Goal: Task Accomplishment & Management: Use online tool/utility

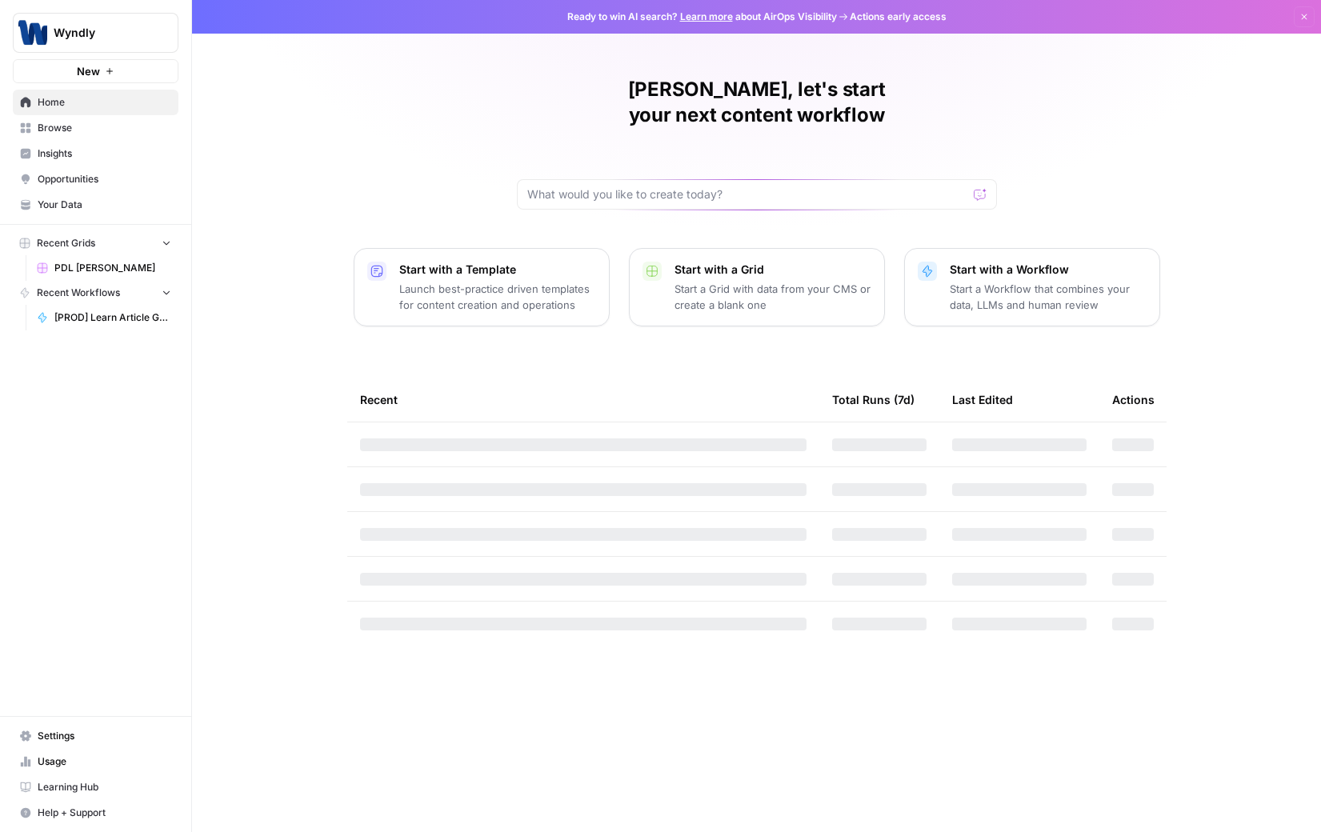
click at [70, 123] on span "Browse" at bounding box center [105, 128] width 134 height 14
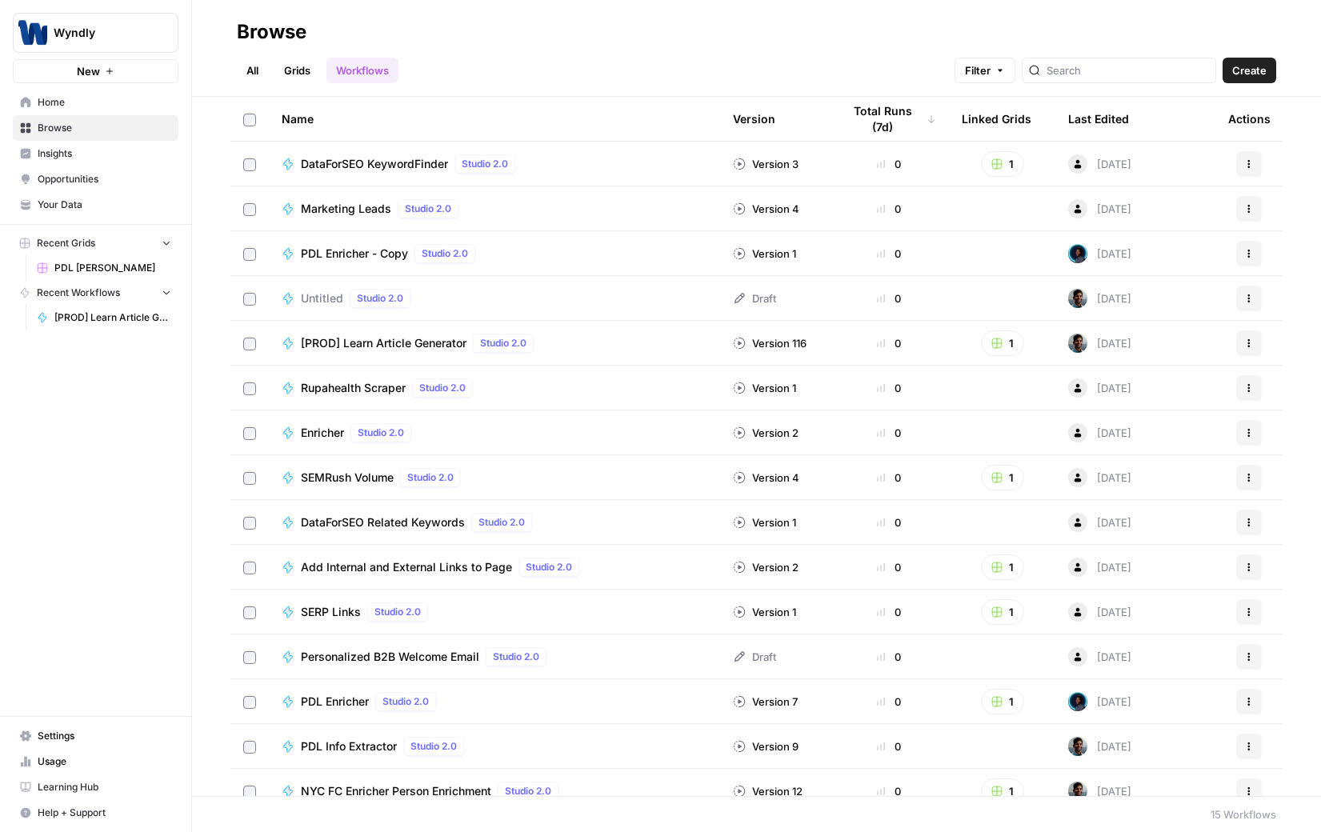
click at [92, 308] on link "[PROD] Learn Article Generator" at bounding box center [104, 318] width 149 height 26
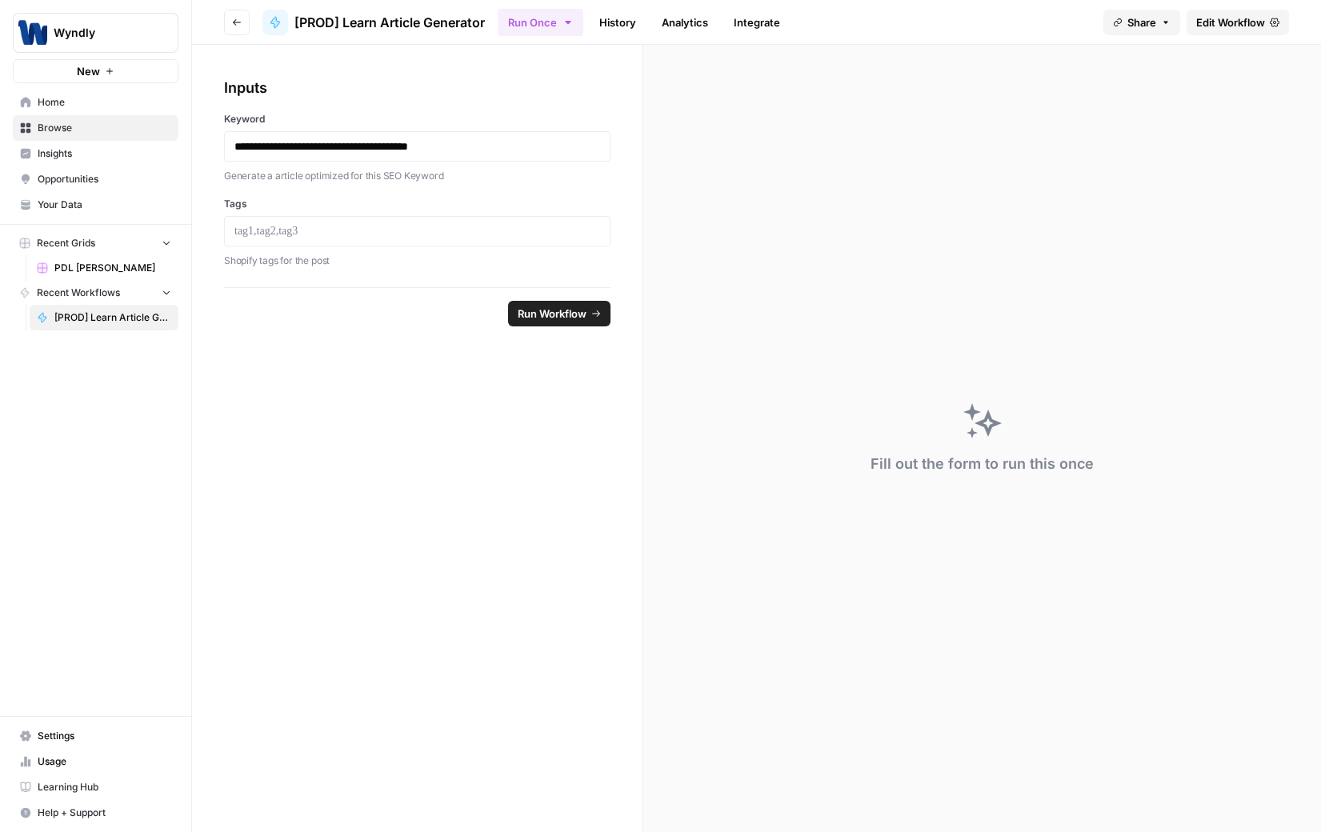
click at [1210, 19] on span "Edit Workflow" at bounding box center [1230, 22] width 69 height 16
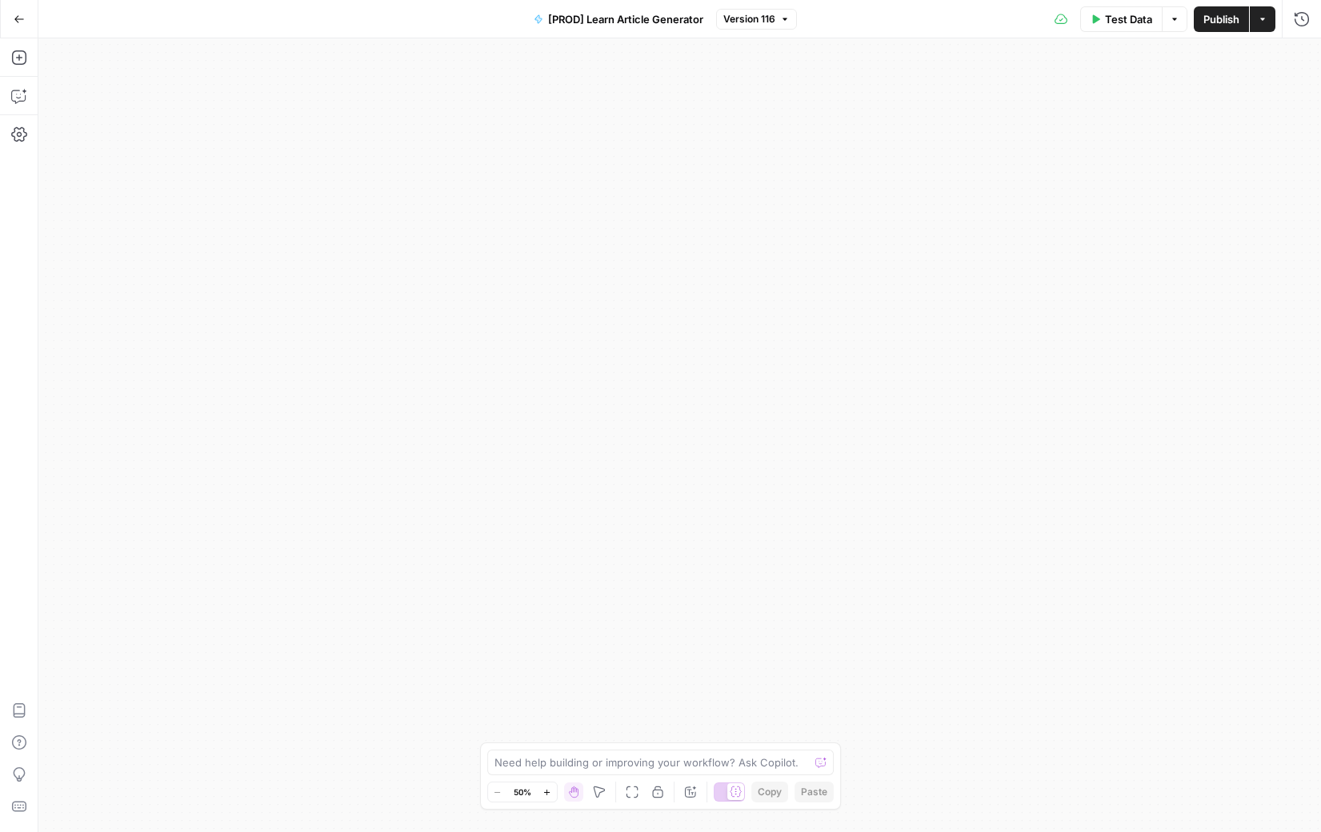
drag, startPoint x: 690, startPoint y: 390, endPoint x: 776, endPoint y: -66, distance: 463.9
click at [776, 38] on div "true false true false Workflow Input Settings Inputs Google Search Search Googl…" at bounding box center [679, 434] width 1282 height 793
drag, startPoint x: 525, startPoint y: 565, endPoint x: 684, endPoint y: 477, distance: 181.5
click at [610, 96] on div "true false true false Workflow Input Settings Inputs Google Search Search Googl…" at bounding box center [679, 434] width 1282 height 793
click at [852, 431] on div "true false true false Workflow Input Settings Inputs Google Search Search Googl…" at bounding box center [679, 434] width 1282 height 793
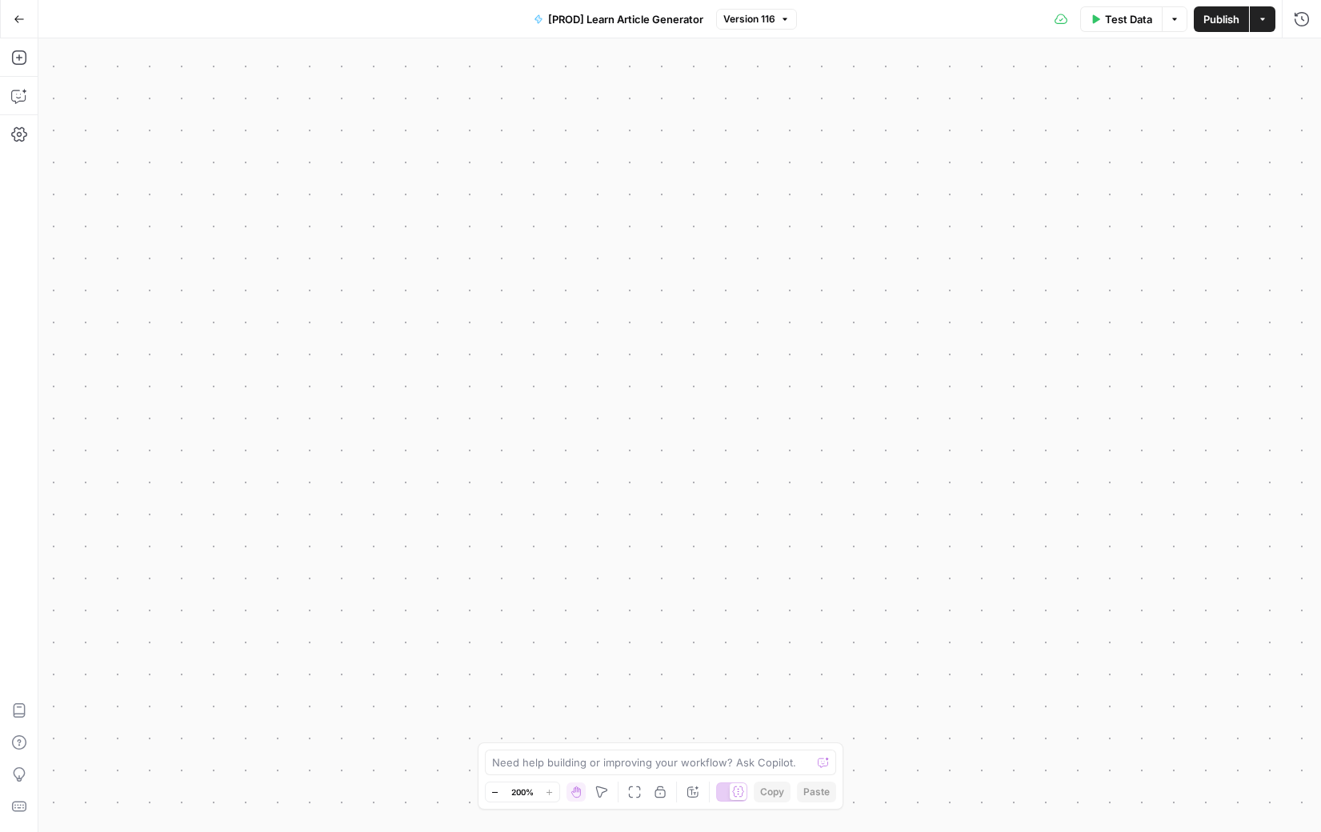
drag, startPoint x: 852, startPoint y: 431, endPoint x: 864, endPoint y: 424, distance: 14.0
click at [854, 432] on div "true false true false Workflow Input Settings Inputs Google Search Search Googl…" at bounding box center [679, 434] width 1282 height 793
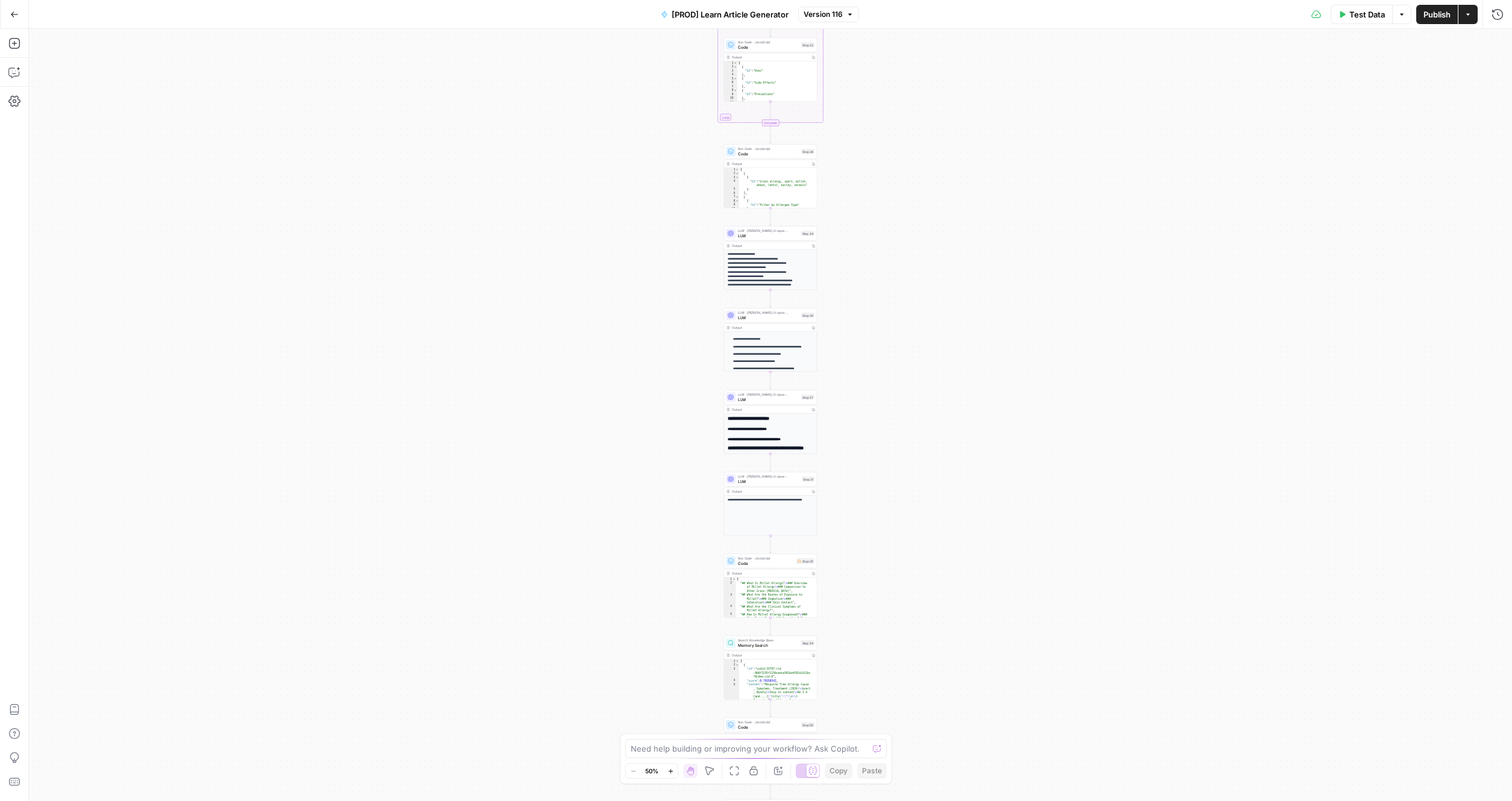
drag, startPoint x: 684, startPoint y: 118, endPoint x: 694, endPoint y: 535, distance: 417.1
click at [694, 535] on div "true false true false Workflow Input Settings Inputs Google Search Search Googl…" at bounding box center [770, 414] width 1483 height 772
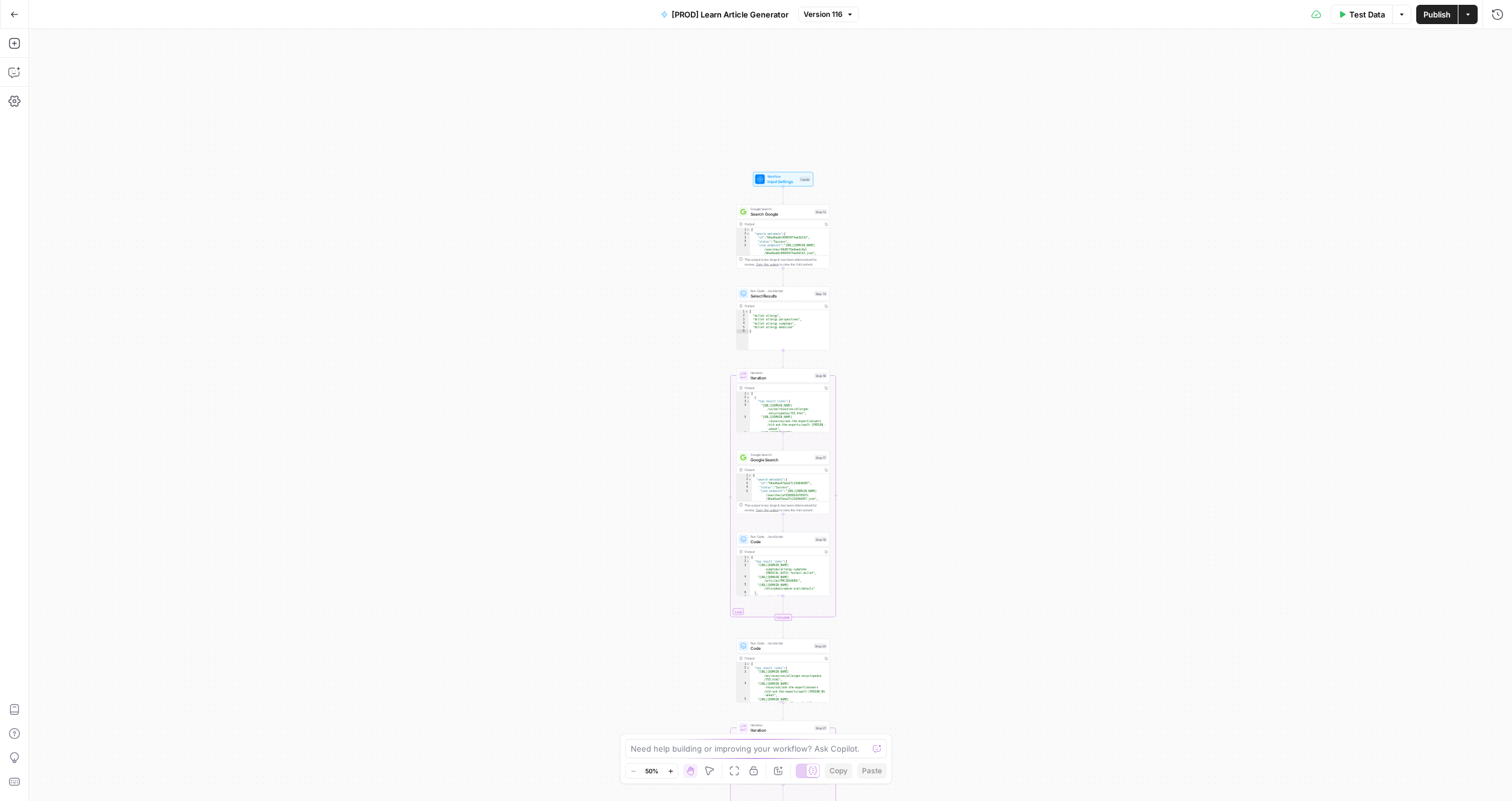
drag, startPoint x: 688, startPoint y: 110, endPoint x: 668, endPoint y: 544, distance: 434.5
click at [671, 626] on div "true false true false Workflow Input Settings Inputs Google Search Search Googl…" at bounding box center [770, 414] width 1483 height 772
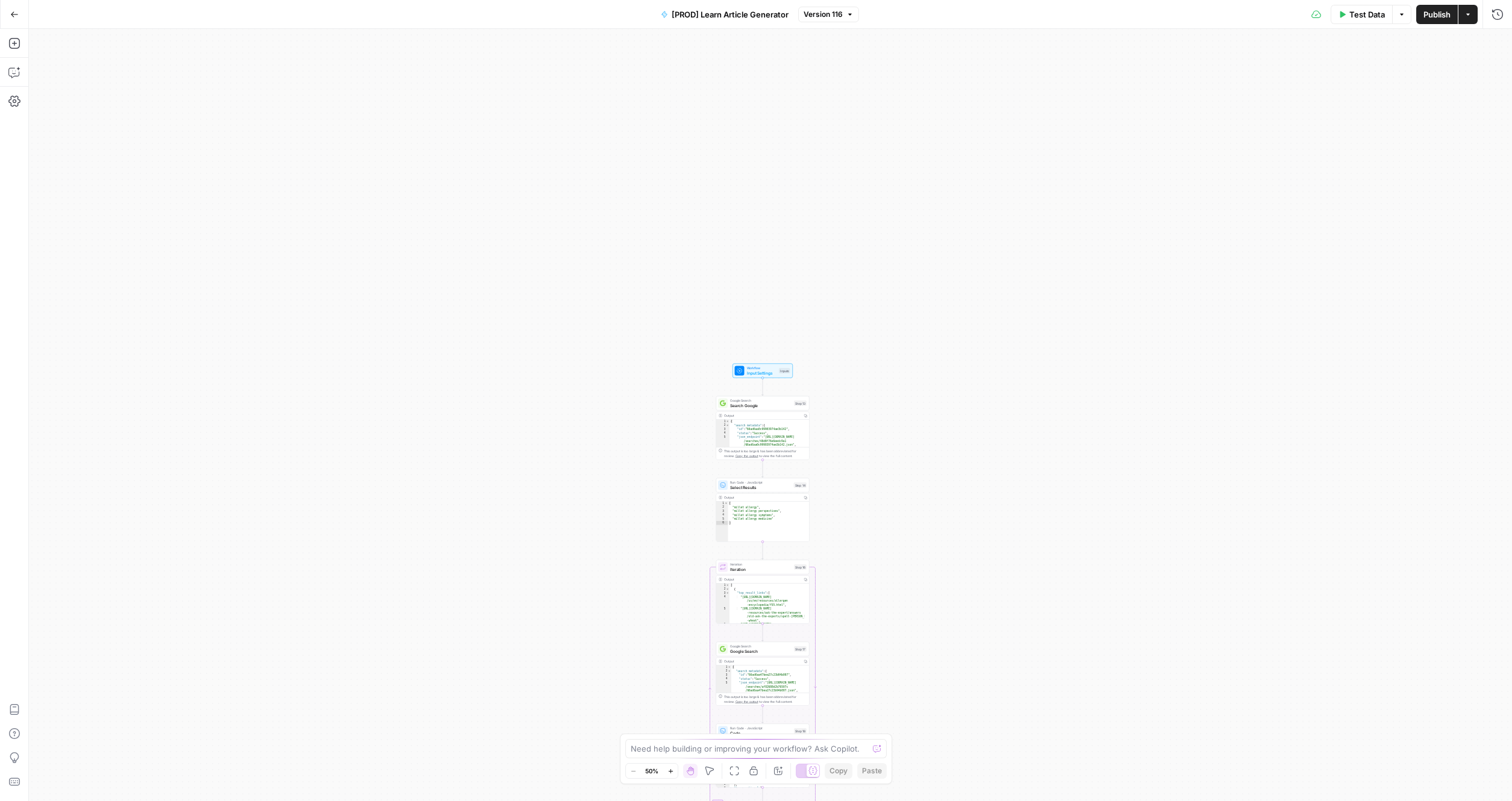
click at [634, 492] on div "true false true false Workflow Input Settings Inputs Google Search Search Googl…" at bounding box center [770, 414] width 1483 height 772
click at [663, 383] on div "true false true false Workflow Input Settings Inputs Google Search Search Googl…" at bounding box center [770, 414] width 1483 height 772
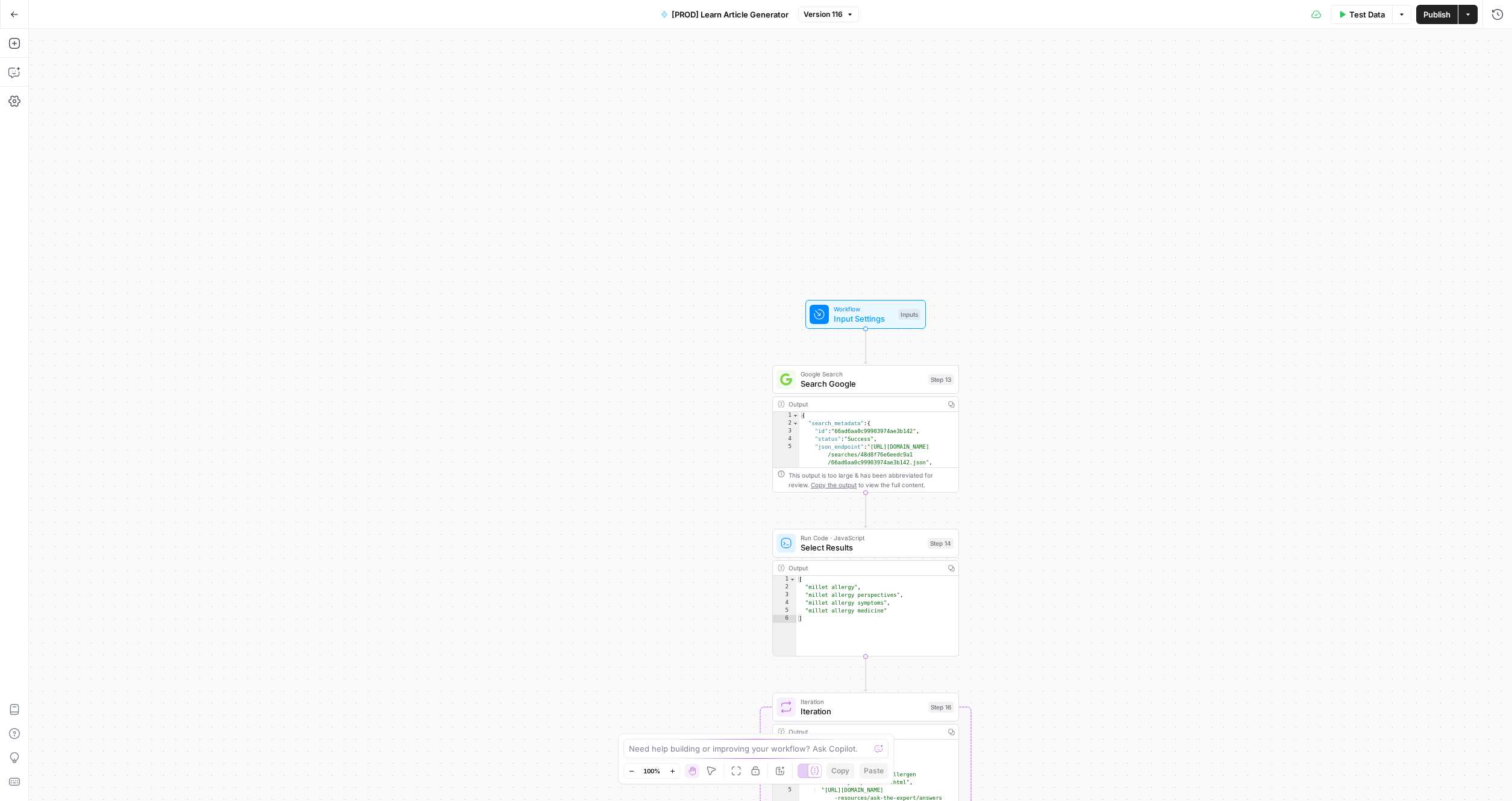
click at [790, 296] on div "true false true false Workflow Input Settings Inputs Google Search Search Googl…" at bounding box center [770, 414] width 1483 height 772
click at [790, 295] on div "true false true false Workflow Input Settings Inputs Google Search Search Googl…" at bounding box center [770, 414] width 1483 height 772
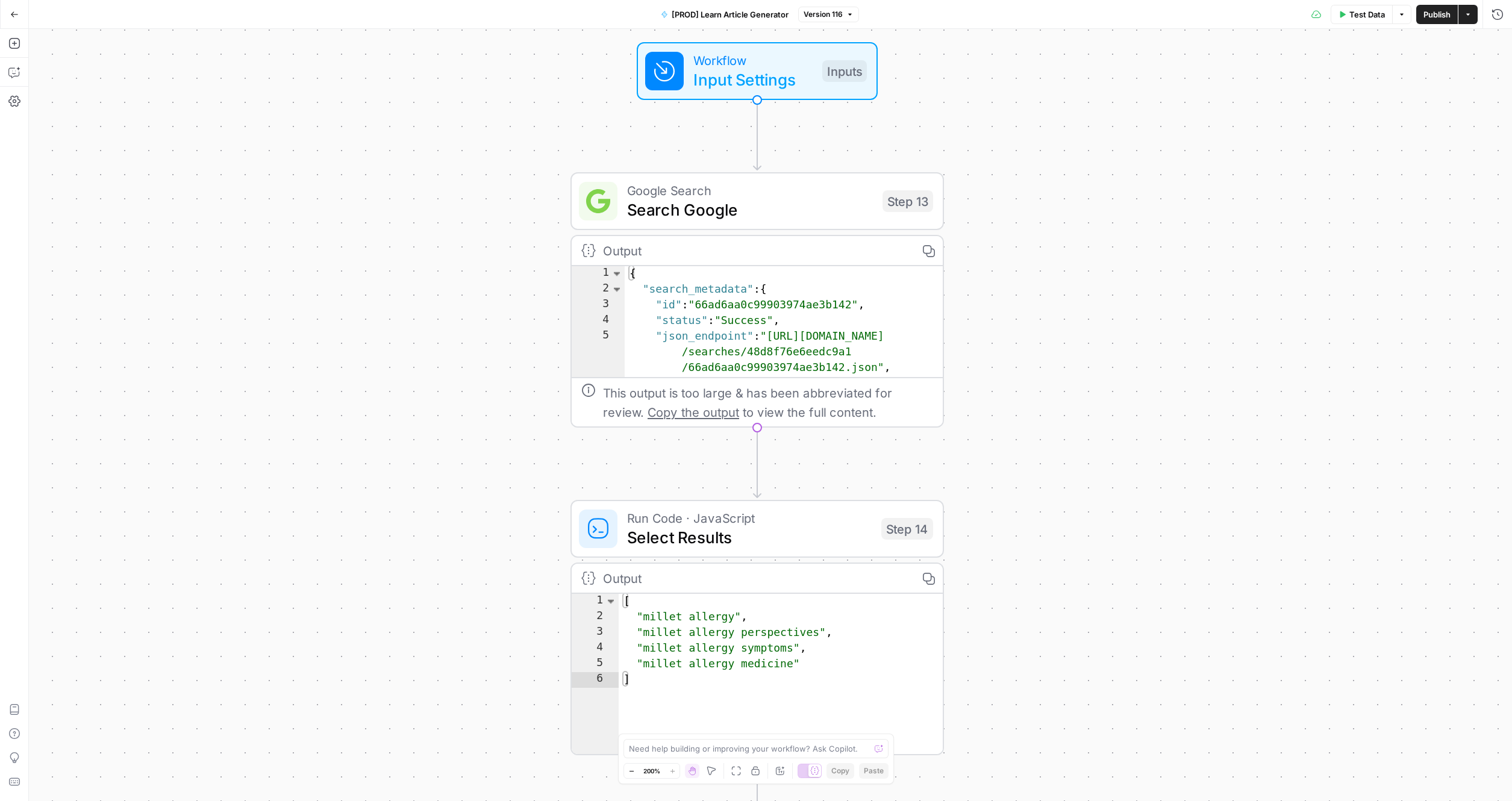
drag, startPoint x: 679, startPoint y: 440, endPoint x: 495, endPoint y: 179, distance: 319.3
click at [495, 179] on div "true false true false Workflow Input Settings Inputs Google Search Search Googl…" at bounding box center [770, 414] width 1483 height 772
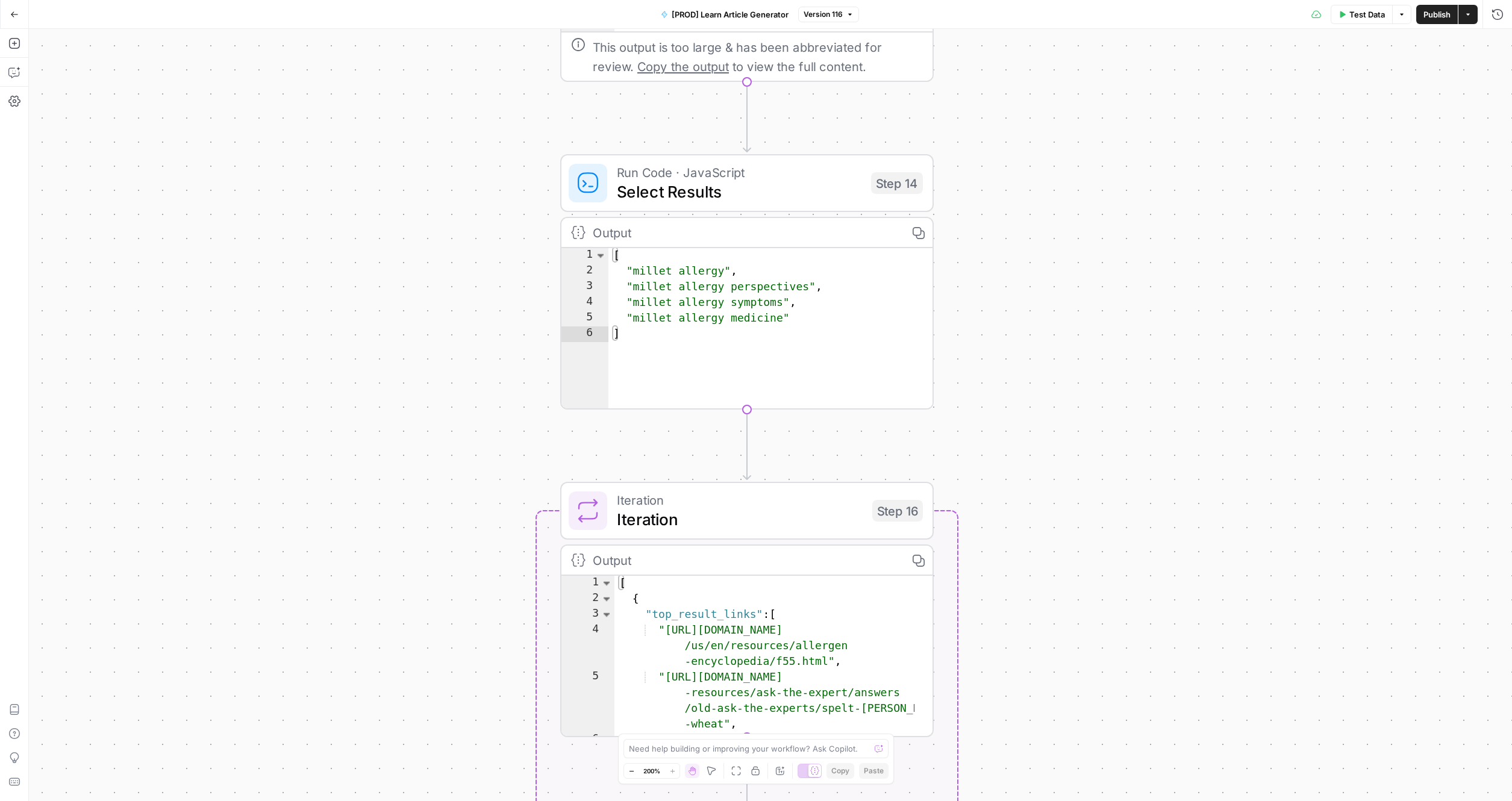
drag, startPoint x: 501, startPoint y: 489, endPoint x: 490, endPoint y: 144, distance: 345.2
click at [490, 144] on div "true false true false Workflow Input Settings Inputs Google Search Search Googl…" at bounding box center [770, 414] width 1483 height 772
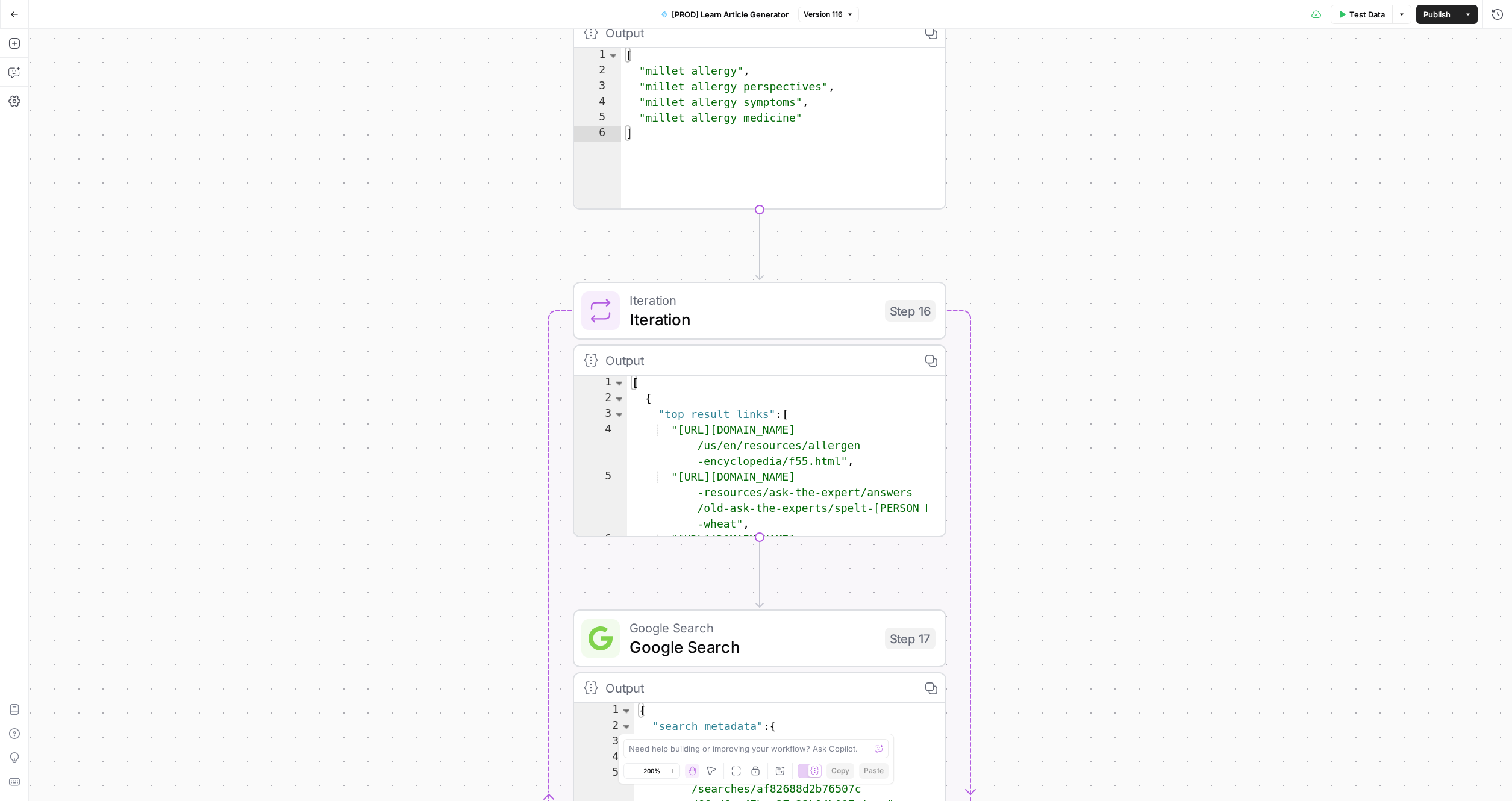
drag, startPoint x: 456, startPoint y: 278, endPoint x: 471, endPoint y: 120, distance: 158.7
click at [471, 120] on div "true false true false Workflow Input Settings Inputs Google Search Search Googl…" at bounding box center [770, 414] width 1483 height 772
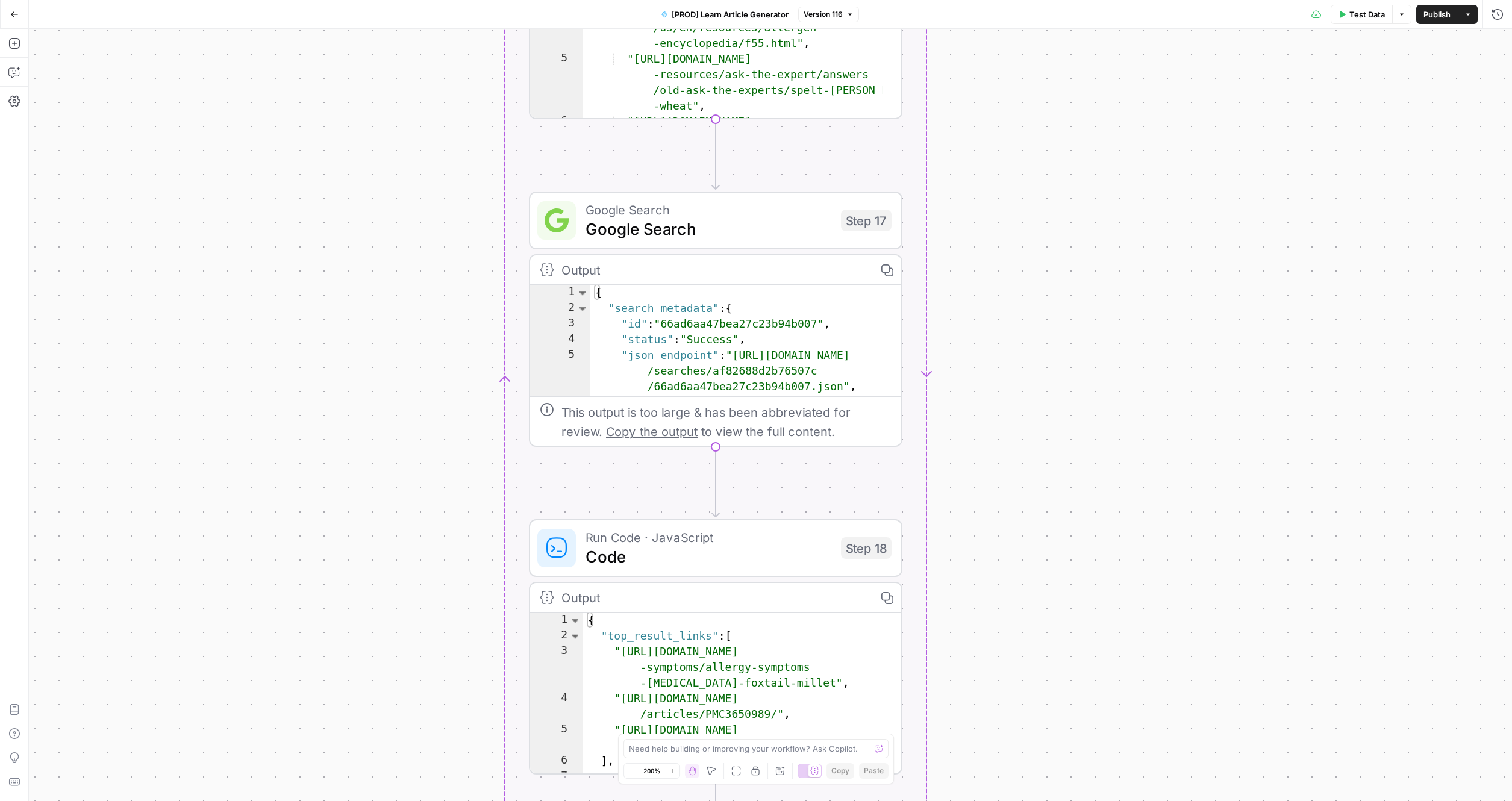
drag, startPoint x: 391, startPoint y: 443, endPoint x: 365, endPoint y: 218, distance: 226.5
click at [364, 221] on div "true false true false Workflow Input Settings Inputs Google Search Search Googl…" at bounding box center [770, 414] width 1483 height 772
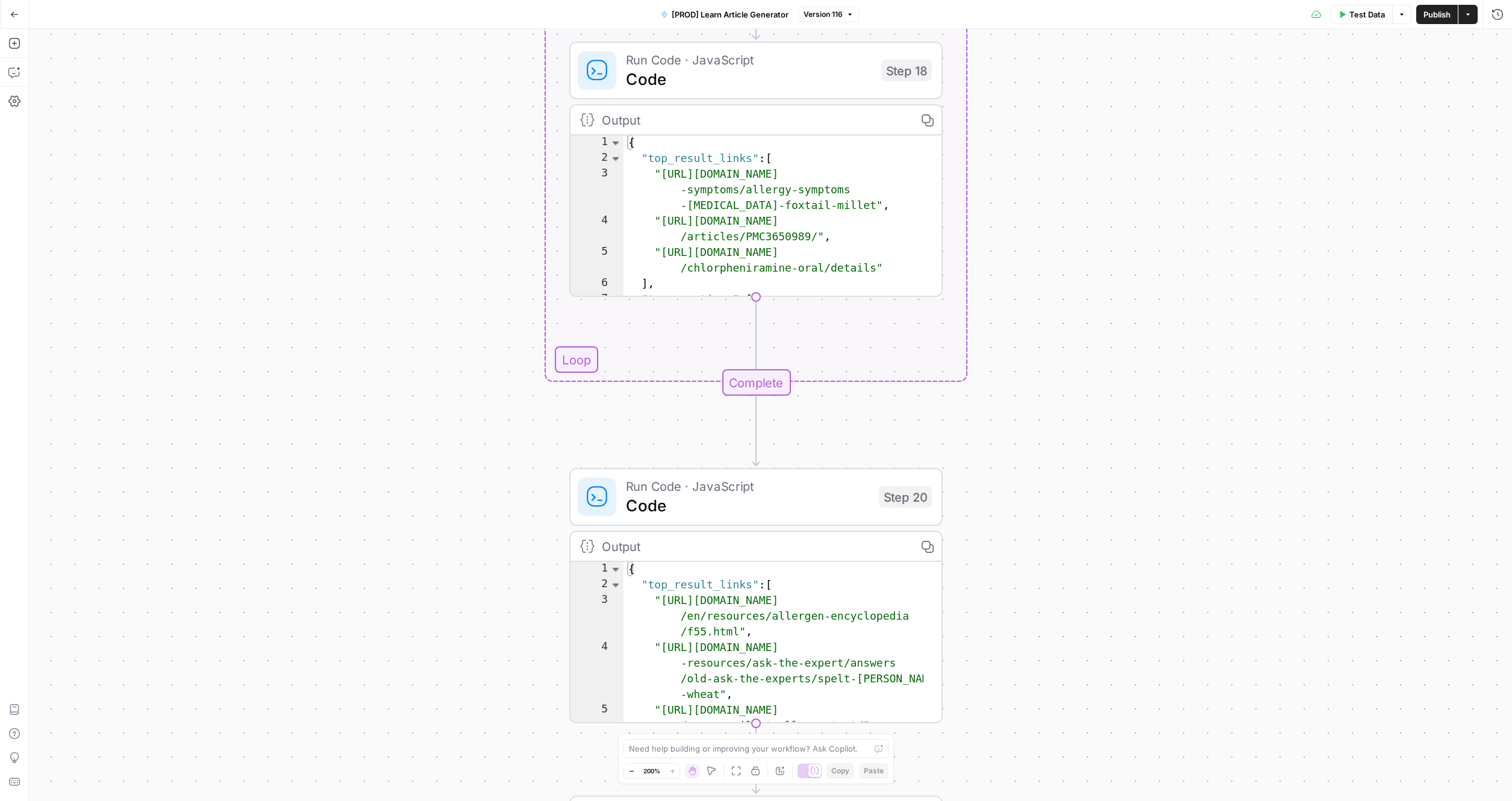
drag, startPoint x: 362, startPoint y: 632, endPoint x: 406, endPoint y: 183, distance: 451.2
click at [406, 183] on div "true false true false Workflow Input Settings Inputs Google Search Search Googl…" at bounding box center [770, 414] width 1483 height 772
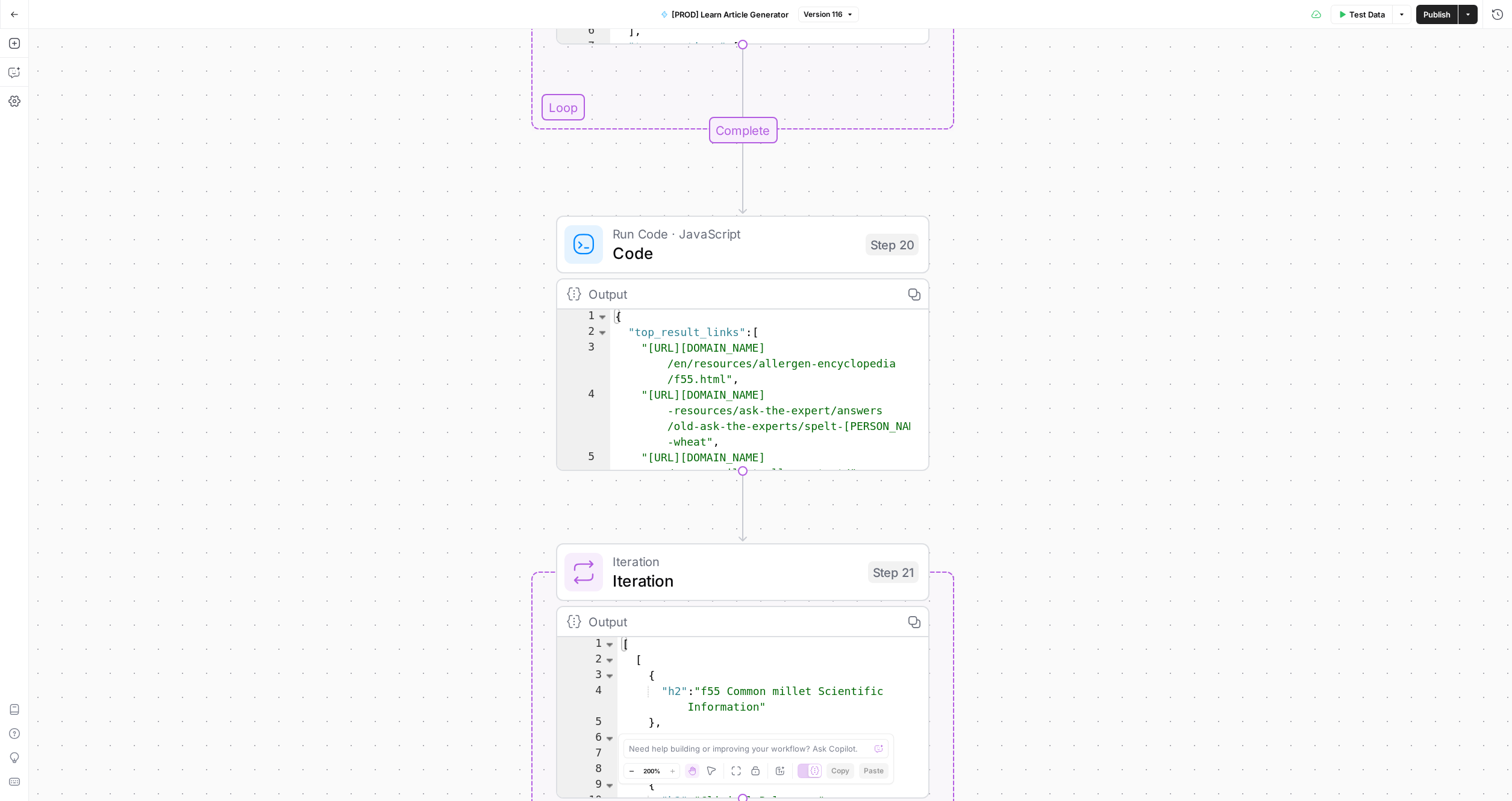
drag, startPoint x: 439, startPoint y: 373, endPoint x: 727, endPoint y: 274, distance: 304.5
click at [429, 181] on div "true false true false Workflow Input Settings Inputs Google Search Search Googl…" at bounding box center [770, 414] width 1483 height 772
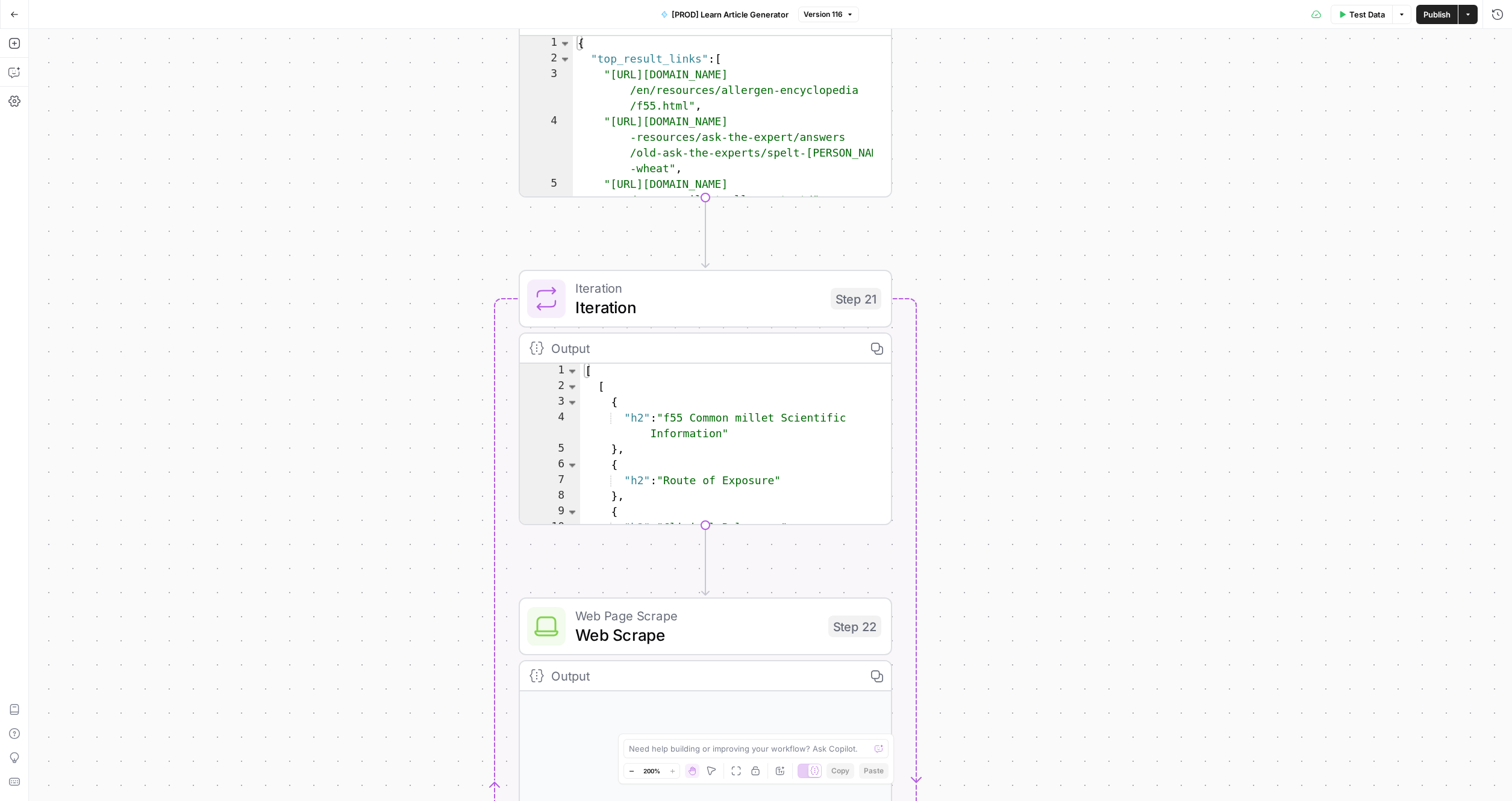
drag, startPoint x: 1135, startPoint y: 669, endPoint x: 1090, endPoint y: 304, distance: 367.8
click at [994, 304] on div "true false true false Workflow Input Settings Inputs Google Search Search Googl…" at bounding box center [770, 414] width 1483 height 772
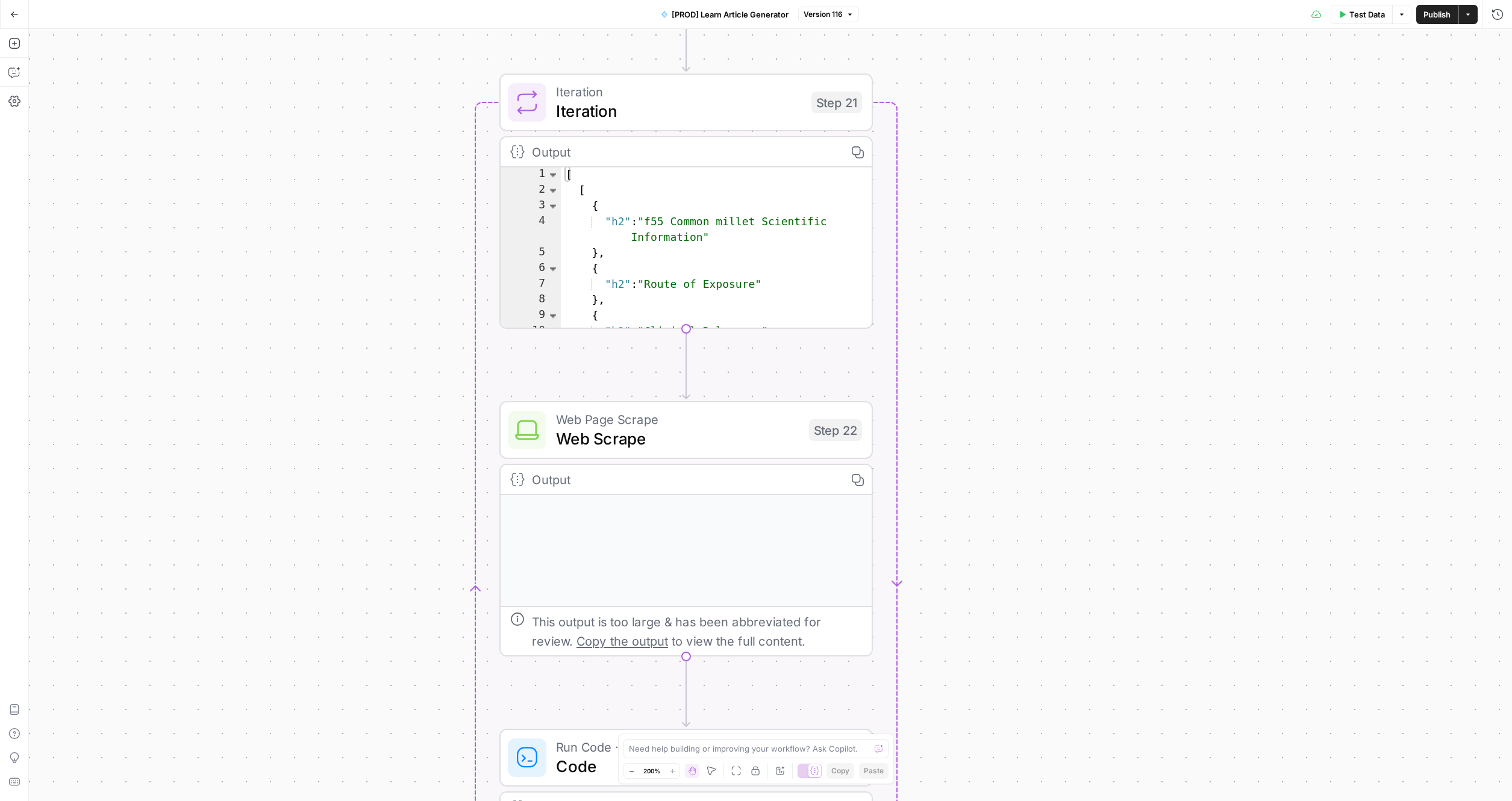
drag, startPoint x: 1043, startPoint y: 584, endPoint x: 938, endPoint y: 407, distance: 205.8
click at [994, 419] on div "true false true false Workflow Input Settings Inputs Google Search Search Googl…" at bounding box center [770, 414] width 1483 height 772
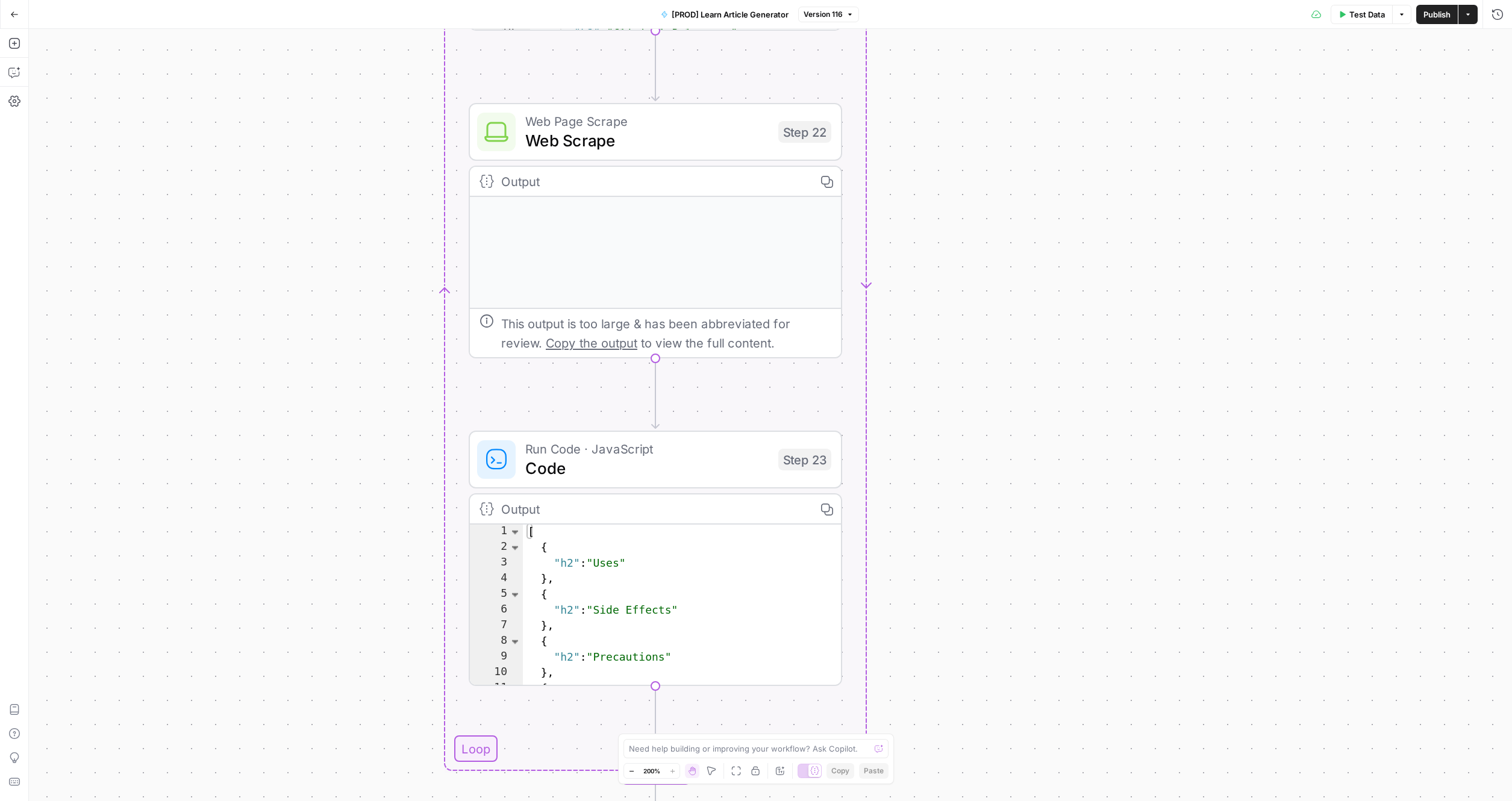
drag, startPoint x: 1055, startPoint y: 443, endPoint x: 1038, endPoint y: 78, distance: 365.4
click at [994, 78] on div "true false true false Workflow Input Settings Inputs Google Search Search Googl…" at bounding box center [770, 414] width 1483 height 772
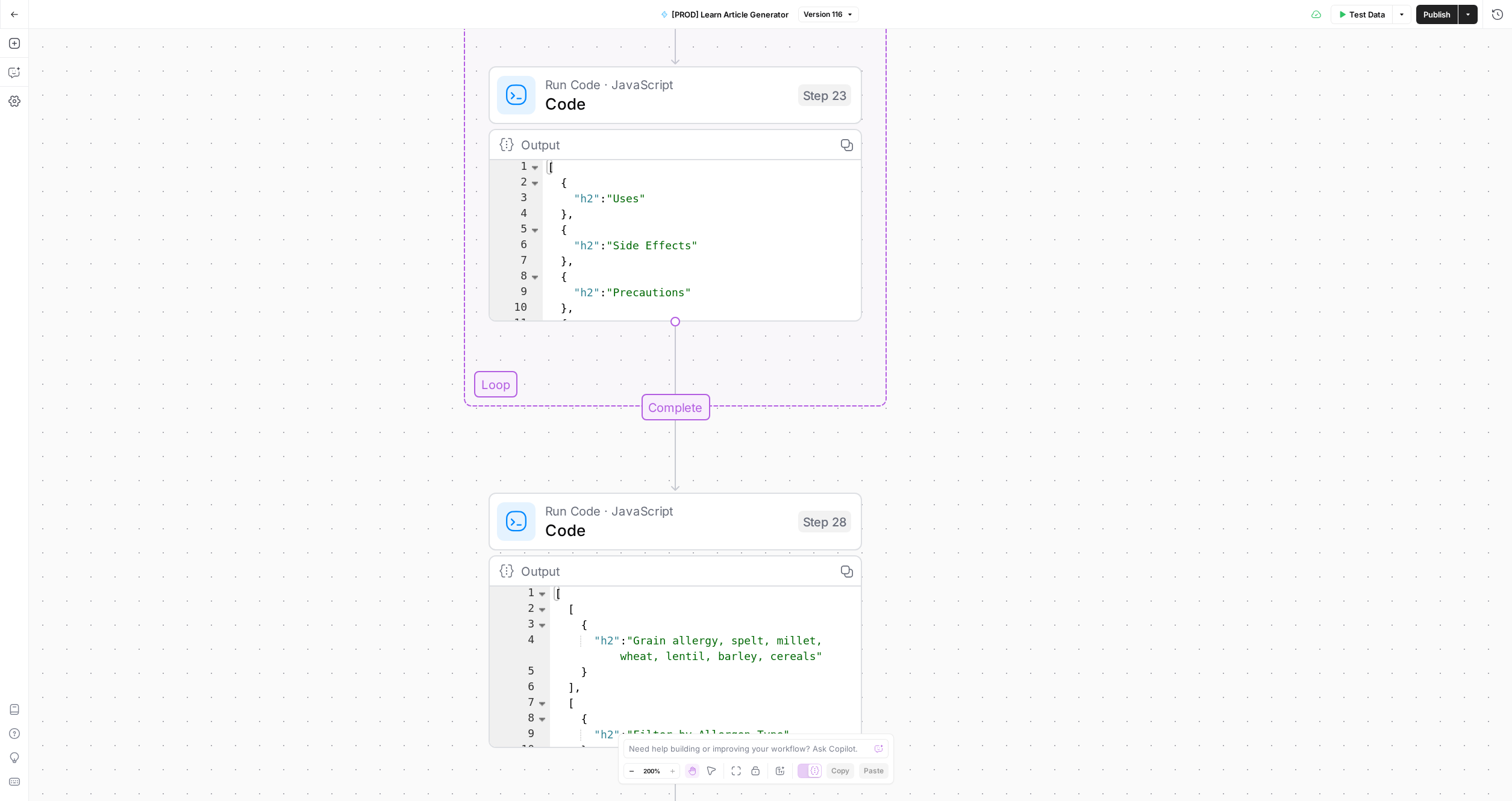
drag, startPoint x: 970, startPoint y: 368, endPoint x: 983, endPoint y: 270, distance: 98.9
click at [980, 236] on div "true false true false Workflow Input Settings Inputs Google Search Search Googl…" at bounding box center [770, 414] width 1483 height 772
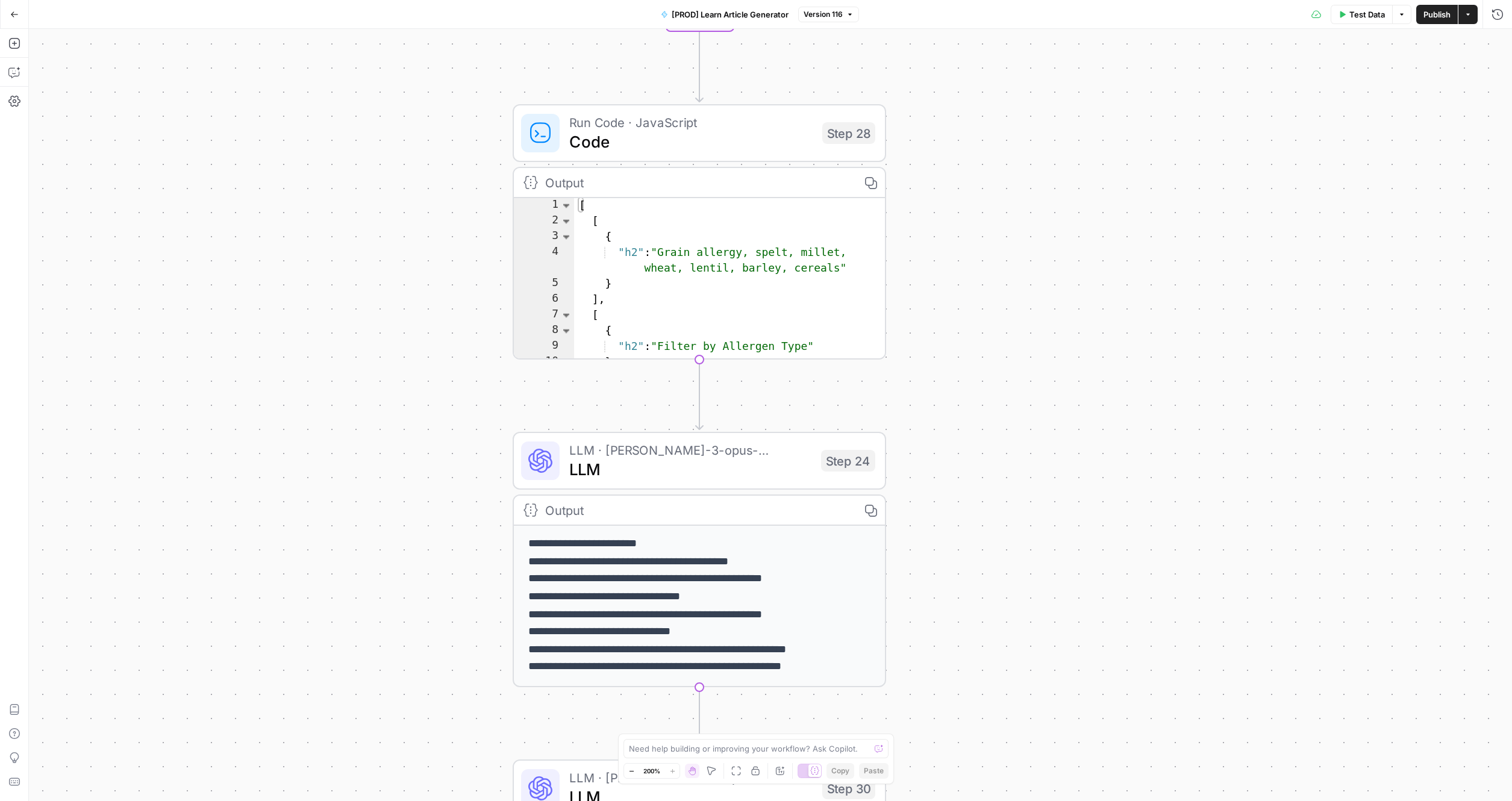
drag, startPoint x: 986, startPoint y: 591, endPoint x: 1003, endPoint y: 304, distance: 287.5
click at [994, 304] on div "true false true false Workflow Input Settings Inputs Google Search Search Googl…" at bounding box center [770, 414] width 1483 height 772
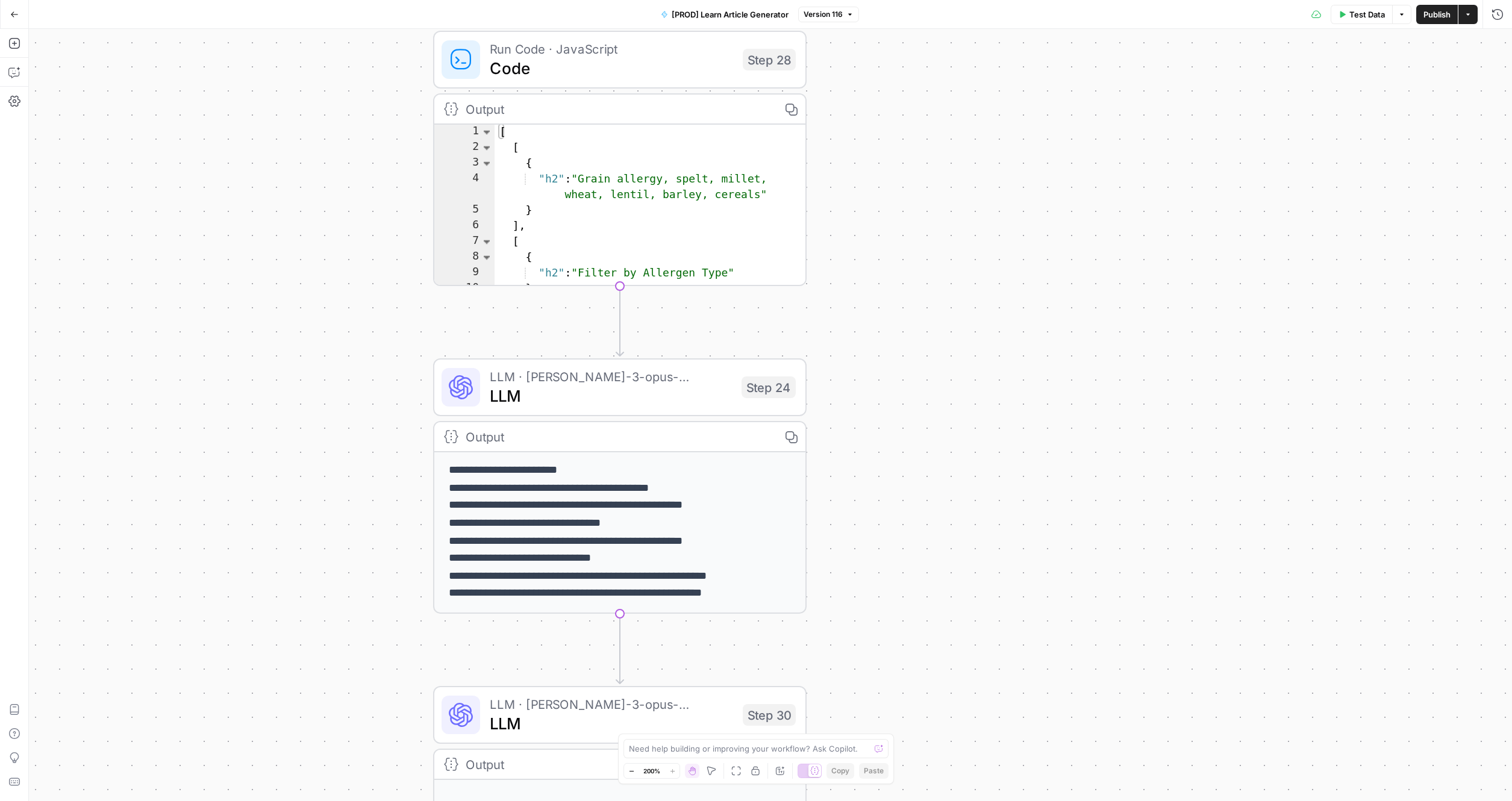
drag, startPoint x: 1047, startPoint y: 468, endPoint x: 916, endPoint y: 373, distance: 161.8
click at [971, 400] on div "true false true false Workflow Input Settings Inputs Google Search Search Googl…" at bounding box center [770, 414] width 1483 height 772
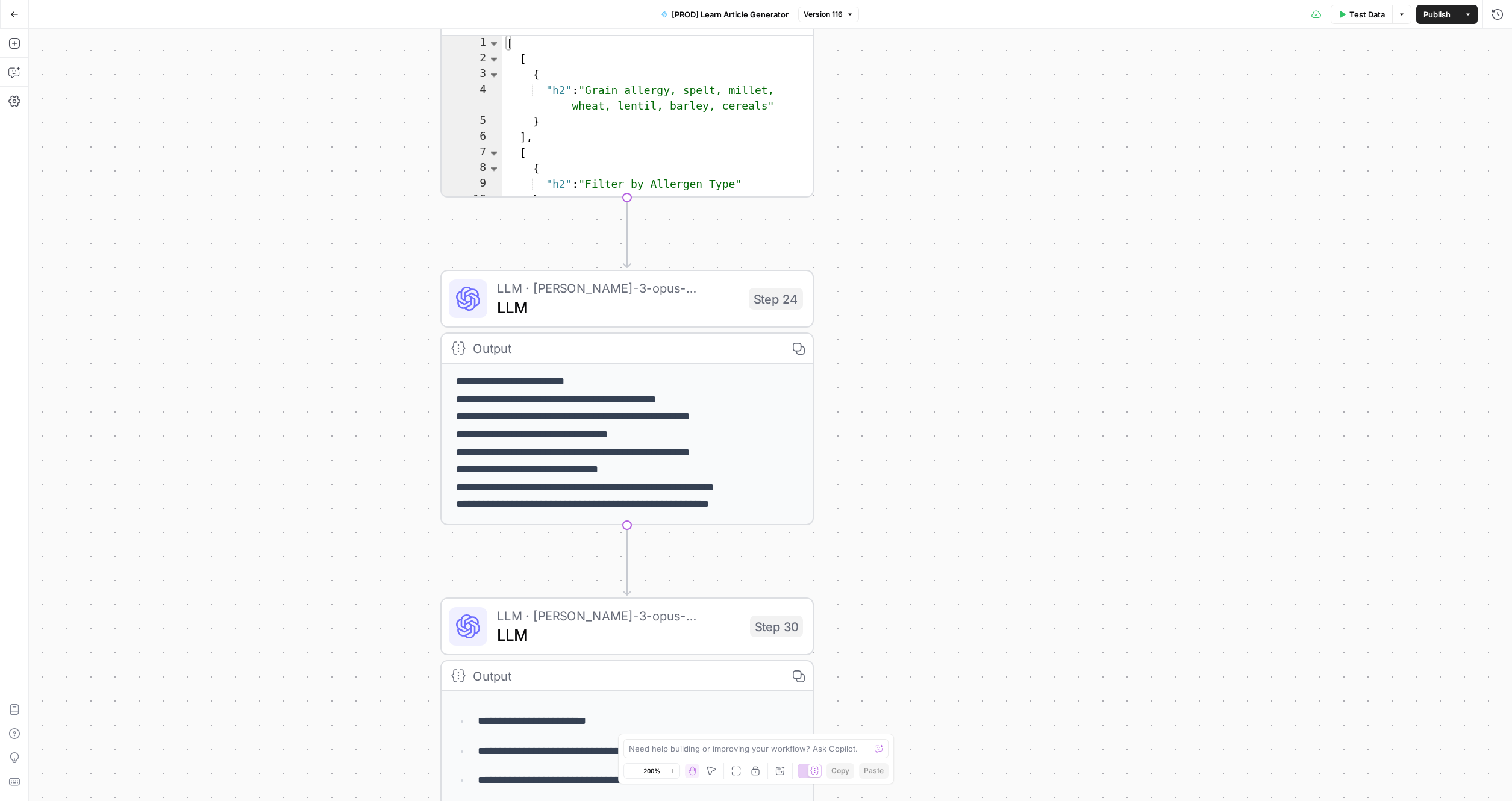
drag, startPoint x: 322, startPoint y: 464, endPoint x: 360, endPoint y: 271, distance: 196.7
click at [343, 305] on div "true false true false Workflow Input Settings Inputs Google Search Search Googl…" at bounding box center [770, 414] width 1483 height 772
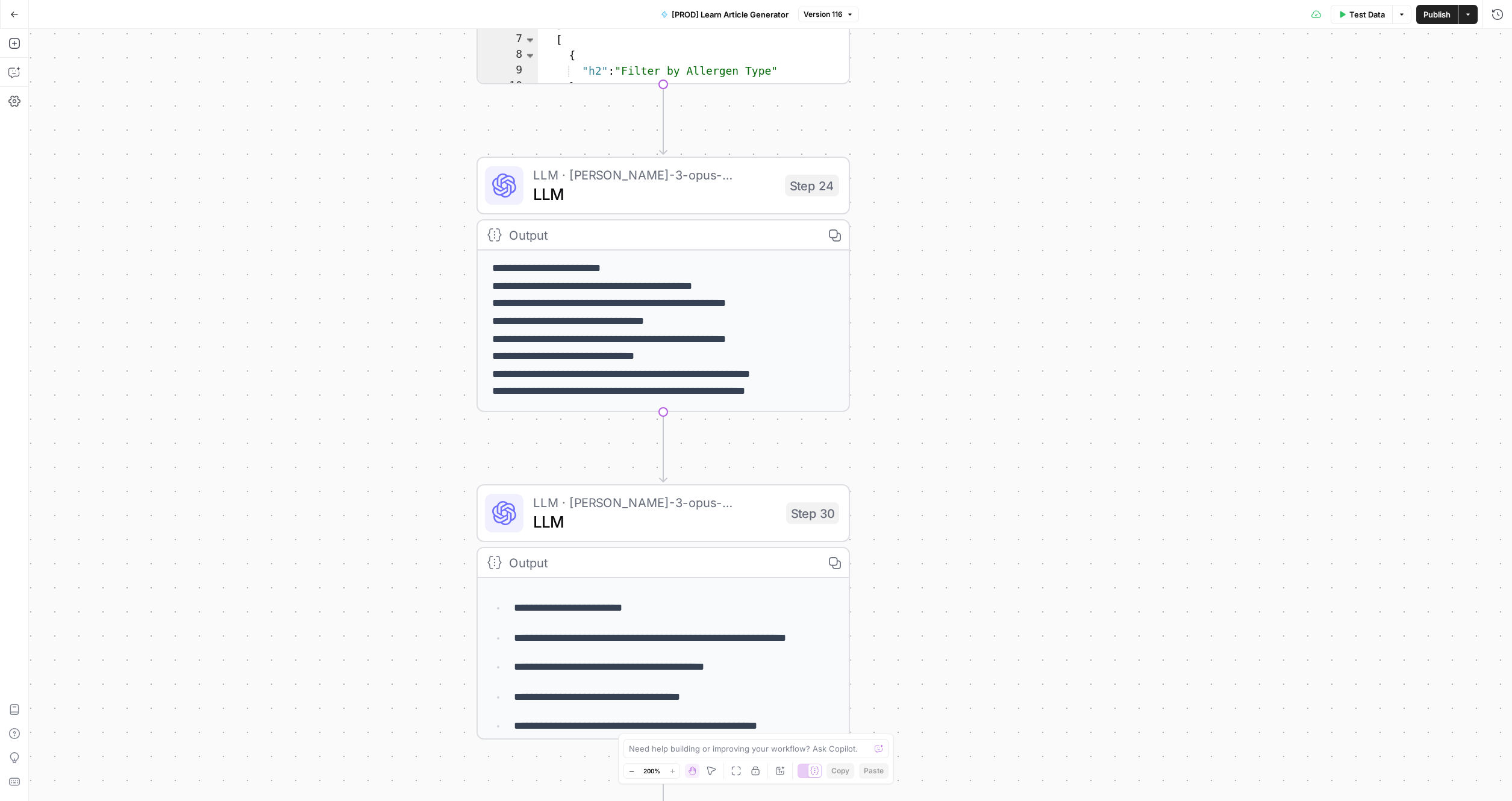
drag, startPoint x: 369, startPoint y: 431, endPoint x: 421, endPoint y: 343, distance: 102.2
click at [417, 379] on div "true false true false Workflow Input Settings Inputs Google Search Search Googl…" at bounding box center [770, 414] width 1483 height 772
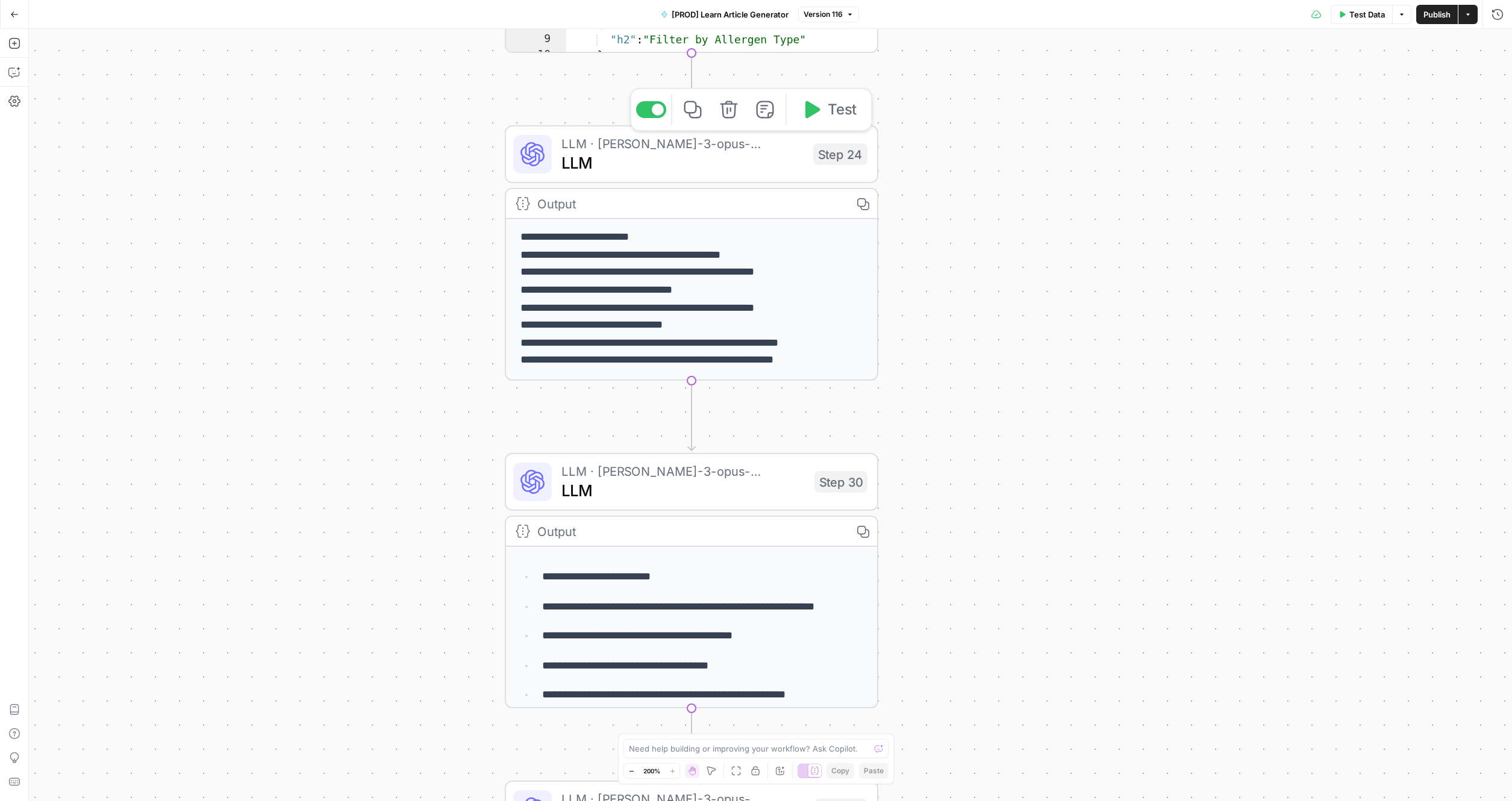
click at [672, 157] on span "LLM" at bounding box center [682, 163] width 242 height 24
click at [681, 153] on span "LLM" at bounding box center [682, 163] width 242 height 24
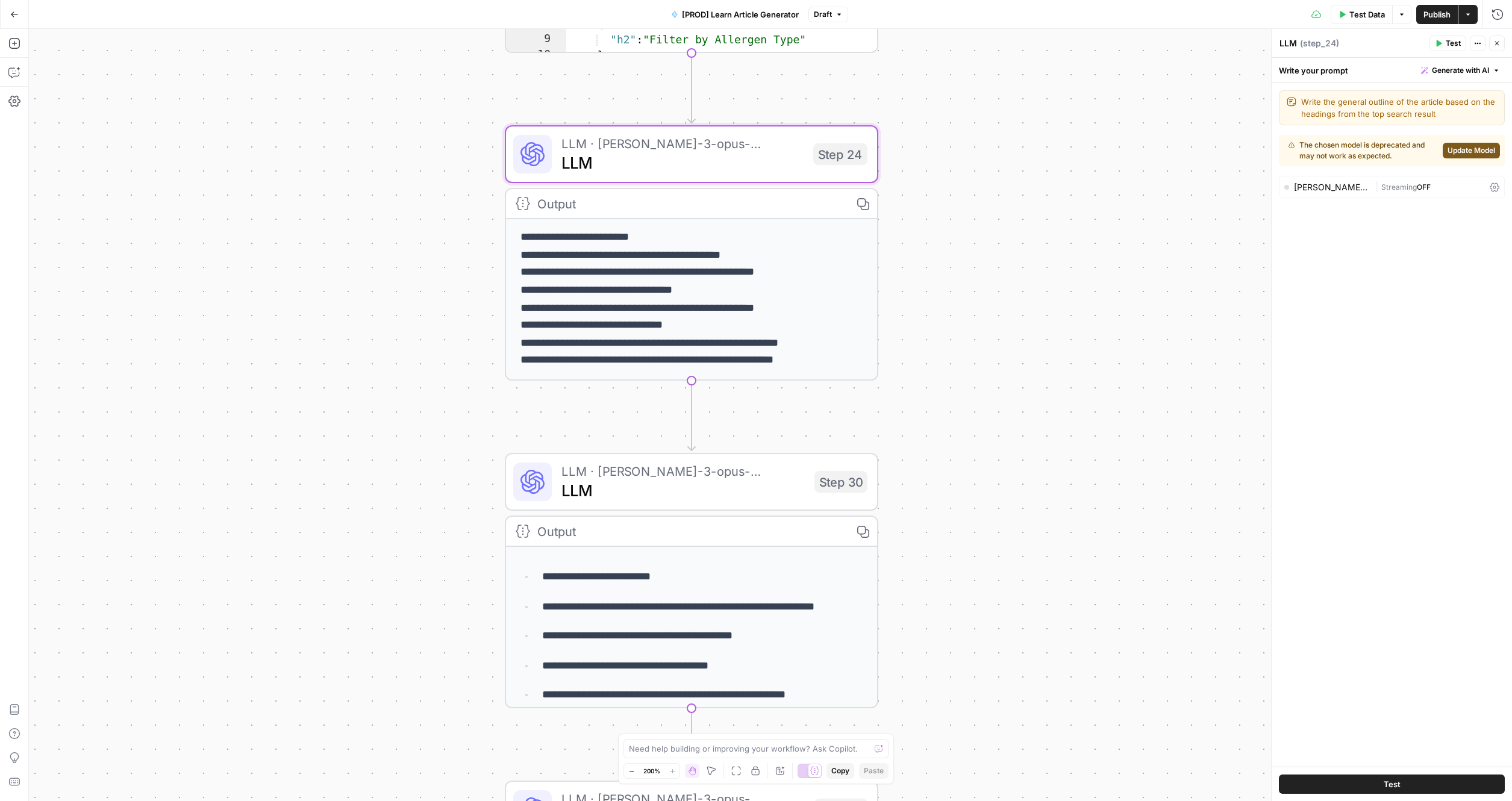
click at [994, 151] on span "Update Model" at bounding box center [1471, 151] width 47 height 11
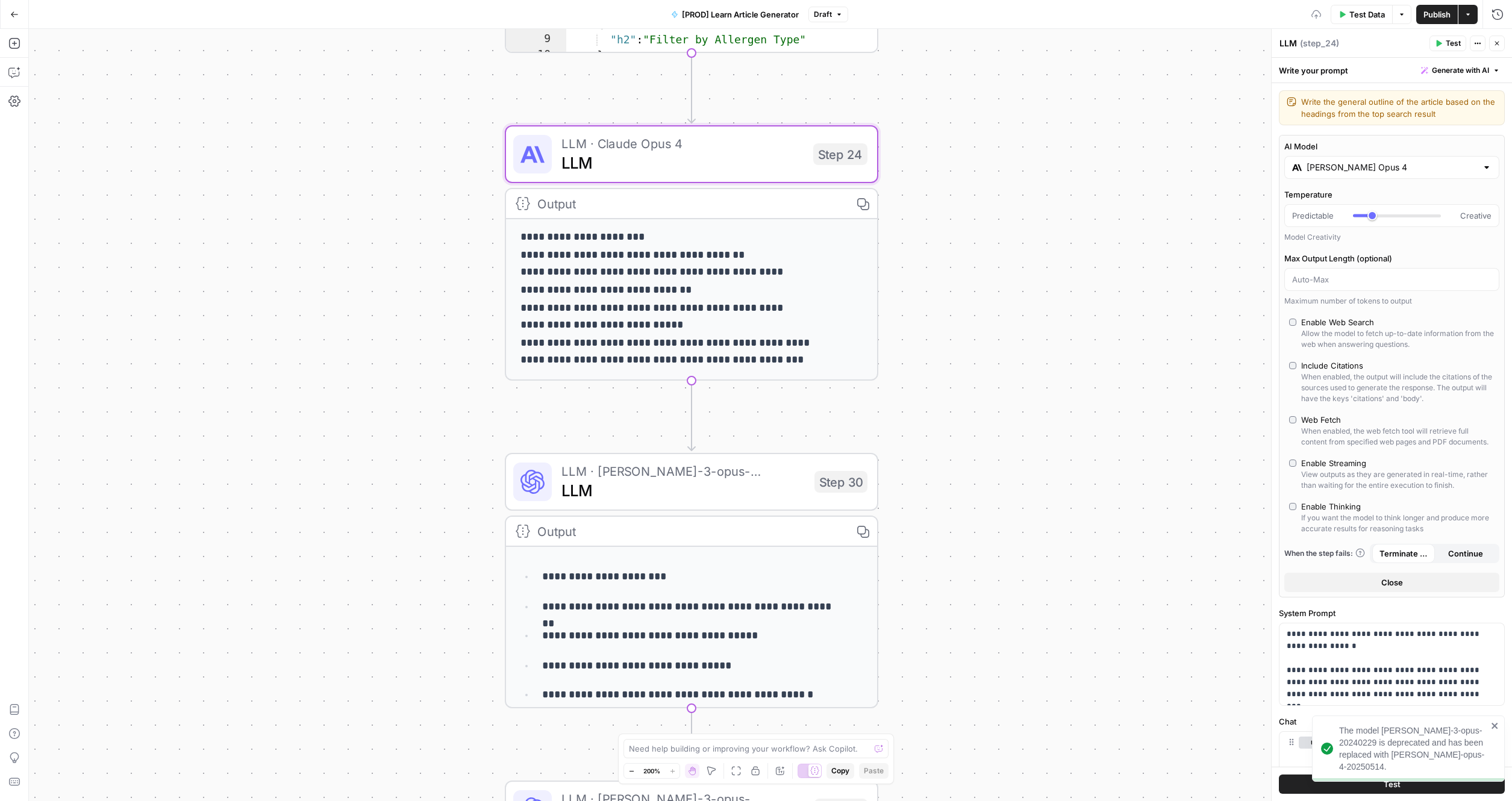
click at [994, 177] on div "[PERSON_NAME] Opus 4" at bounding box center [1392, 167] width 215 height 23
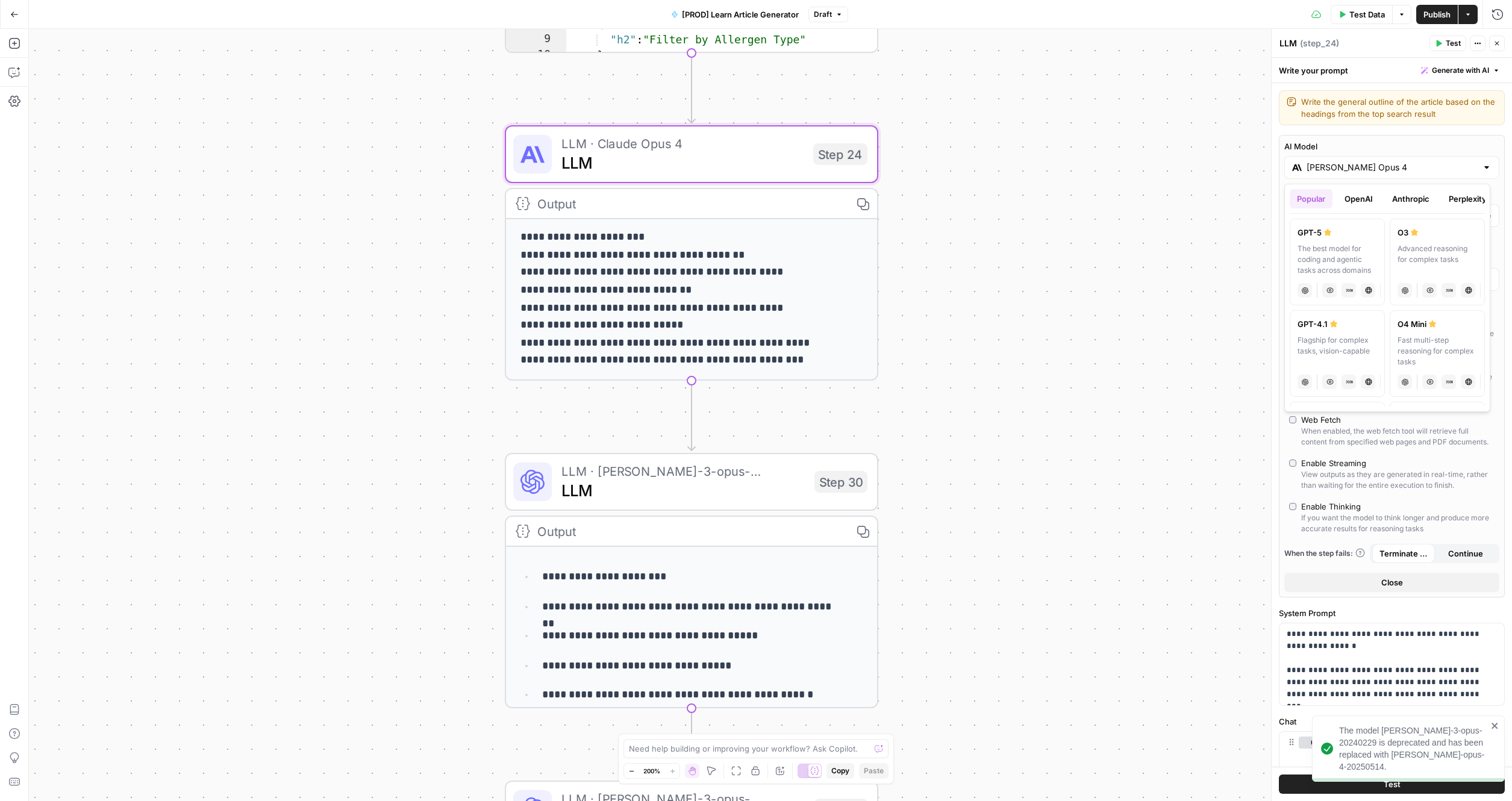
click at [994, 197] on button "Anthropic" at bounding box center [1410, 199] width 52 height 20
click at [994, 224] on label "[PERSON_NAME] Opus 4.1 Powerful model for complex and writing tasks anthropic V…" at bounding box center [1437, 261] width 95 height 87
type input "***"
type input "Claude Opus 4.1"
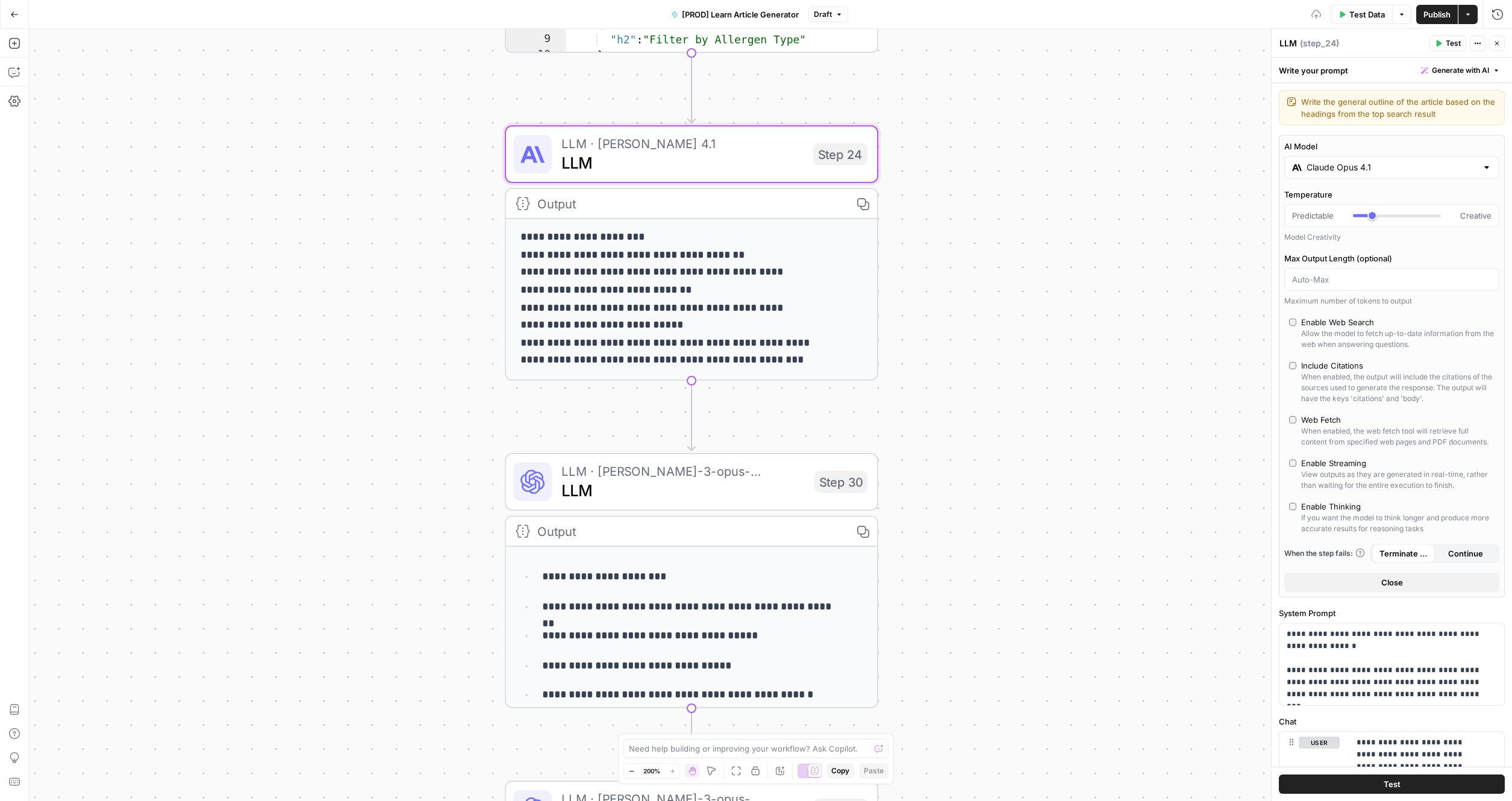
click at [994, 172] on input "Claude Opus 4.1" at bounding box center [1392, 167] width 170 height 12
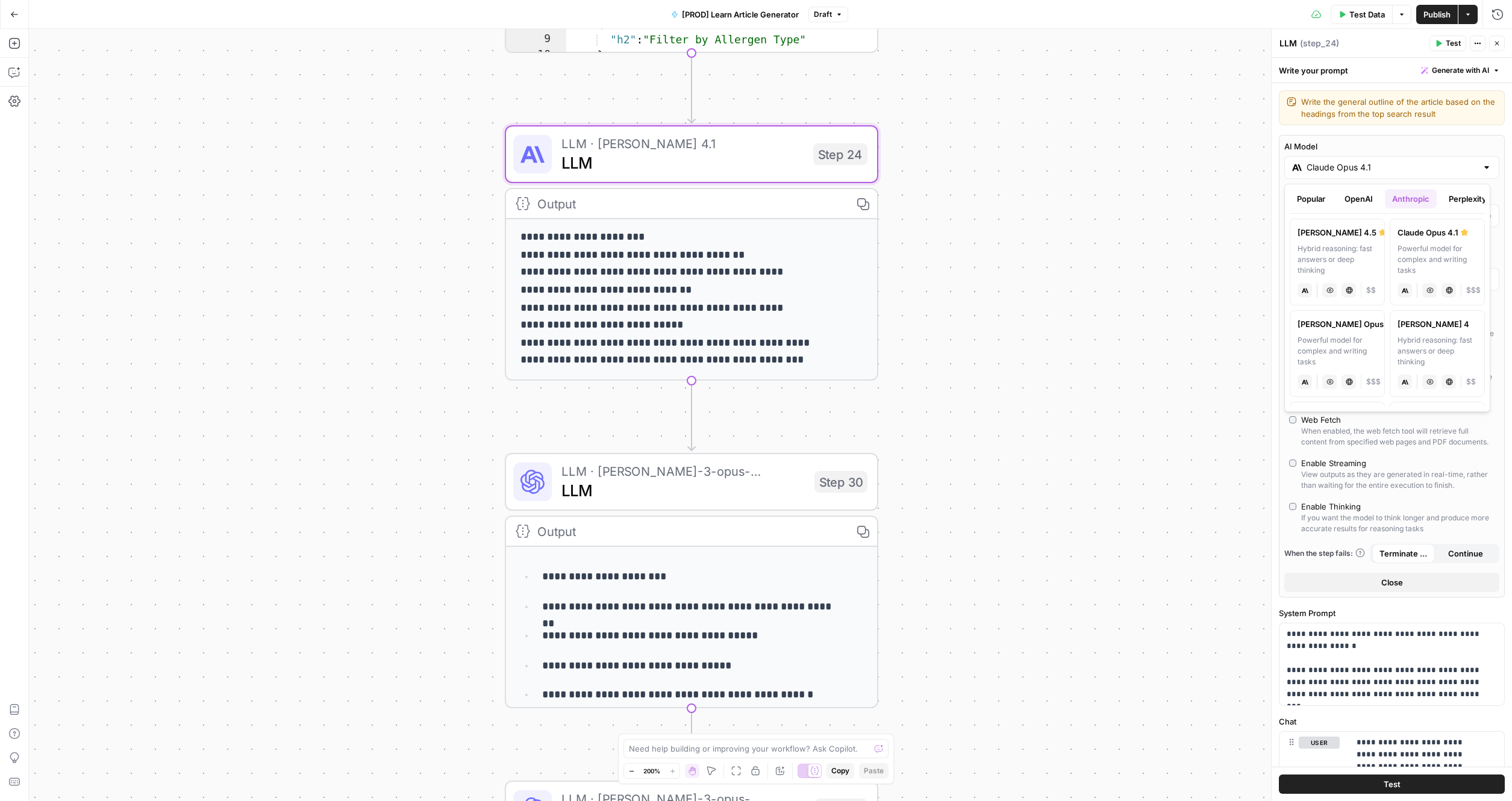
click at [994, 242] on label "[PERSON_NAME] Opus 4.1 Powerful model for complex and writing tasks anthropic V…" at bounding box center [1437, 261] width 95 height 87
click at [994, 139] on div "AI Model [PERSON_NAME] Opus 4.1 Temperature Predictable Creative Model Creativi…" at bounding box center [1392, 366] width 226 height 462
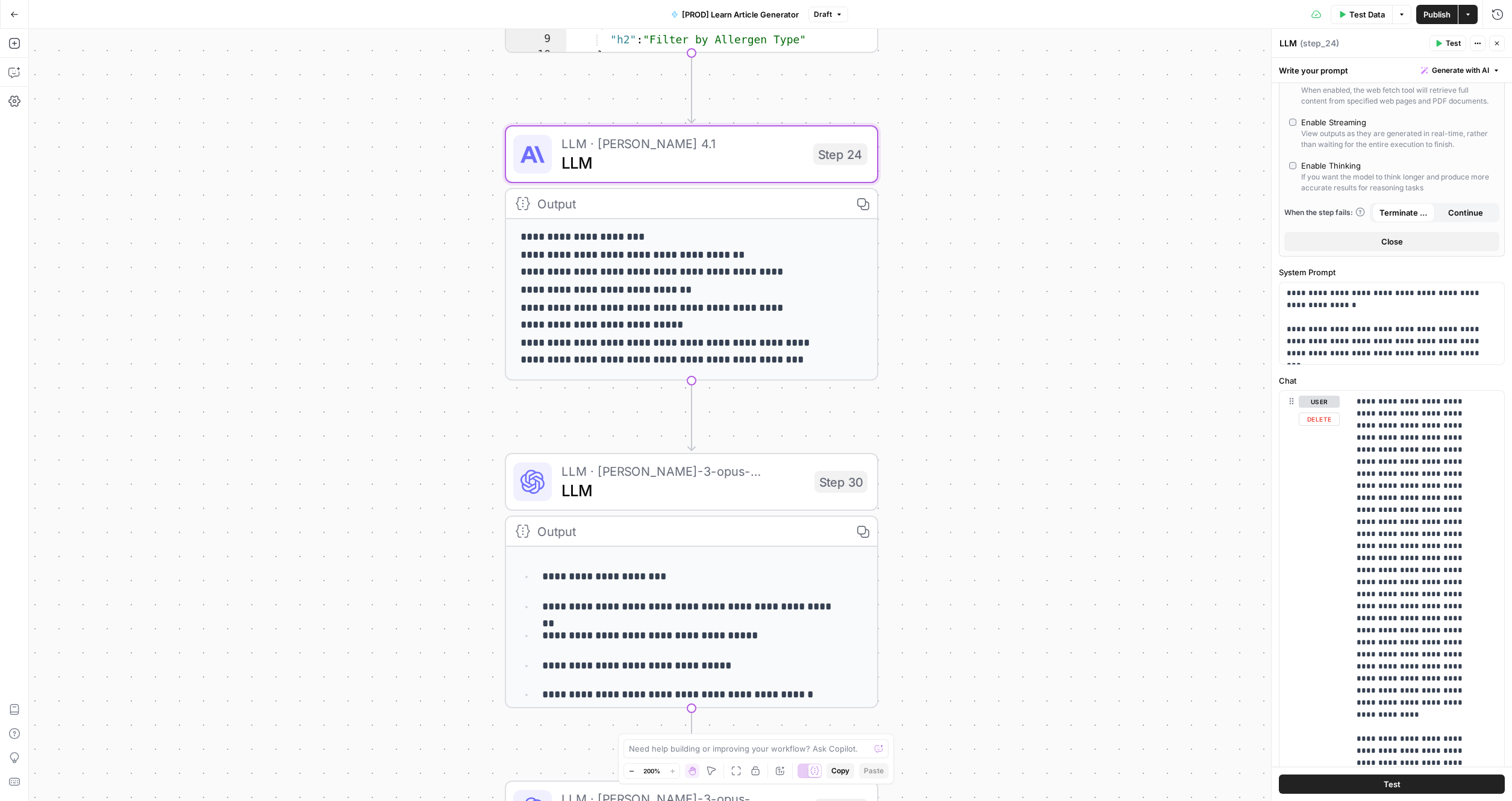
scroll to position [323, 0]
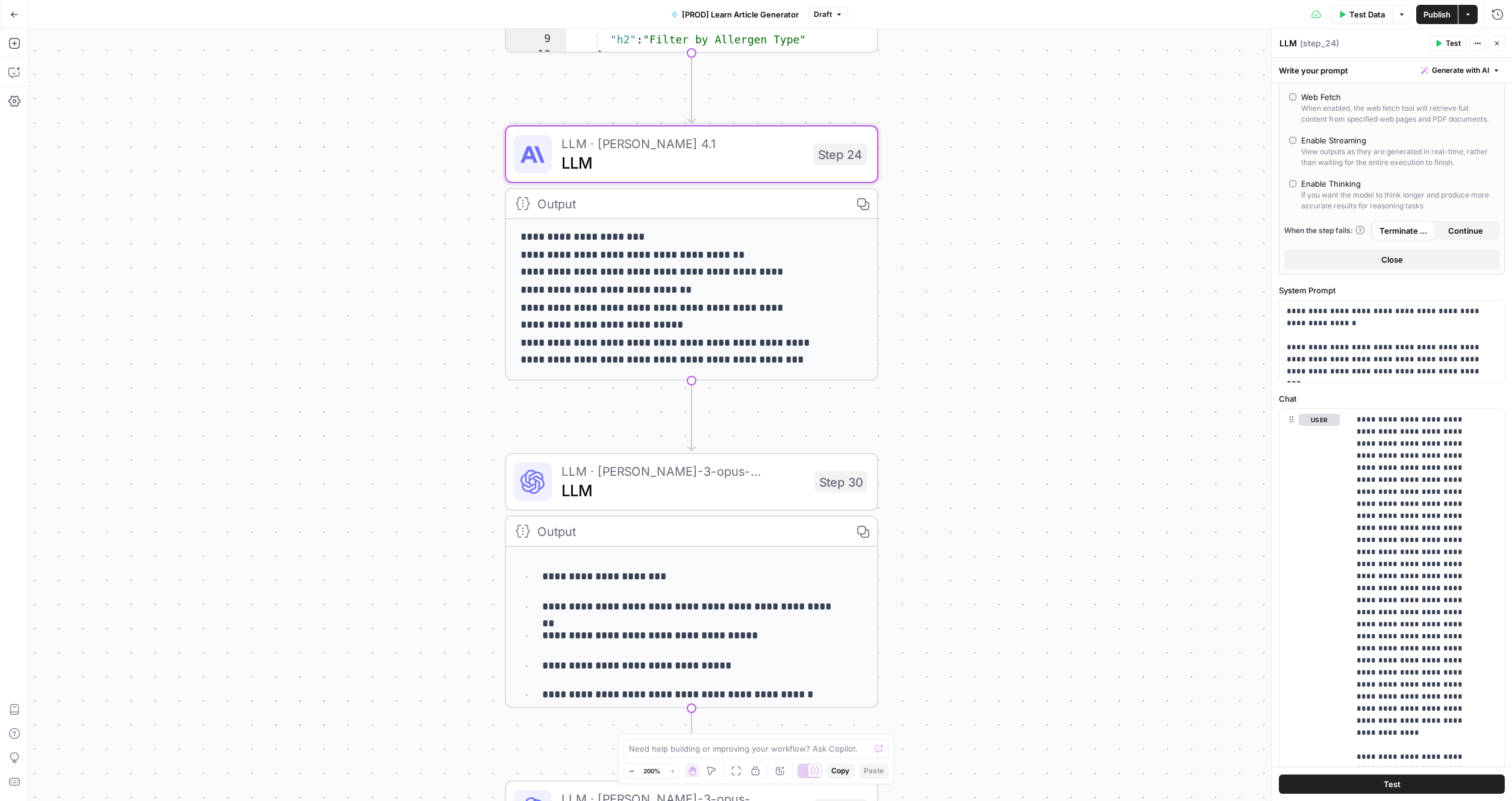
click at [994, 206] on div "If you want the model to think longer and produce more accurate results for rea…" at bounding box center [1398, 200] width 194 height 22
type input "*"
click at [994, 269] on button "Close" at bounding box center [1392, 260] width 215 height 20
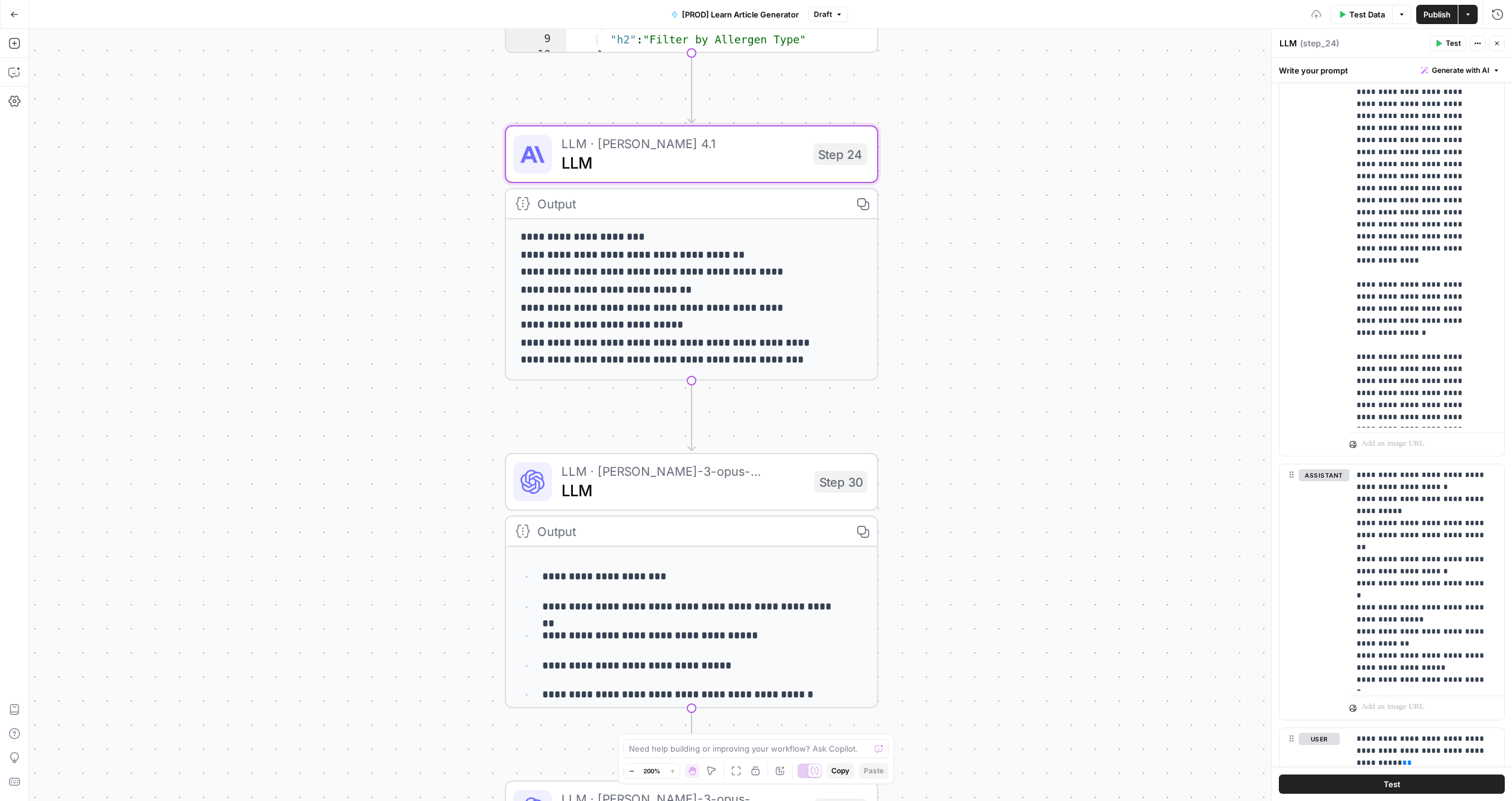
scroll to position [0, 0]
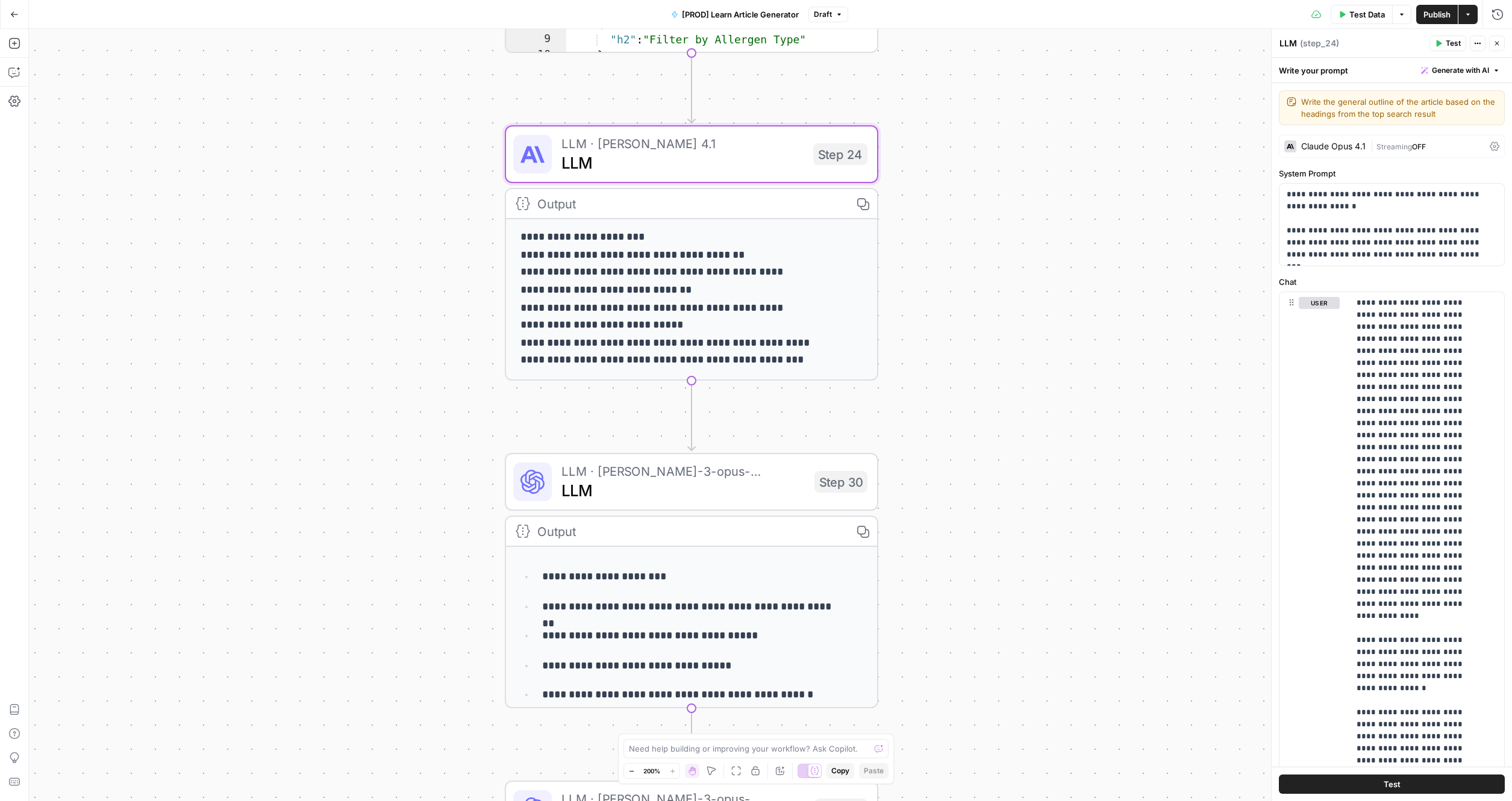
click at [994, 254] on div "true false true false Workflow Input Settings Inputs Google Search Search Googl…" at bounding box center [770, 414] width 1483 height 772
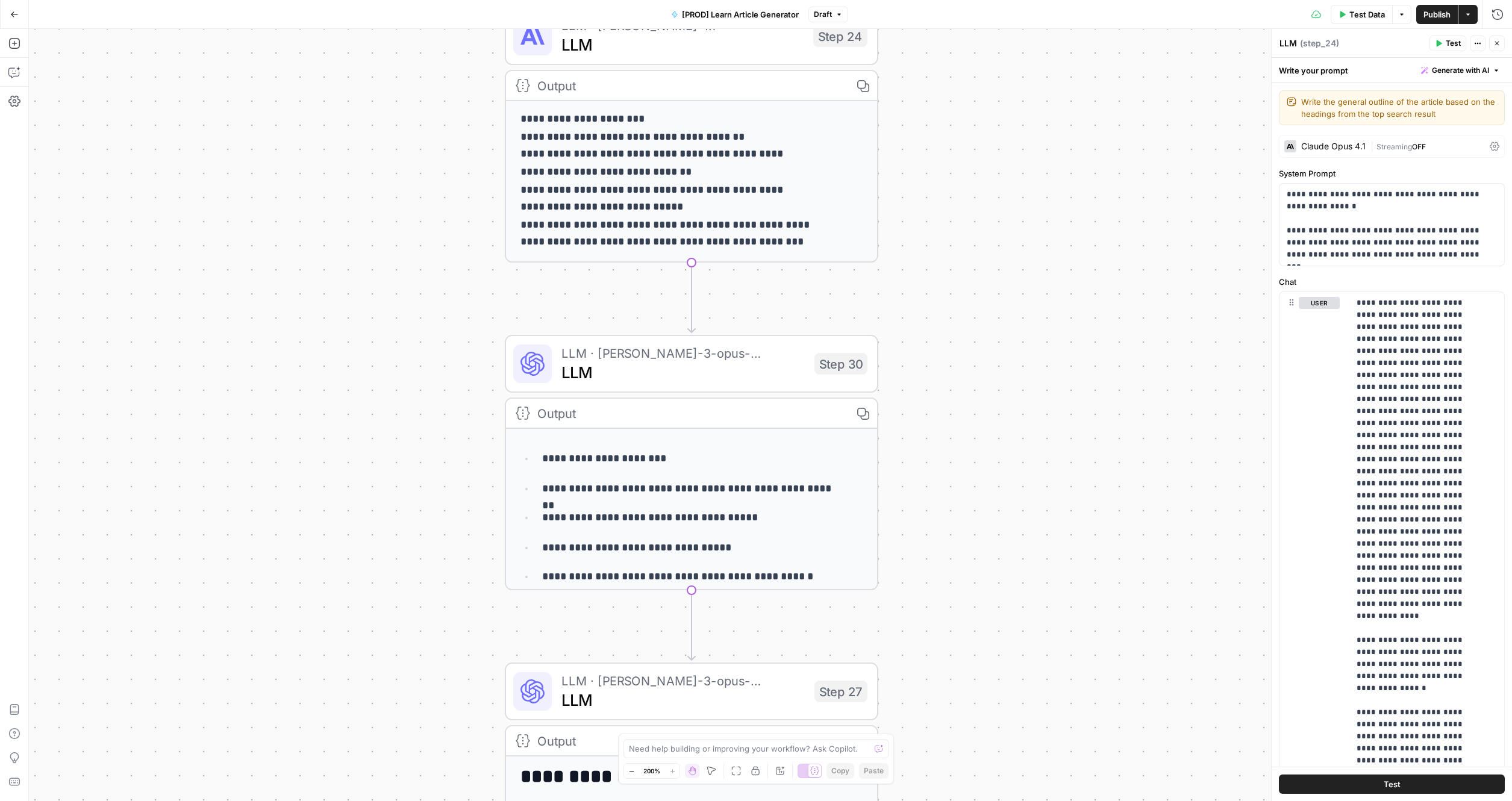
drag, startPoint x: 333, startPoint y: 338, endPoint x: 355, endPoint y: 169, distance: 170.4
click at [364, 63] on div "true false true false Workflow Input Settings Inputs Google Search Search Googl…" at bounding box center [770, 414] width 1483 height 772
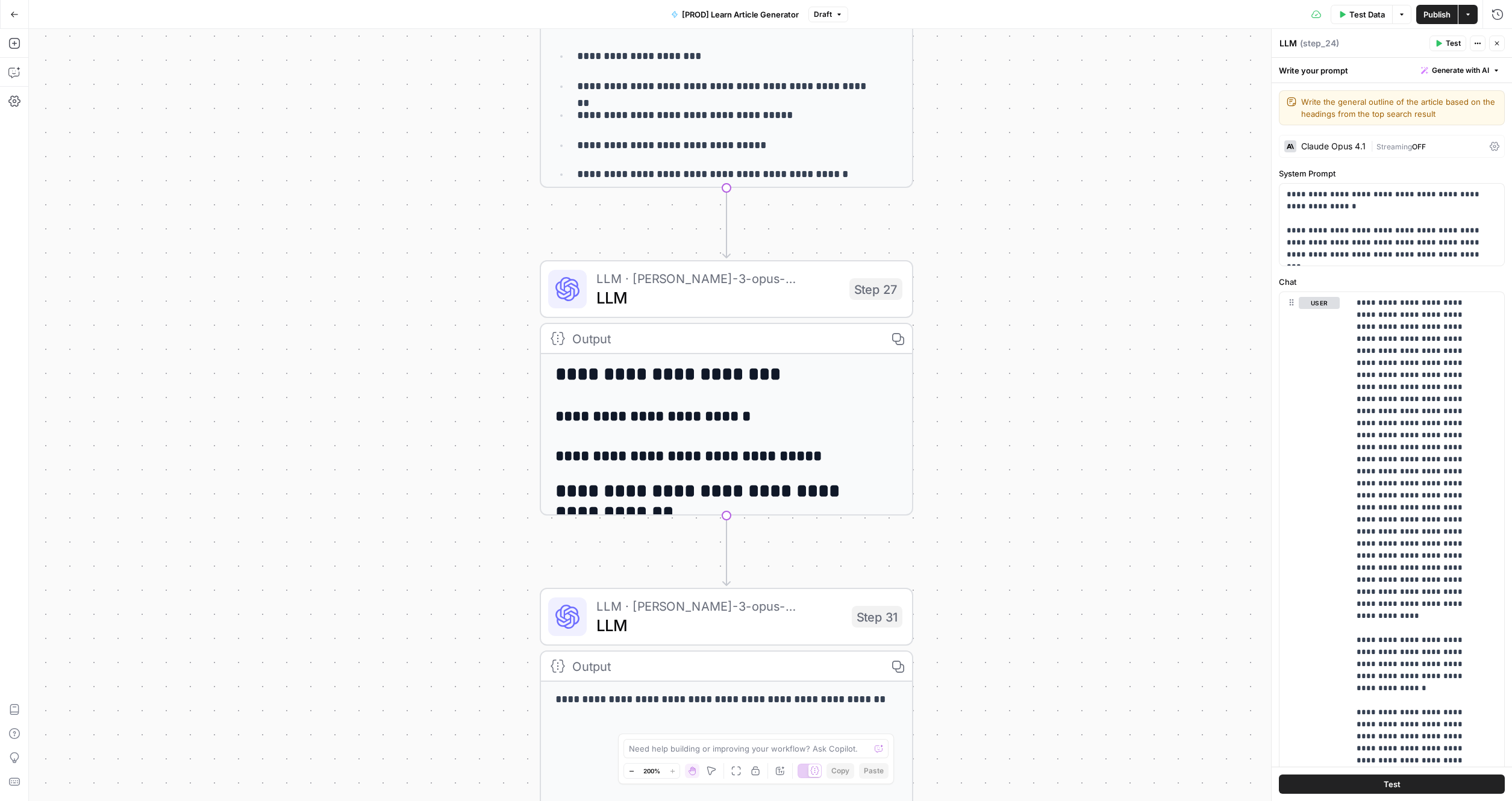
drag, startPoint x: 383, startPoint y: 446, endPoint x: 380, endPoint y: 187, distance: 259.0
click at [380, 186] on div "true false true false Workflow Input Settings Inputs Google Search Search Googl…" at bounding box center [770, 414] width 1483 height 772
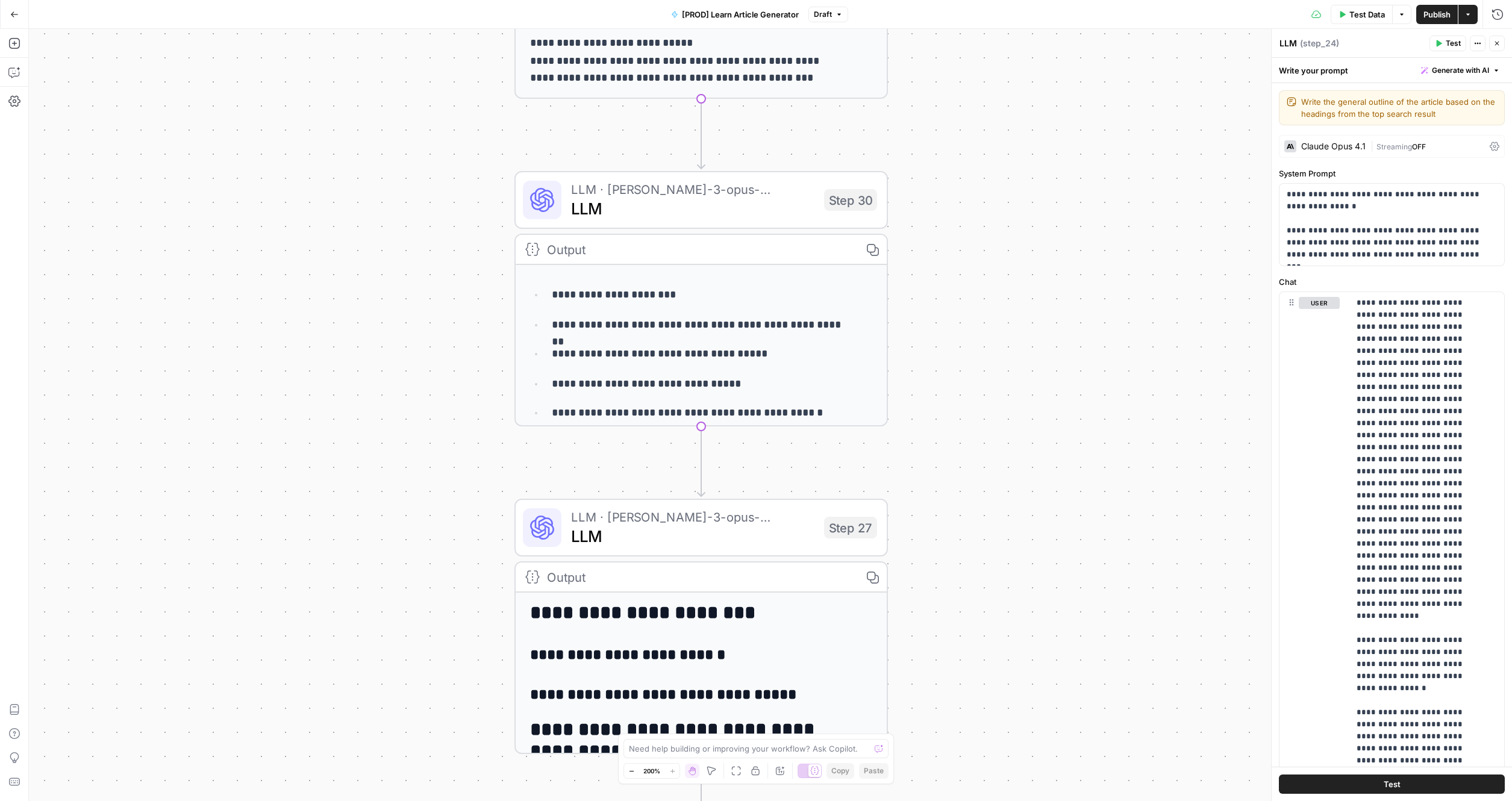
drag, startPoint x: 386, startPoint y: 178, endPoint x: 361, endPoint y: 270, distance: 95.3
click at [343, 513] on div "true false true false Workflow Input Settings Inputs Google Search Search Googl…" at bounding box center [770, 414] width 1483 height 772
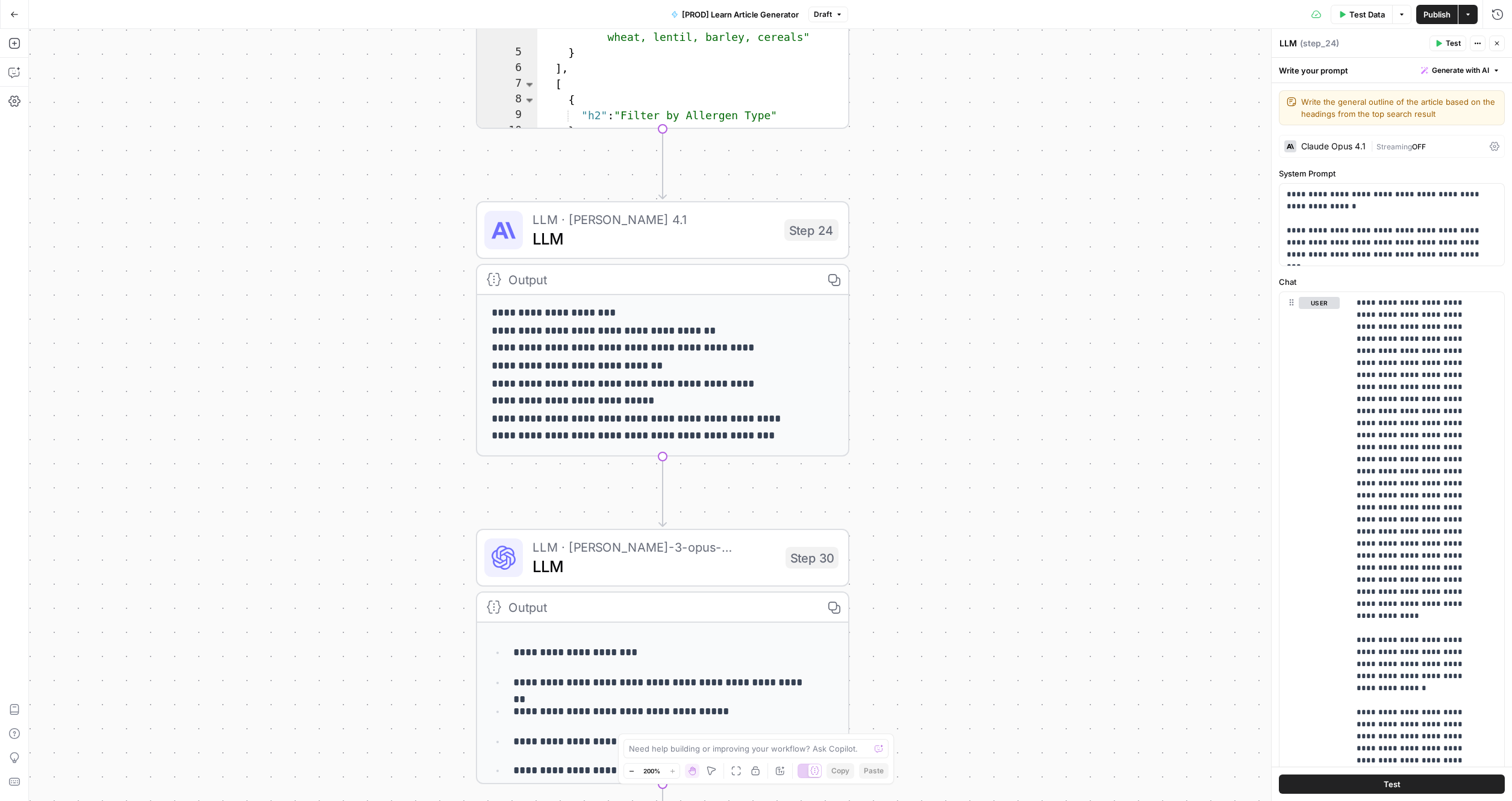
drag, startPoint x: 352, startPoint y: 339, endPoint x: 326, endPoint y: 134, distance: 206.6
click at [339, 552] on div "true false true false Workflow Input Settings Inputs Google Search Search Googl…" at bounding box center [770, 414] width 1483 height 772
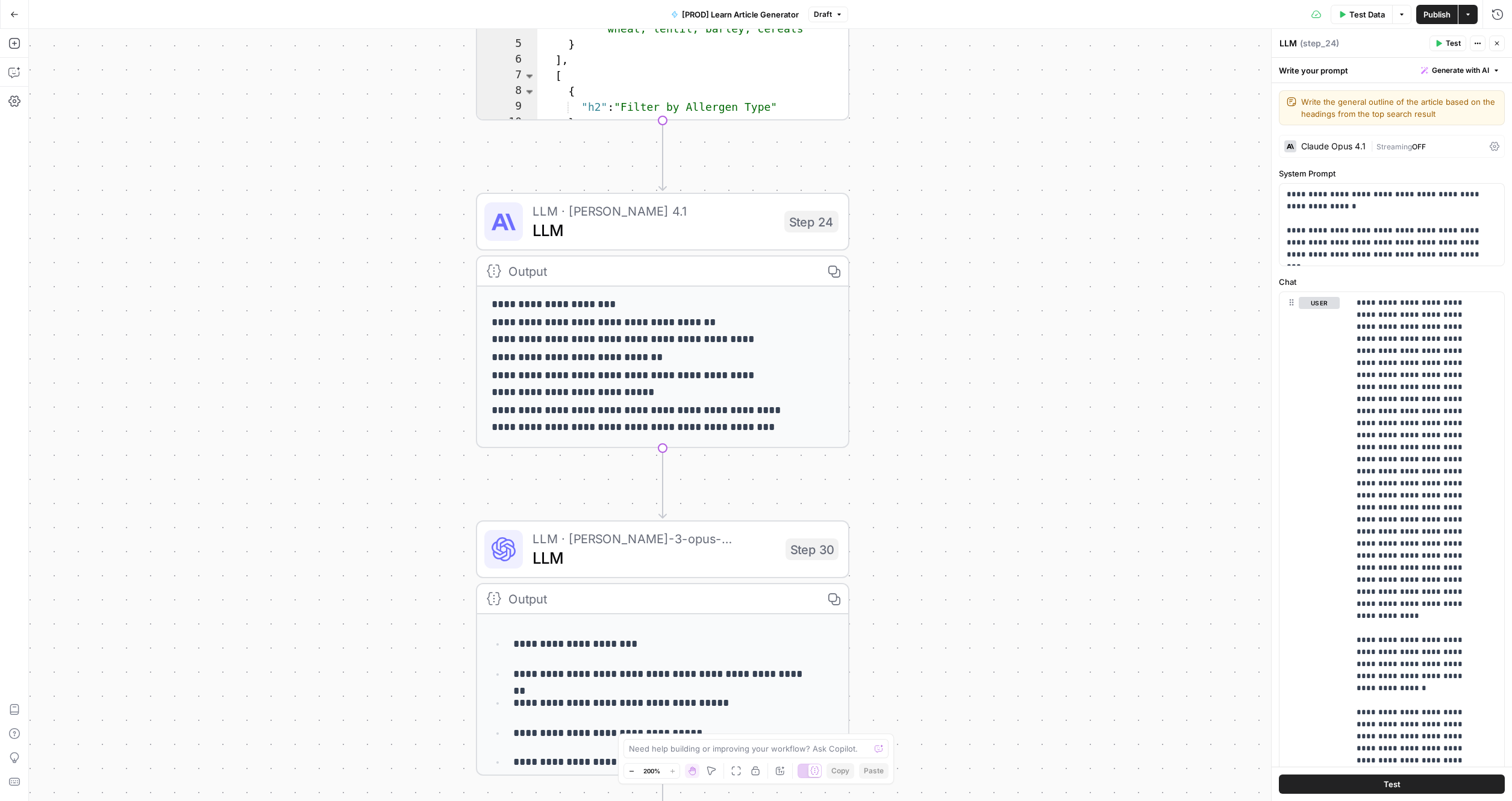
click at [340, 2] on div "Go Back [PROD] Learn Article Generator Draft Test Data Options Publish Actions …" at bounding box center [756, 14] width 1512 height 29
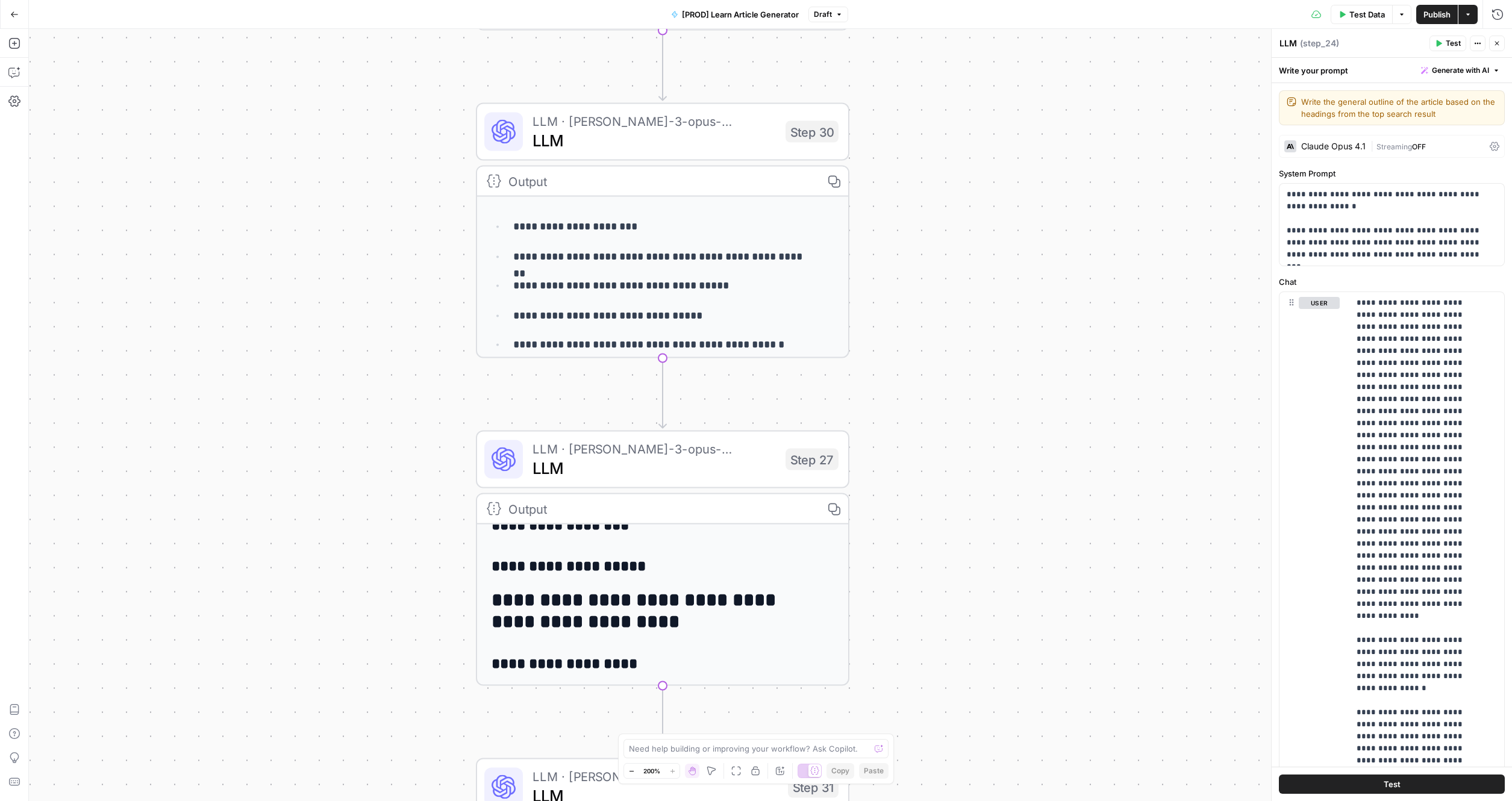
scroll to position [238, 0]
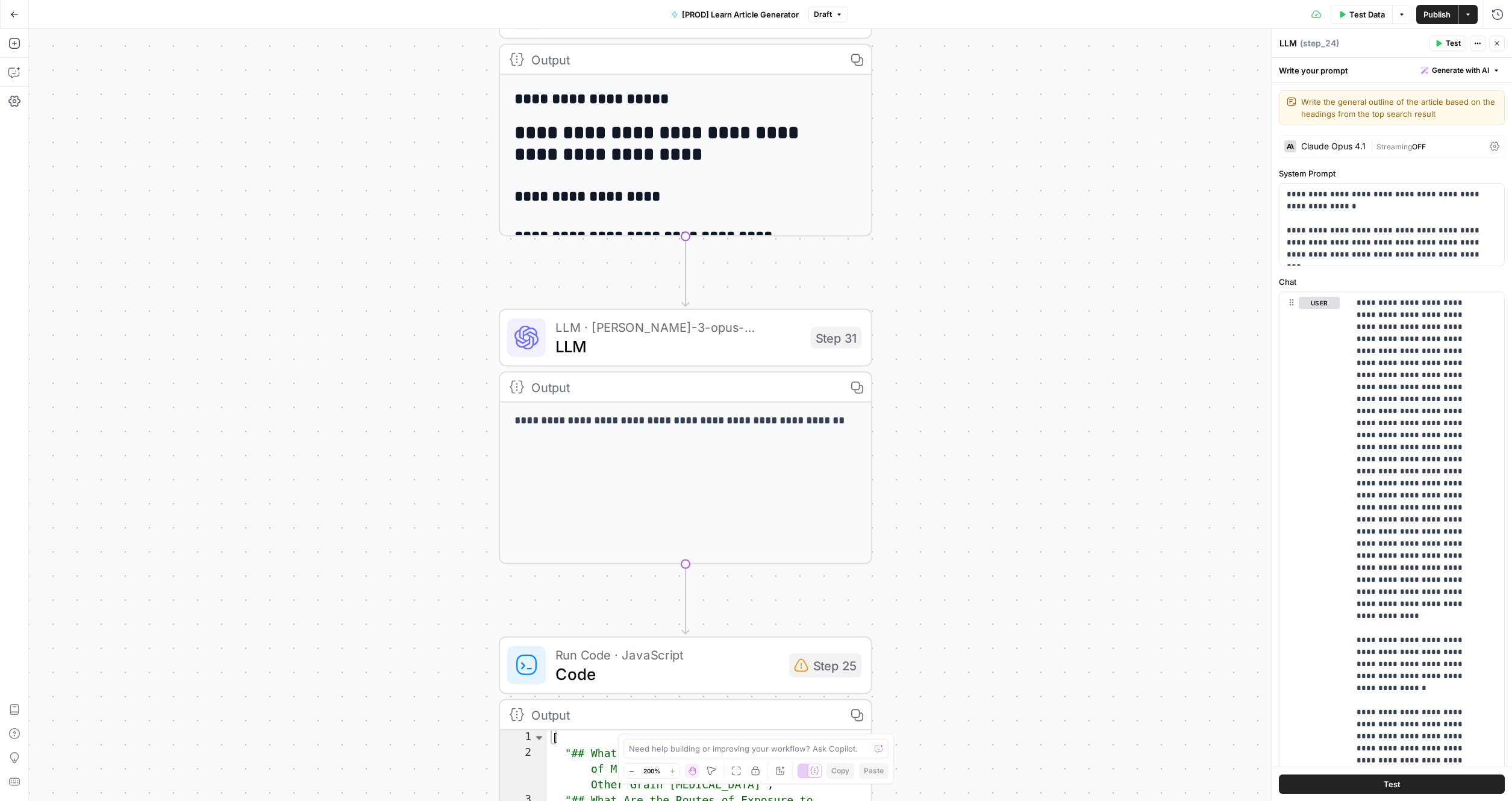
drag, startPoint x: 405, startPoint y: 574, endPoint x: 428, endPoint y: 127, distance: 447.6
click at [428, 127] on div "true false true false Workflow Input Settings Inputs Google Search Search Googl…" at bounding box center [770, 414] width 1483 height 772
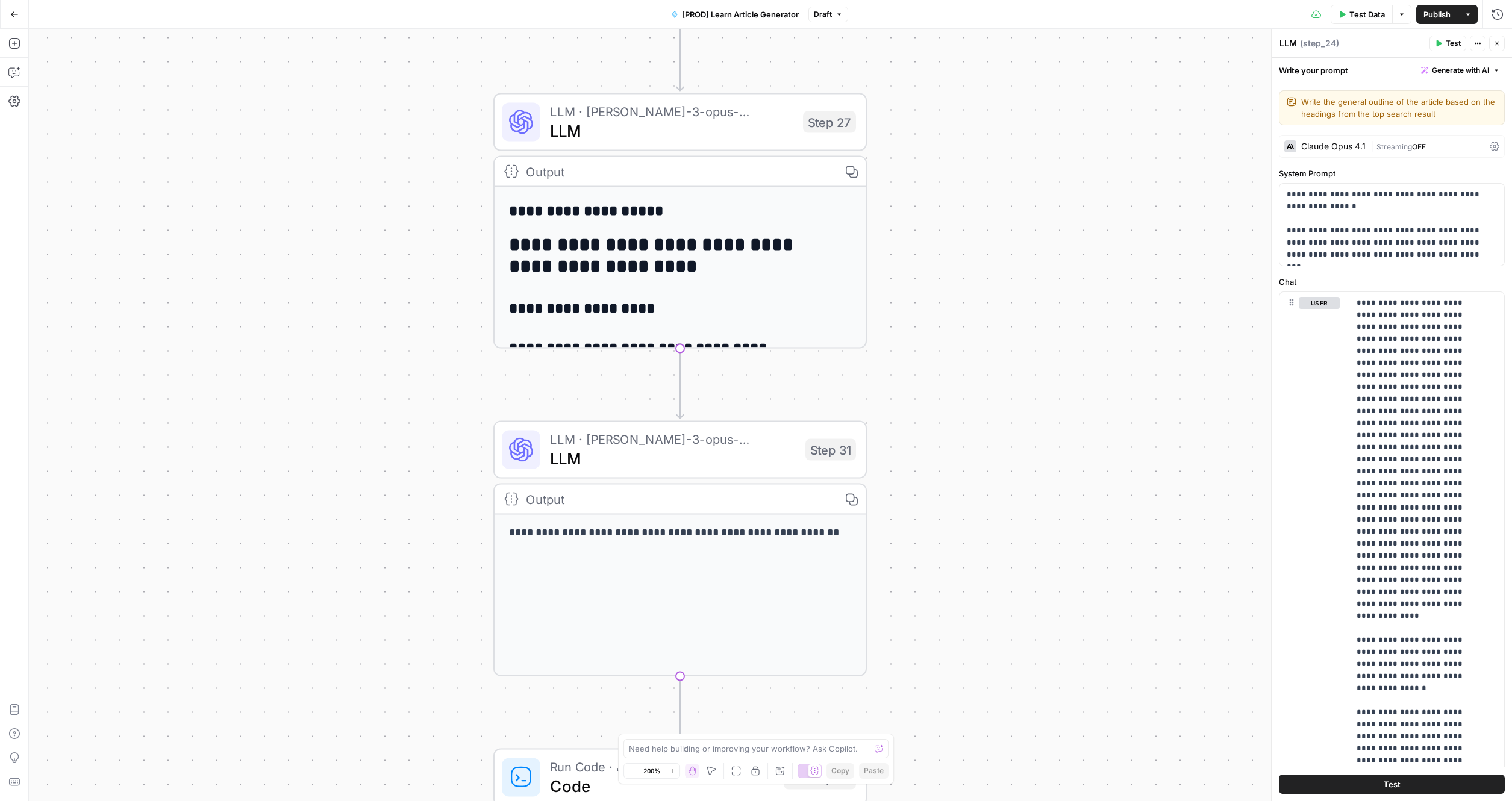
drag, startPoint x: 428, startPoint y: 127, endPoint x: 422, endPoint y: 239, distance: 112.2
click at [422, 239] on div "true false true false Workflow Input Settings Inputs Google Search Search Googl…" at bounding box center [770, 414] width 1483 height 772
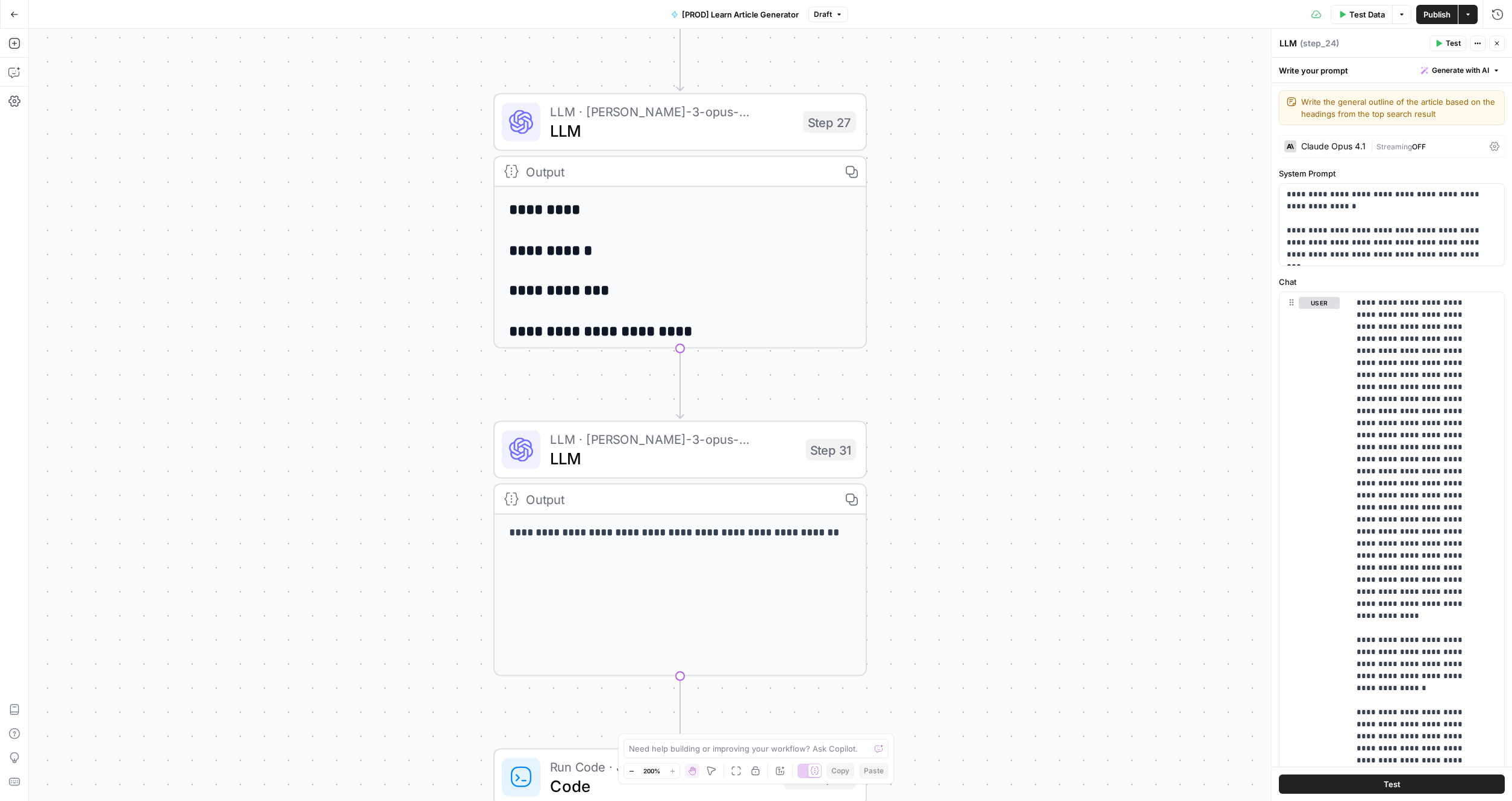
scroll to position [422, 0]
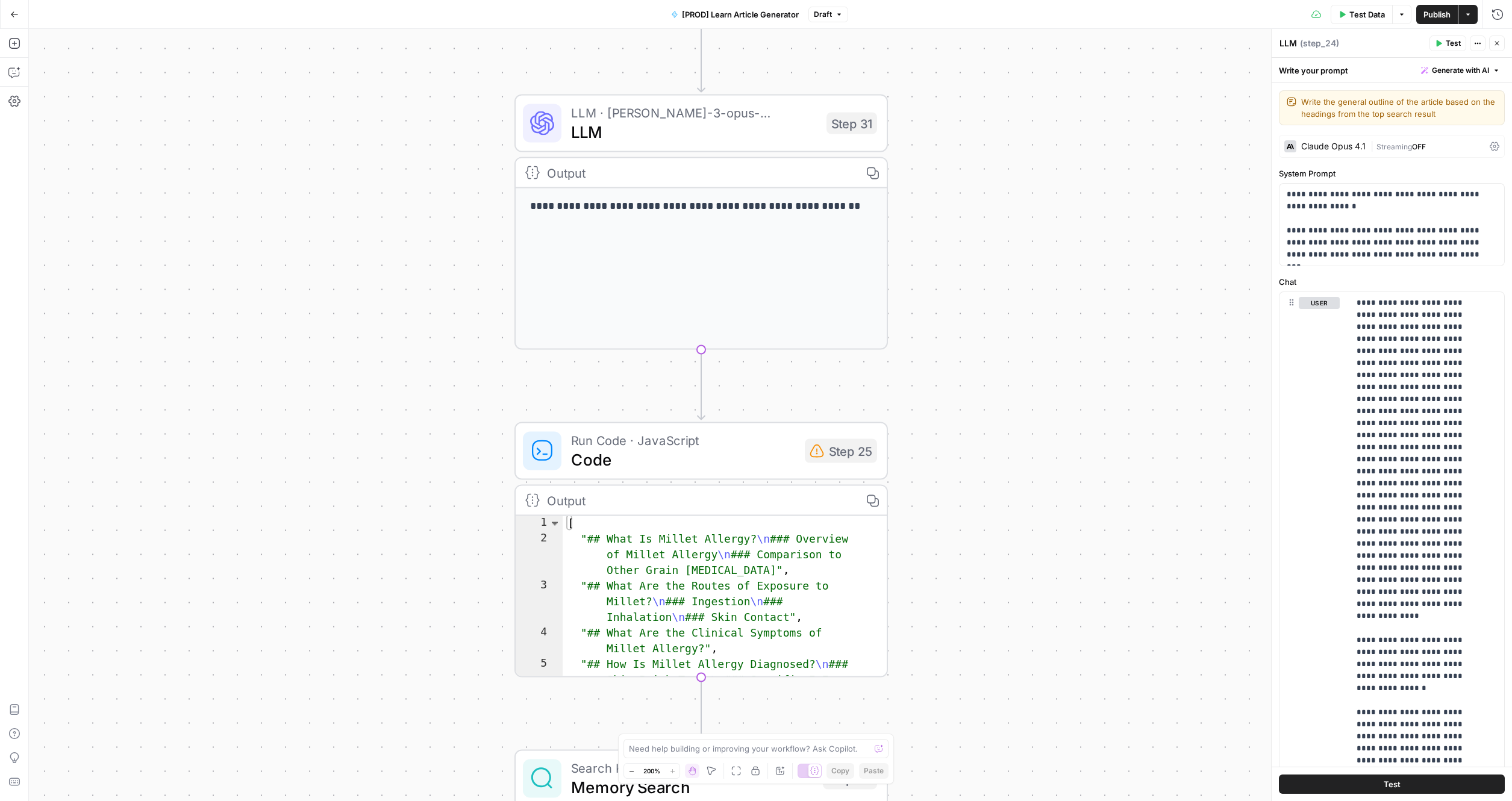
drag, startPoint x: 428, startPoint y: 494, endPoint x: 437, endPoint y: 190, distance: 304.1
click at [445, 163] on div "true false true false Workflow Input Settings Inputs Google Search Search Googl…" at bounding box center [770, 414] width 1483 height 772
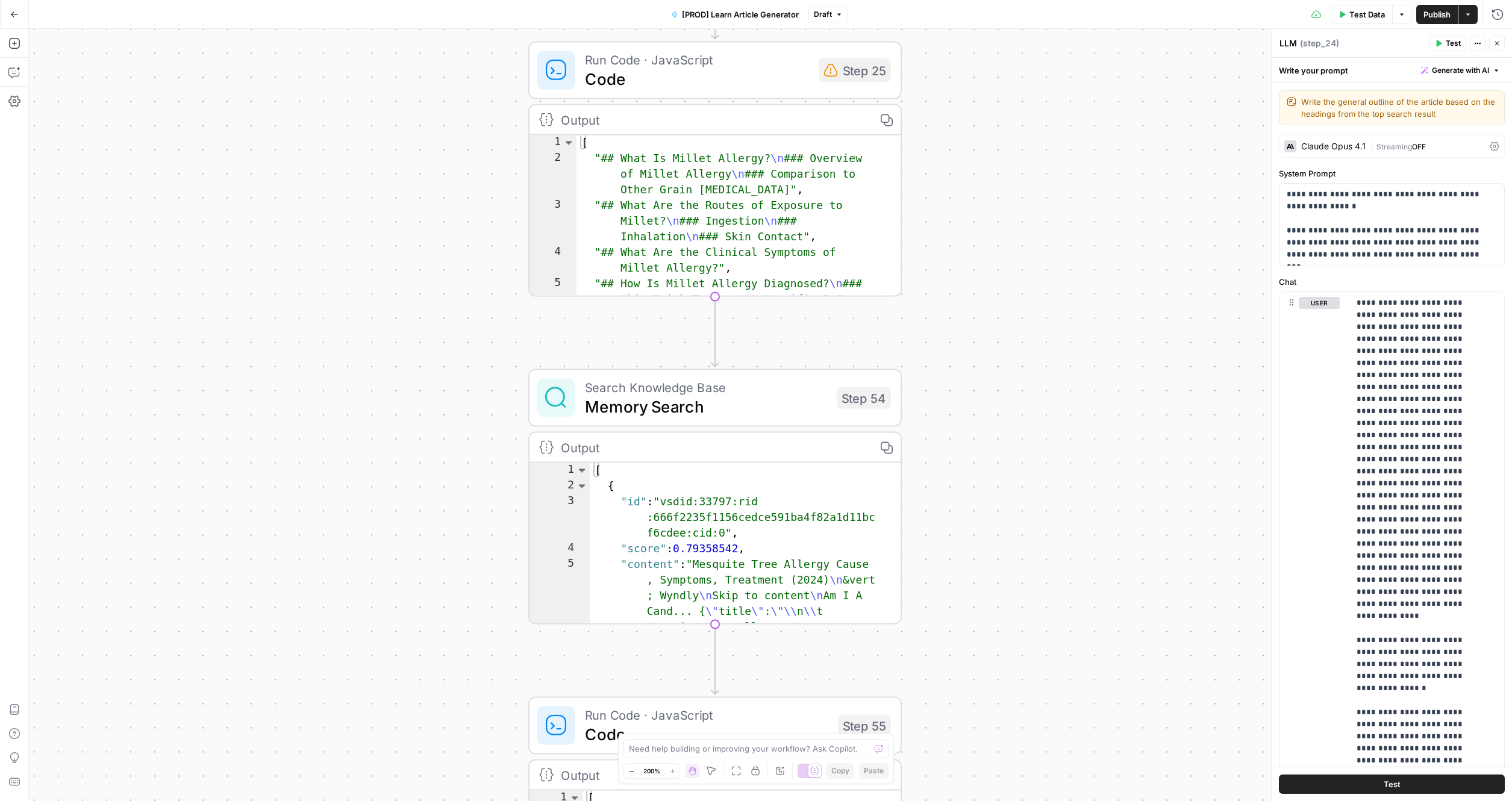
drag, startPoint x: 428, startPoint y: 418, endPoint x: 452, endPoint y: 368, distance: 55.5
click at [434, 143] on div "true false true false Workflow Input Settings Inputs Google Search Search Googl…" at bounding box center [770, 414] width 1483 height 772
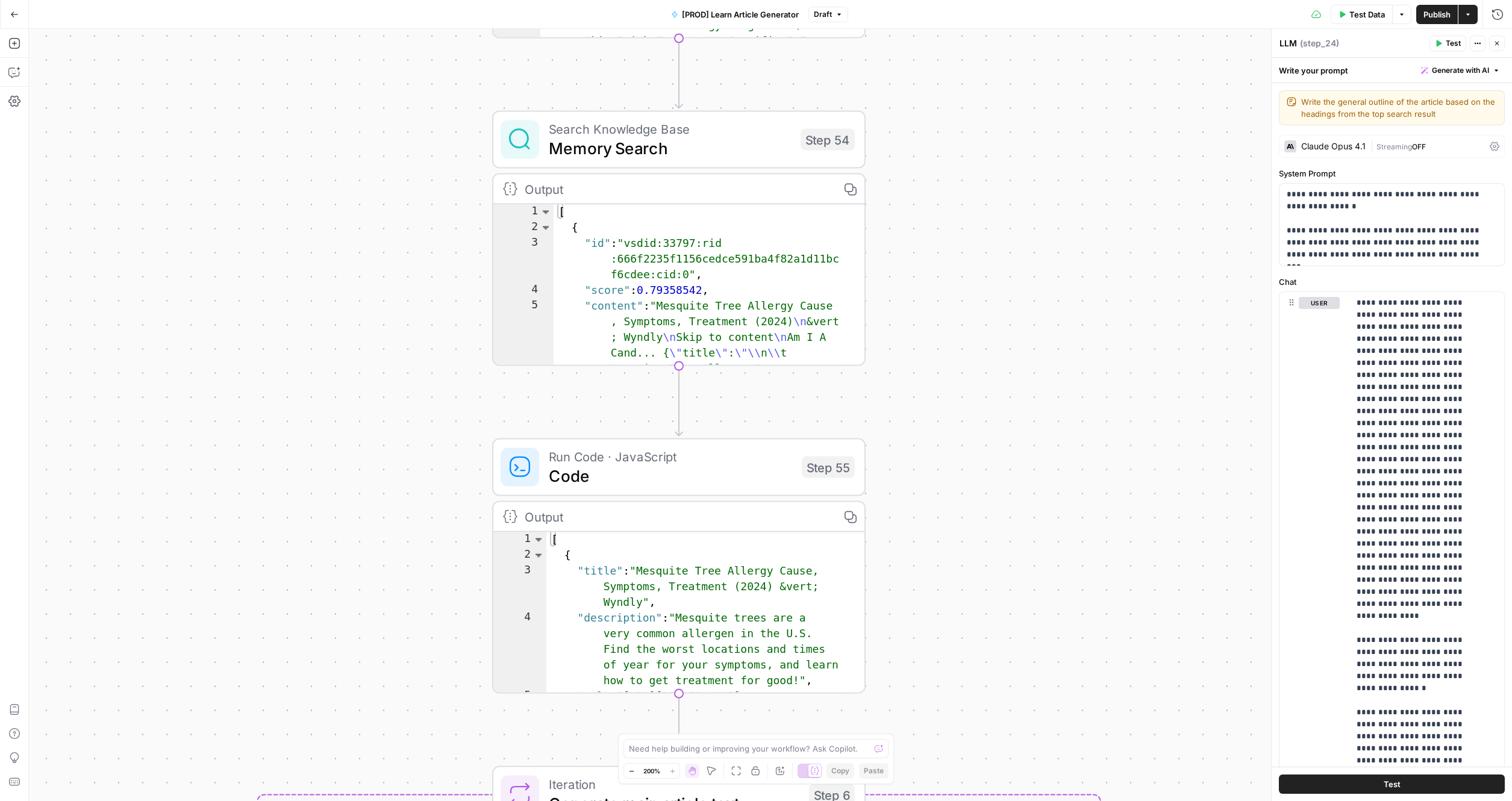
drag, startPoint x: 453, startPoint y: 458, endPoint x: 410, endPoint y: 159, distance: 302.1
click at [410, 159] on div "true false true false Workflow Input Settings Inputs Google Search Search Googl…" at bounding box center [770, 414] width 1483 height 772
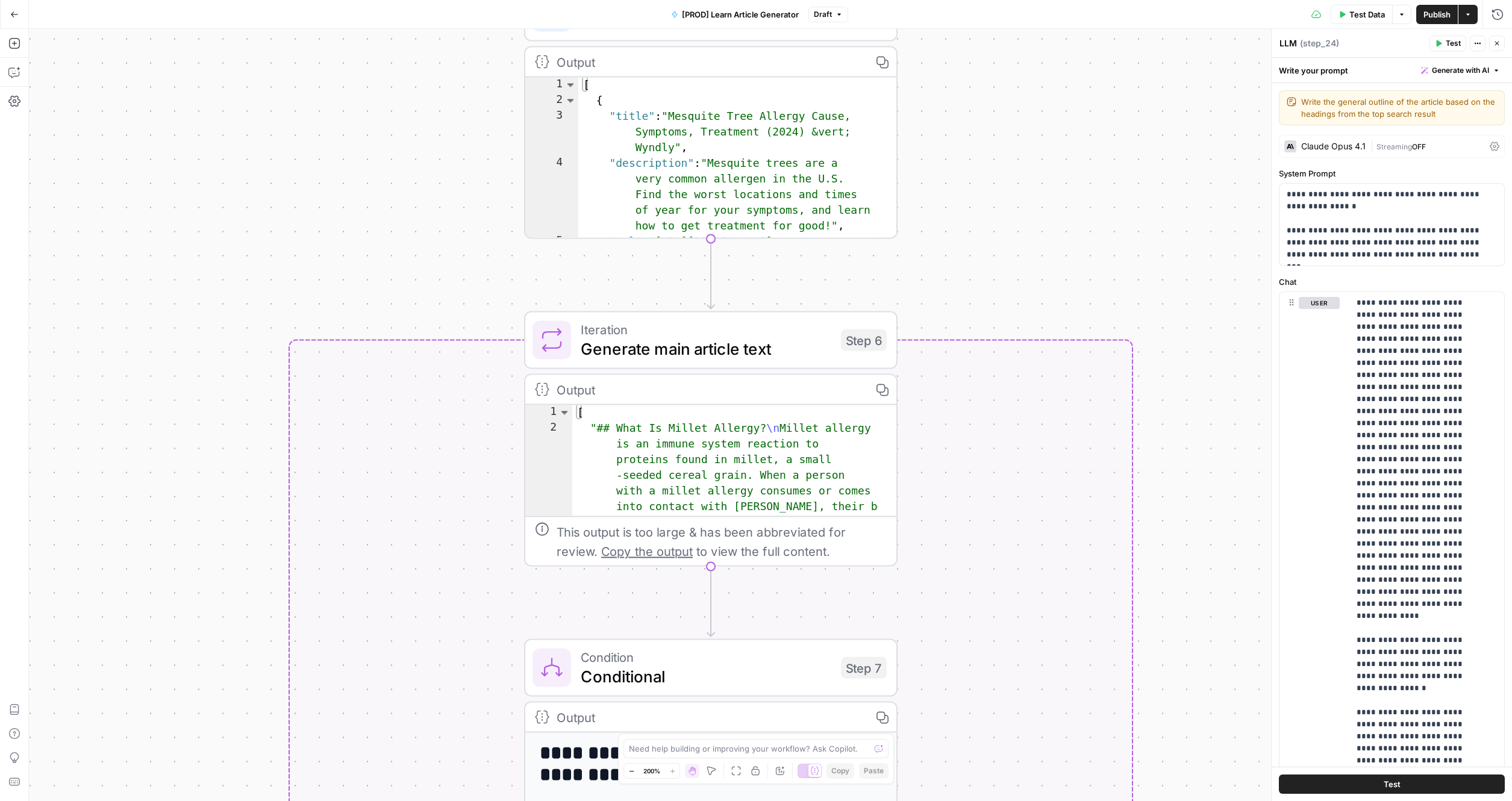
drag, startPoint x: 395, startPoint y: 190, endPoint x: 331, endPoint y: 392, distance: 211.9
click at [395, 190] on div "true false true false Workflow Input Settings Inputs Google Search Search Googl…" at bounding box center [770, 414] width 1483 height 772
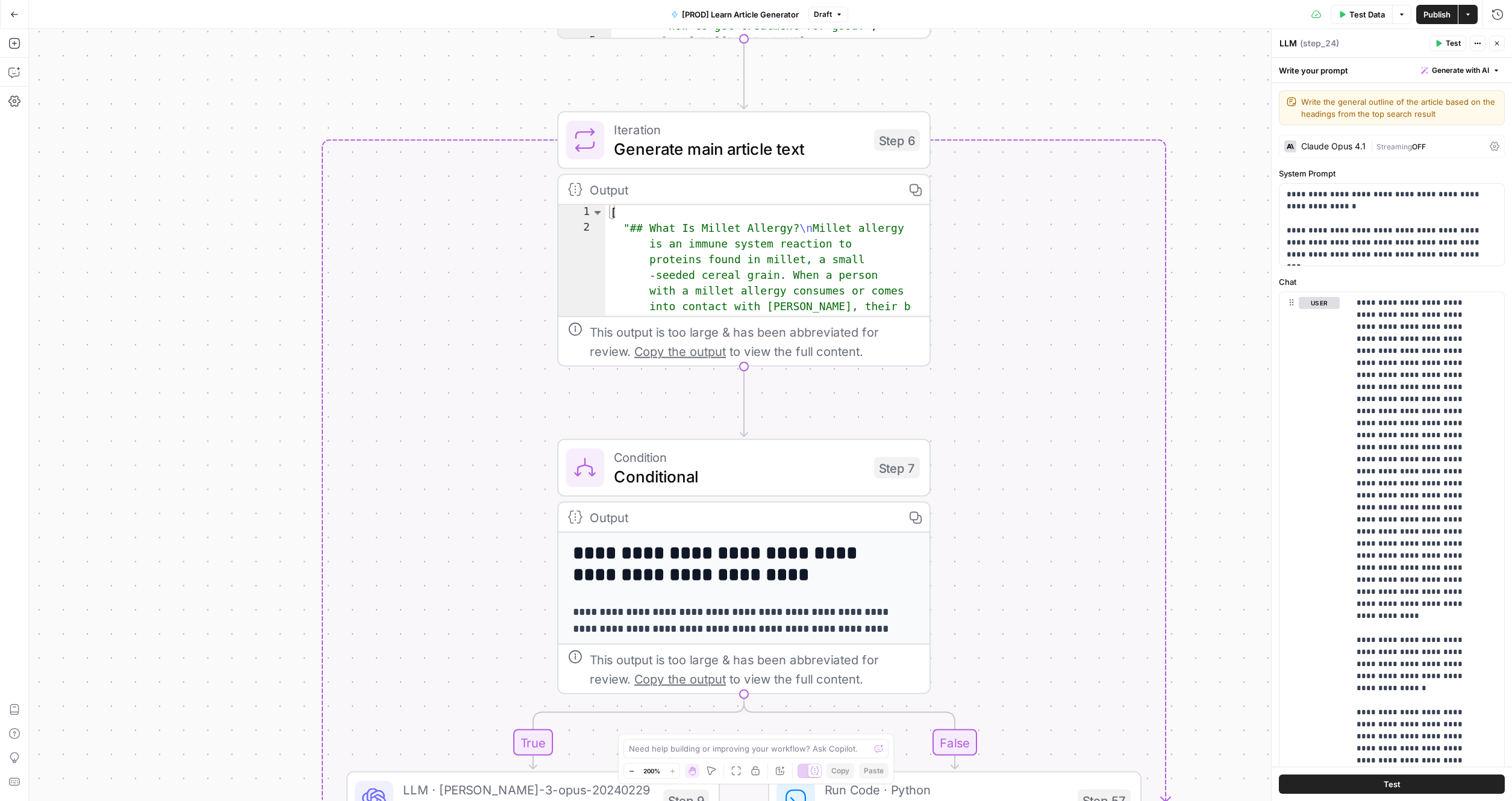
drag, startPoint x: 199, startPoint y: 594, endPoint x: 224, endPoint y: 235, distance: 359.9
click at [224, 235] on div "true false true false Workflow Input Settings Inputs Google Search Search Googl…" at bounding box center [770, 414] width 1483 height 772
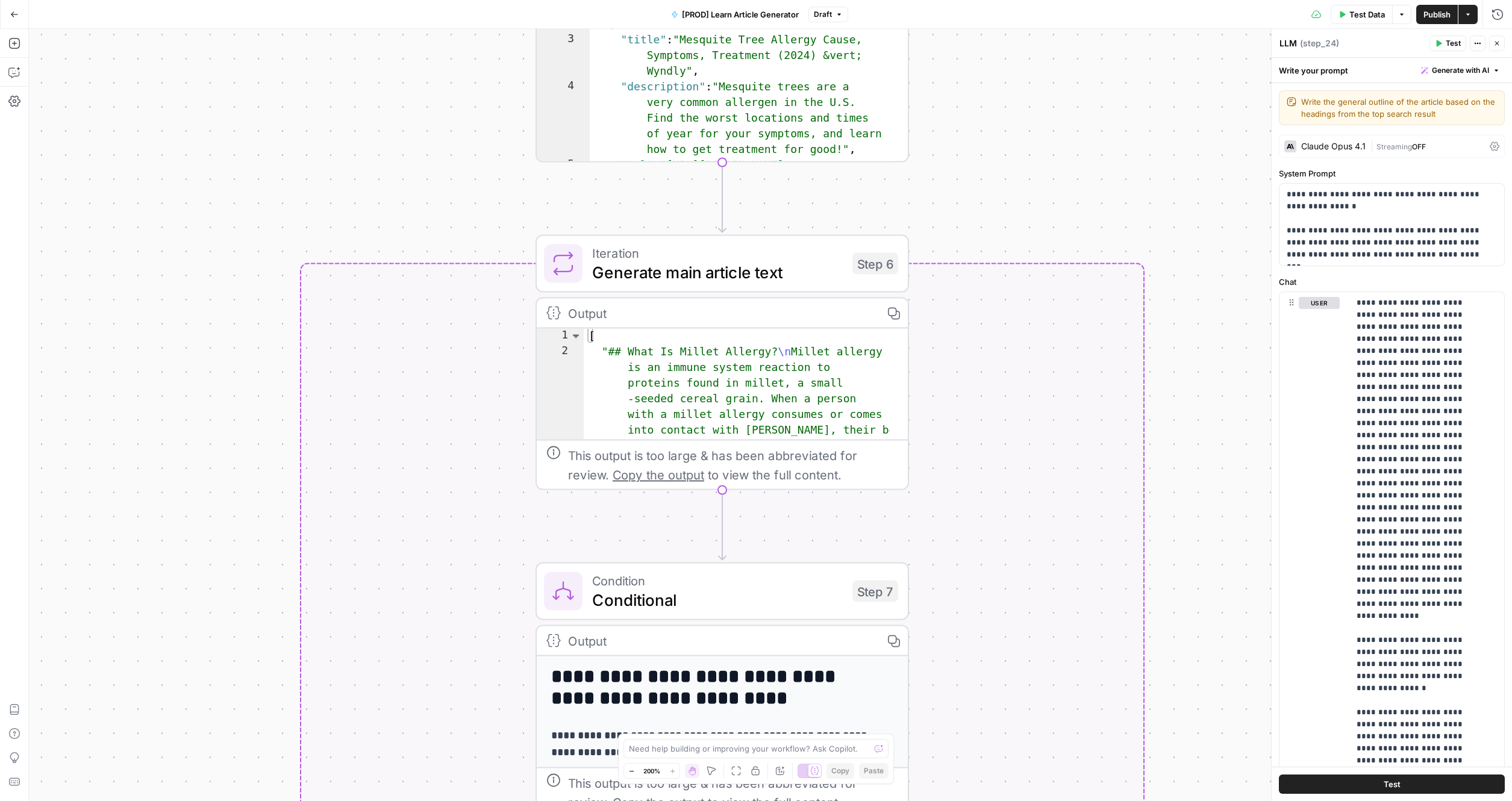
drag, startPoint x: 211, startPoint y: 270, endPoint x: 441, endPoint y: 301, distance: 232.1
click at [192, 516] on div "true false true false Workflow Input Settings Inputs Google Search Search Googl…" at bounding box center [770, 414] width 1483 height 772
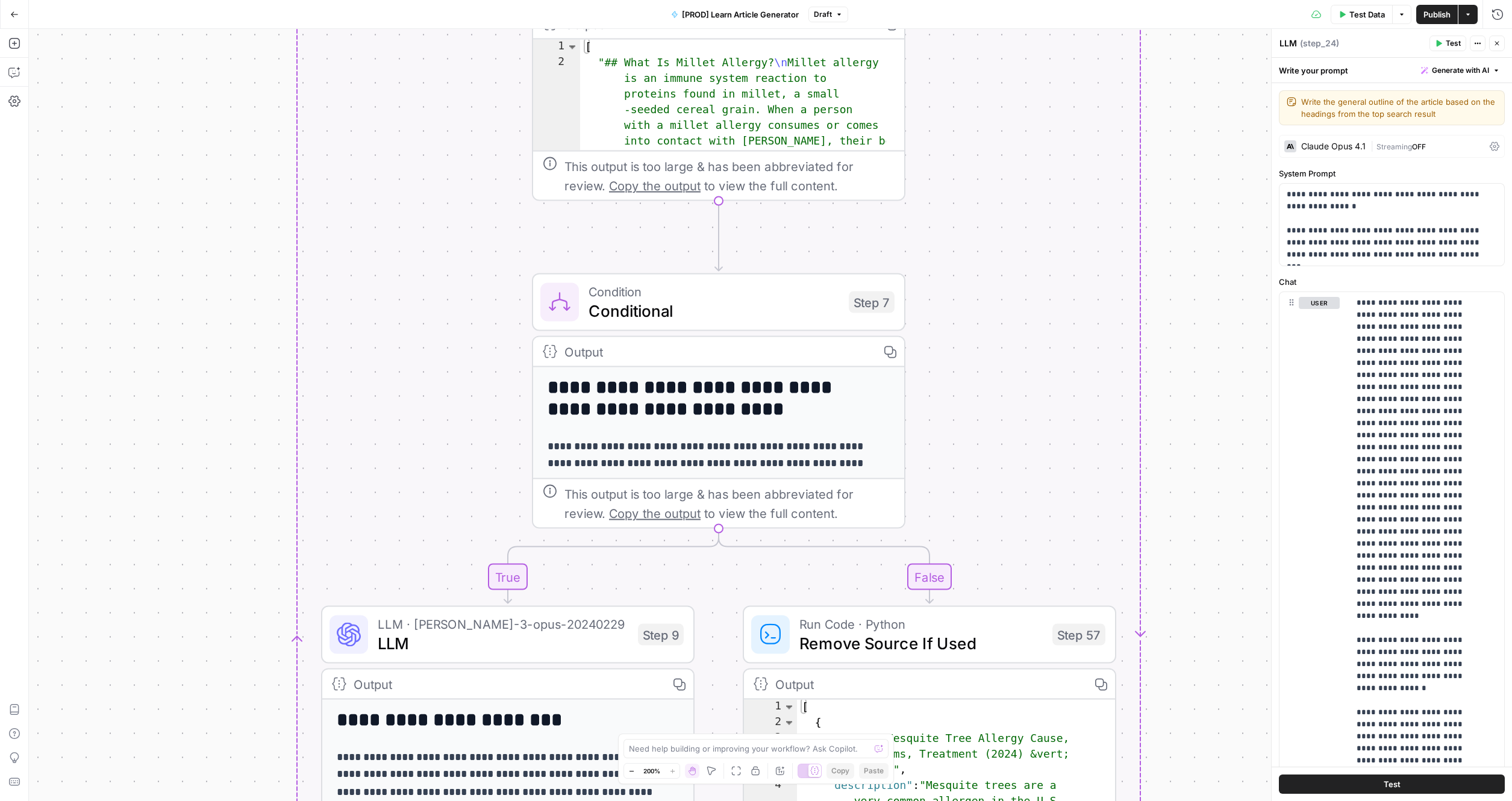
drag, startPoint x: 187, startPoint y: 609, endPoint x: 192, endPoint y: 410, distance: 199.1
click at [192, 410] on div "true false true false Workflow Input Settings Inputs Google Search Search Googl…" at bounding box center [770, 414] width 1483 height 772
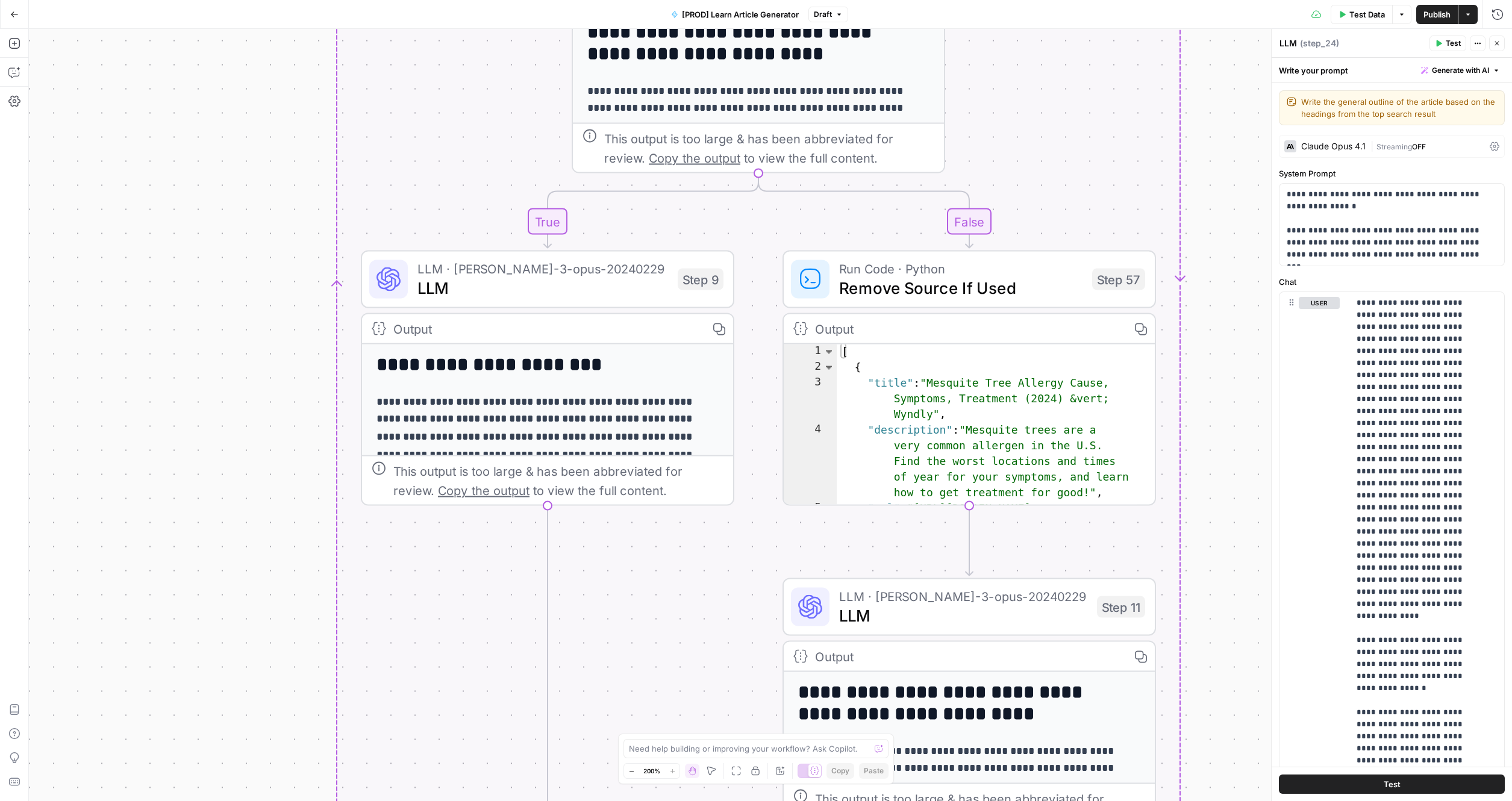
drag, startPoint x: 165, startPoint y: 573, endPoint x: 198, endPoint y: 242, distance: 332.6
click at [198, 237] on div "true false true false Workflow Input Settings Inputs Google Search Search Googl…" at bounding box center [770, 414] width 1483 height 772
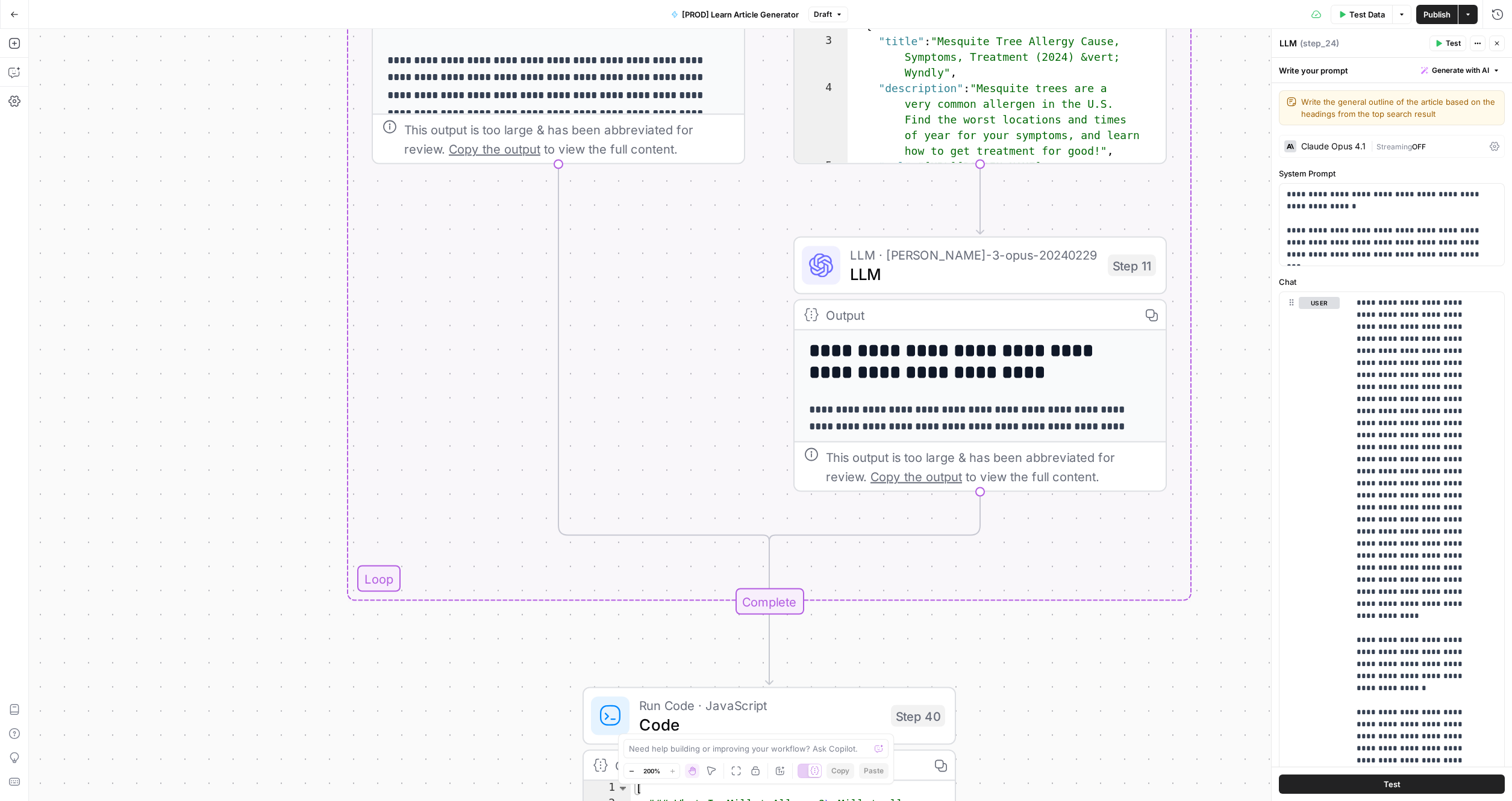
drag, startPoint x: 202, startPoint y: 525, endPoint x: 216, endPoint y: 245, distance: 280.3
click at [216, 203] on div "true false true false Workflow Input Settings Inputs Google Search Search Googl…" at bounding box center [770, 414] width 1483 height 772
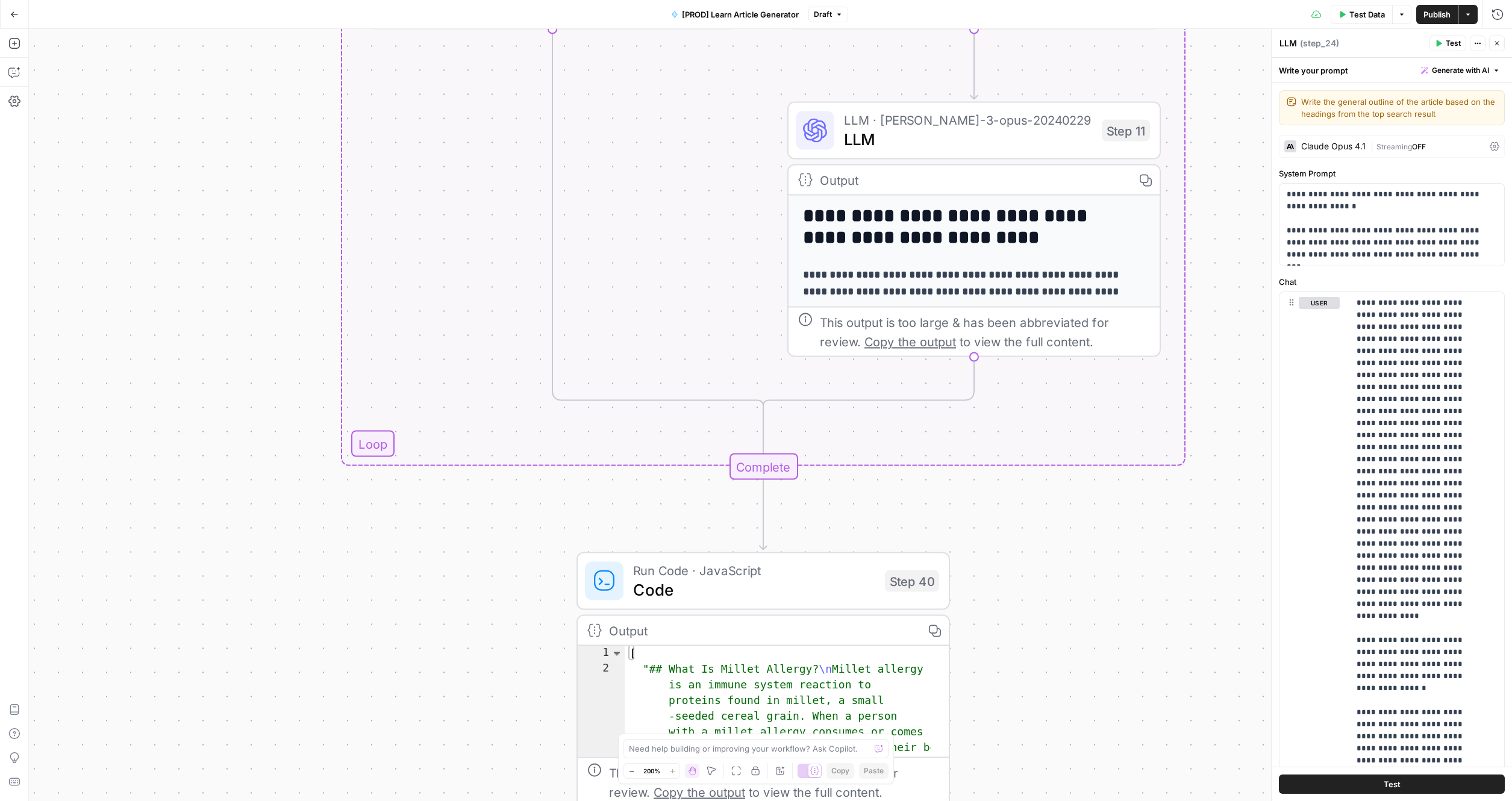
drag, startPoint x: 192, startPoint y: 491, endPoint x: 188, endPoint y: 398, distance: 93.1
click at [188, 398] on div "true false true false Workflow Input Settings Inputs Google Search Search Googl…" at bounding box center [770, 414] width 1483 height 772
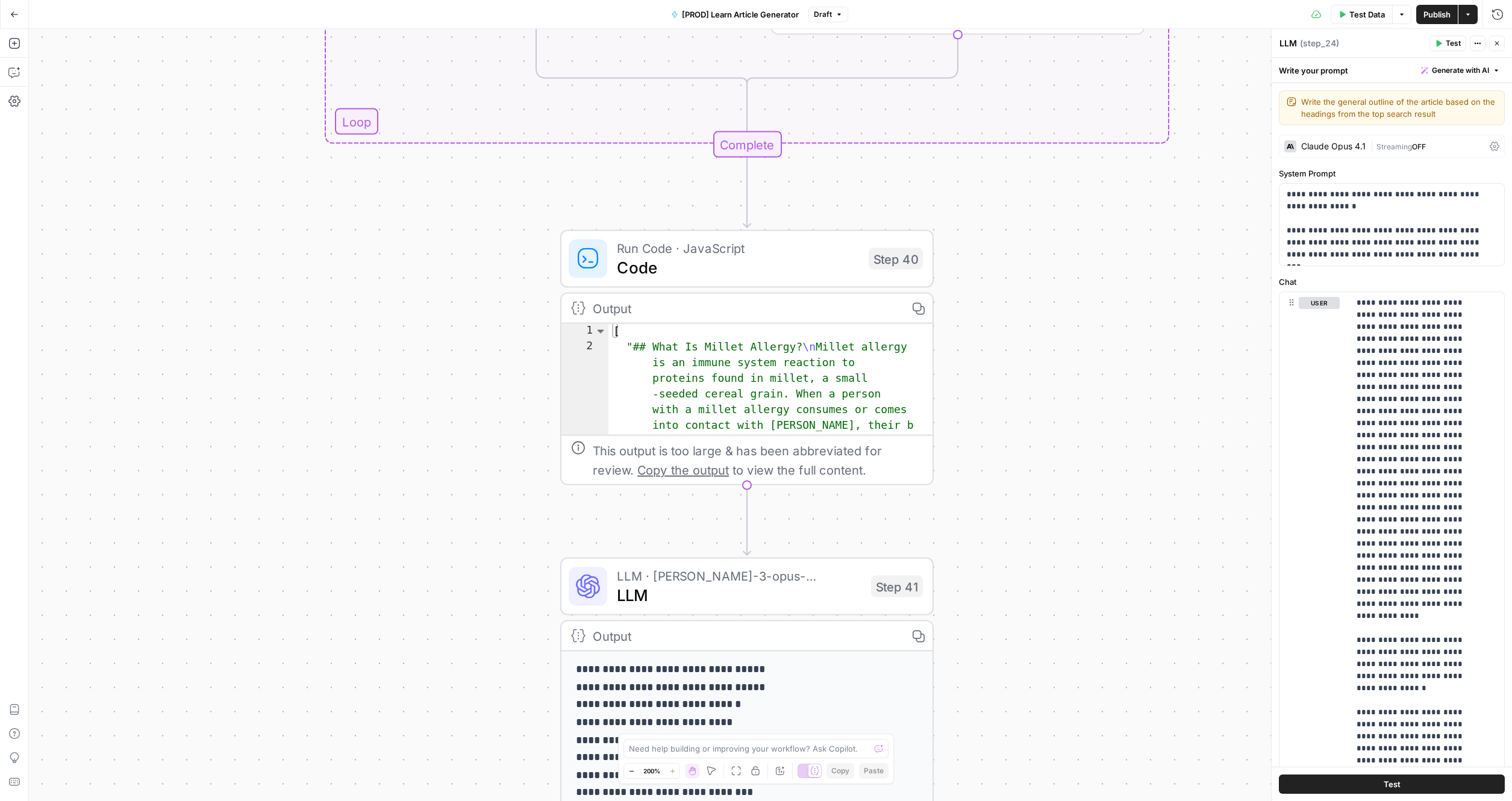
drag, startPoint x: 245, startPoint y: 556, endPoint x: 230, endPoint y: 237, distance: 319.4
click at [230, 237] on div "true false true false Workflow Input Settings Inputs Google Search Search Googl…" at bounding box center [770, 414] width 1483 height 772
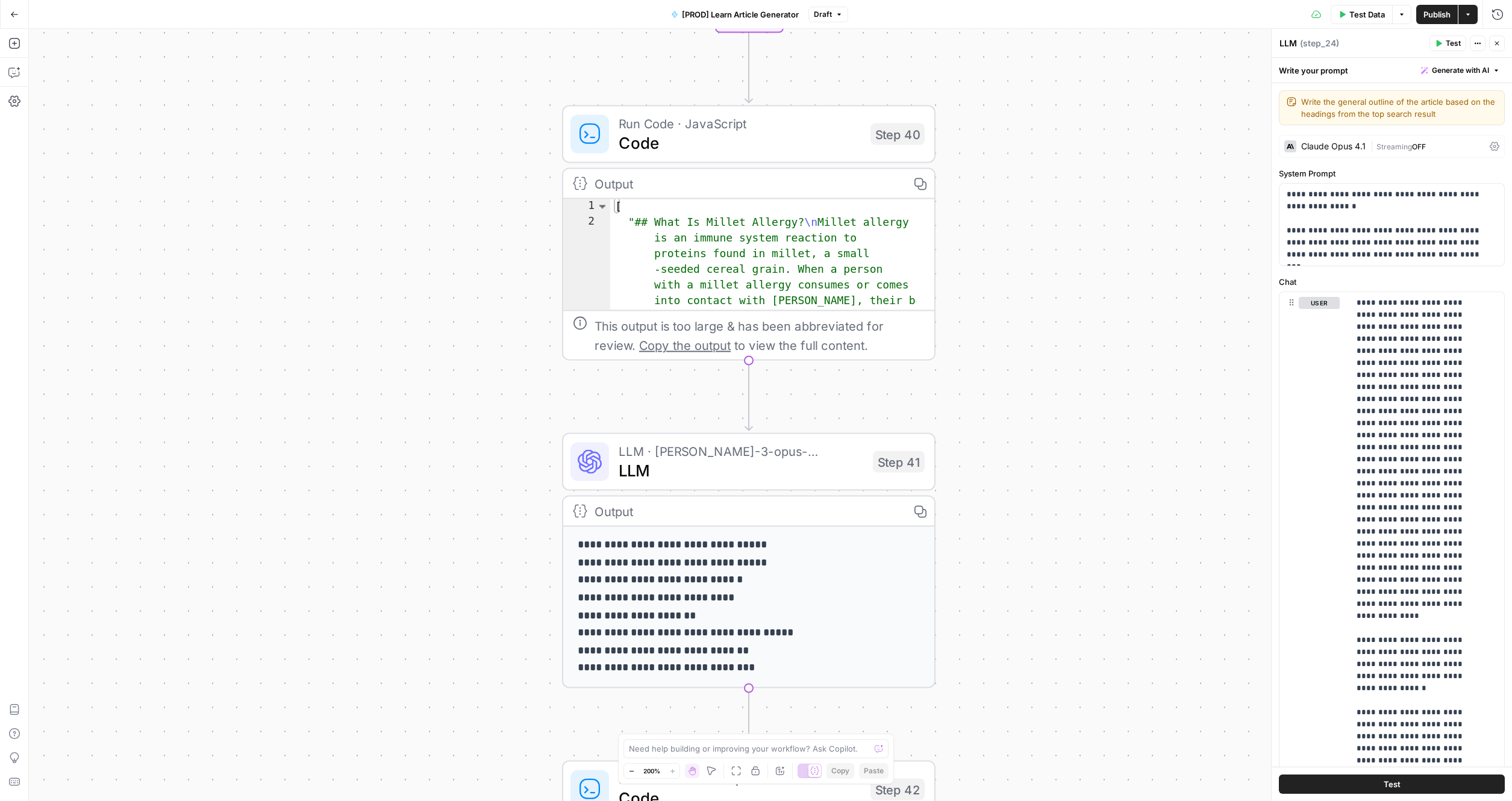
drag, startPoint x: 279, startPoint y: 492, endPoint x: 340, endPoint y: 379, distance: 128.4
click at [276, 373] on div "true false true false Workflow Input Settings Inputs Google Search Search Googl…" at bounding box center [770, 414] width 1483 height 772
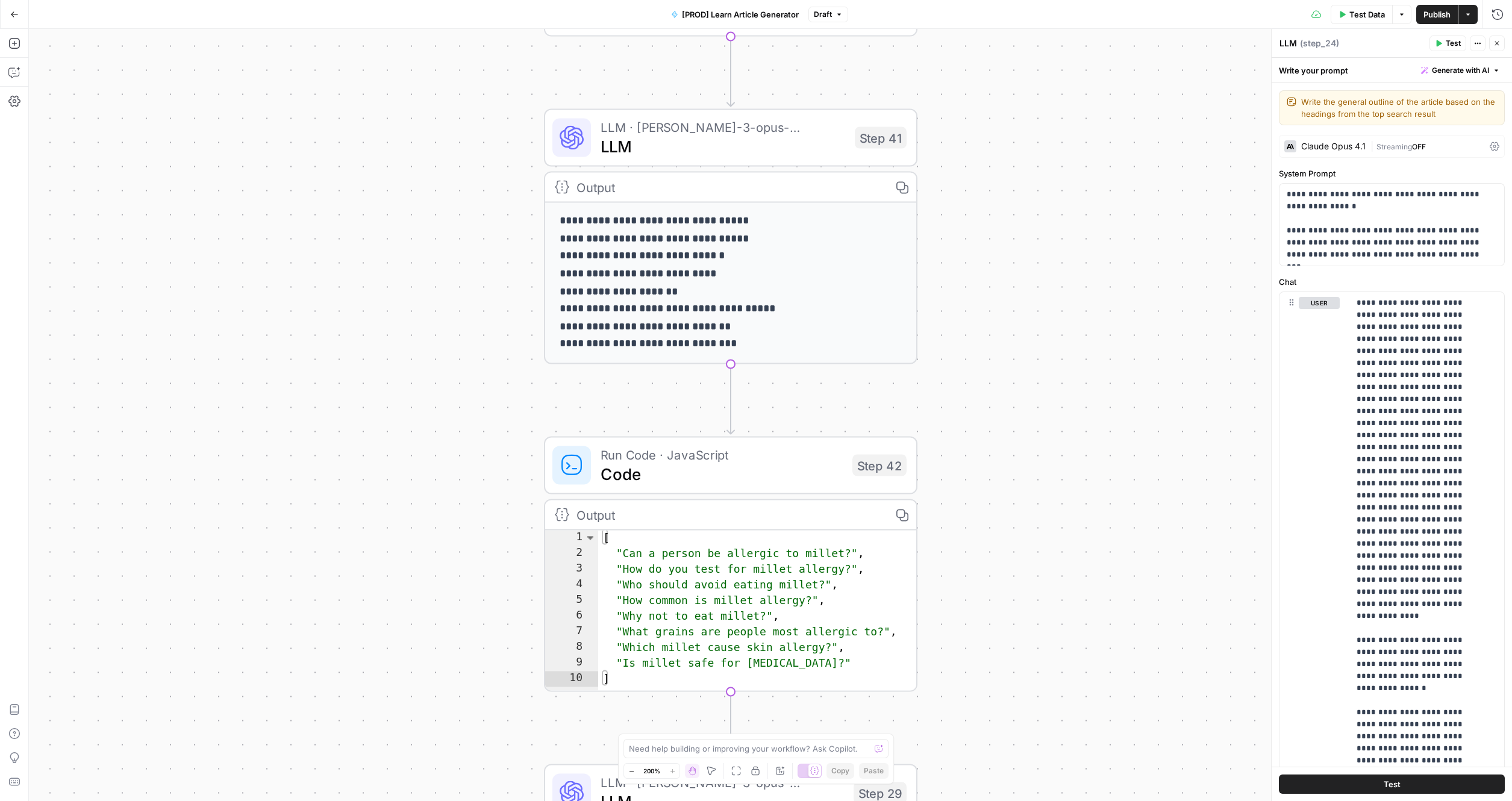
drag, startPoint x: 437, startPoint y: 607, endPoint x: 419, endPoint y: 346, distance: 261.6
click at [422, 303] on div "true false true false Workflow Input Settings Inputs Google Search Search Googl…" at bounding box center [770, 414] width 1483 height 772
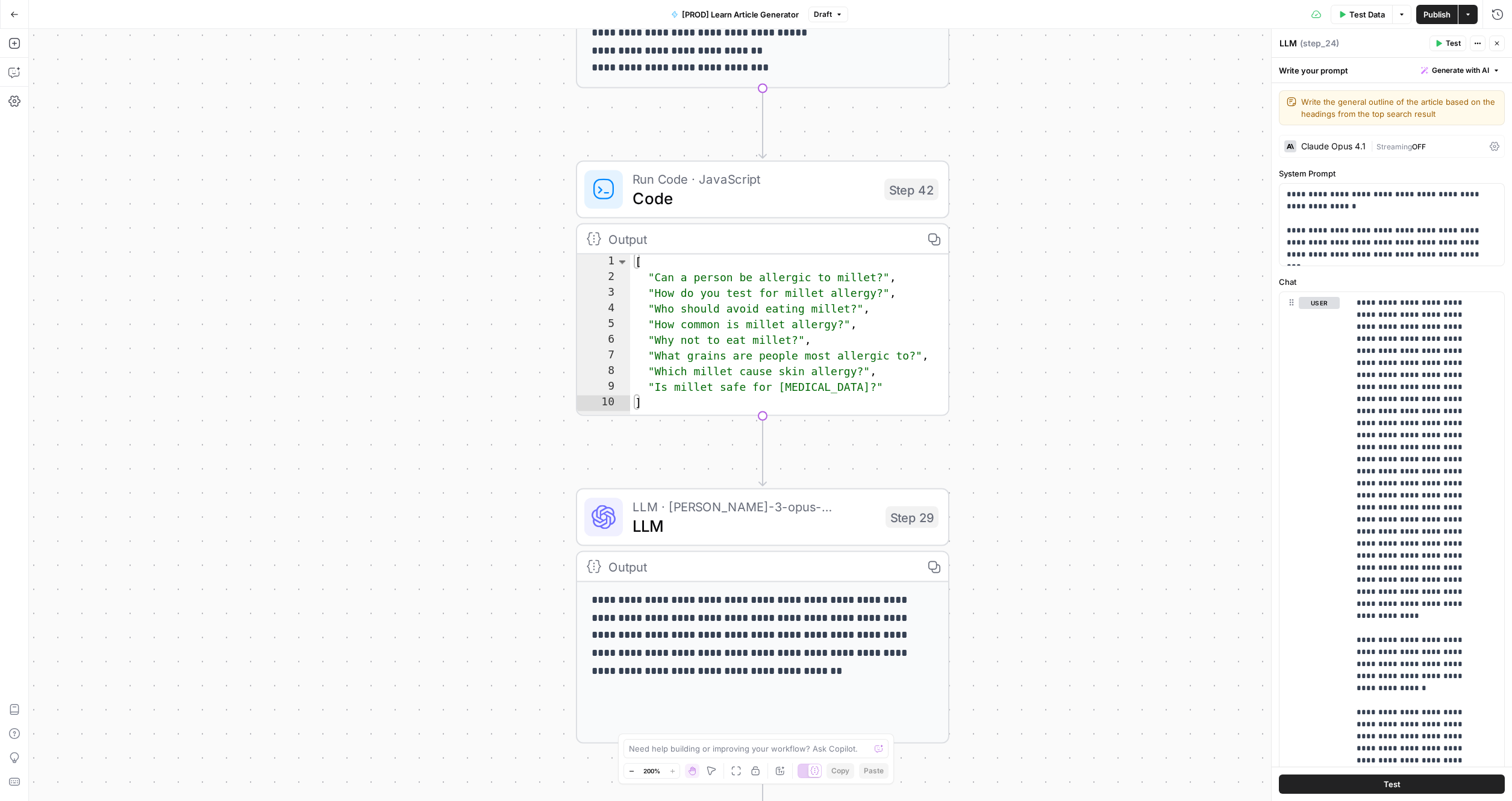
drag, startPoint x: 424, startPoint y: 477, endPoint x: 455, endPoint y: 472, distance: 31.4
click at [440, 283] on div "true false true false Workflow Input Settings Inputs Google Search Search Googl…" at bounding box center [770, 414] width 1483 height 772
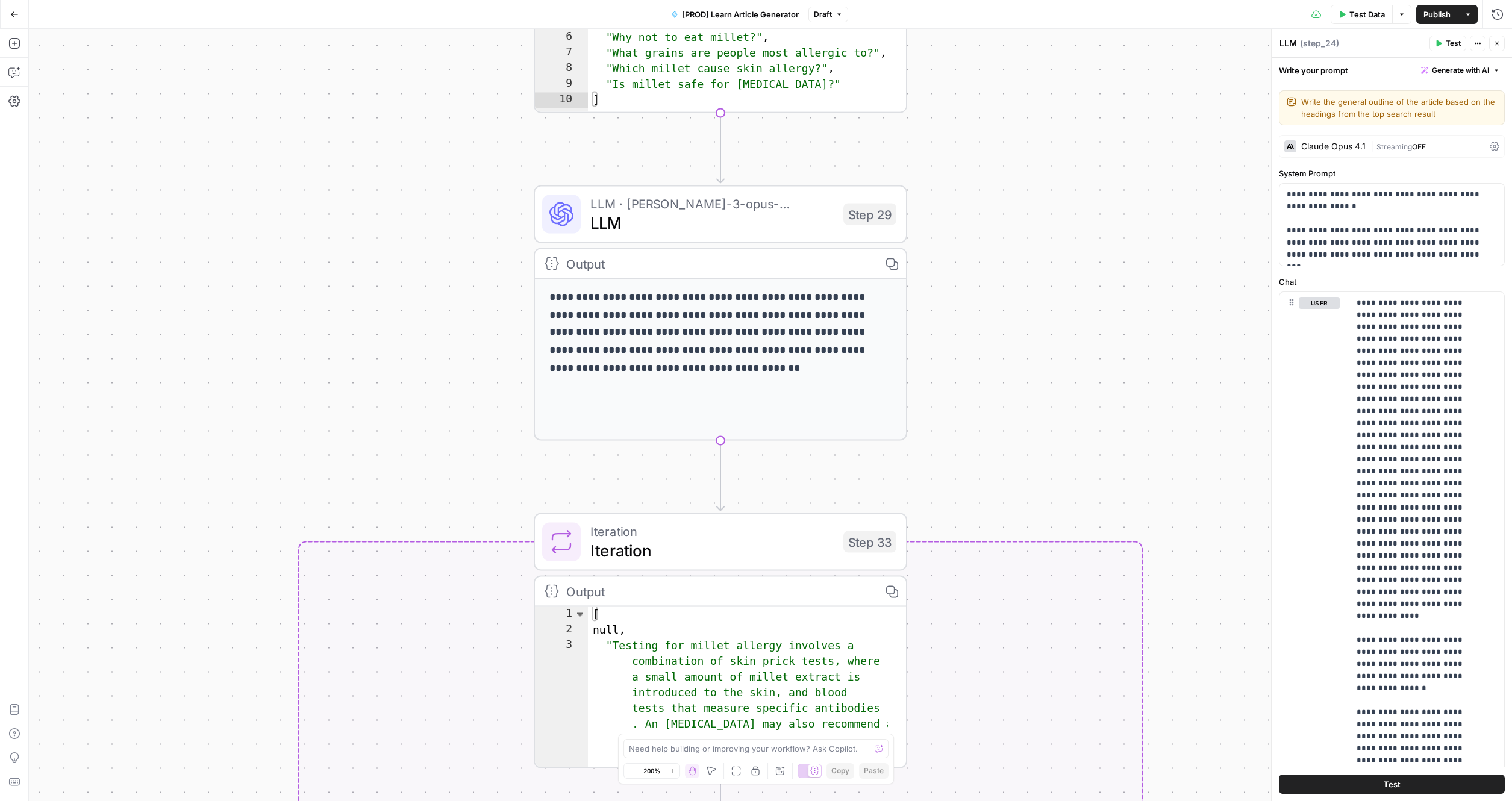
drag, startPoint x: 456, startPoint y: 580, endPoint x: 413, endPoint y: 280, distance: 303.1
click at [413, 280] on div "true false true false Workflow Input Settings Inputs Google Search Search Googl…" at bounding box center [770, 414] width 1483 height 772
drag, startPoint x: 282, startPoint y: 416, endPoint x: 309, endPoint y: 371, distance: 52.5
click at [309, 371] on div "true false true false Workflow Input Settings Inputs Google Search Search Googl…" at bounding box center [770, 414] width 1483 height 772
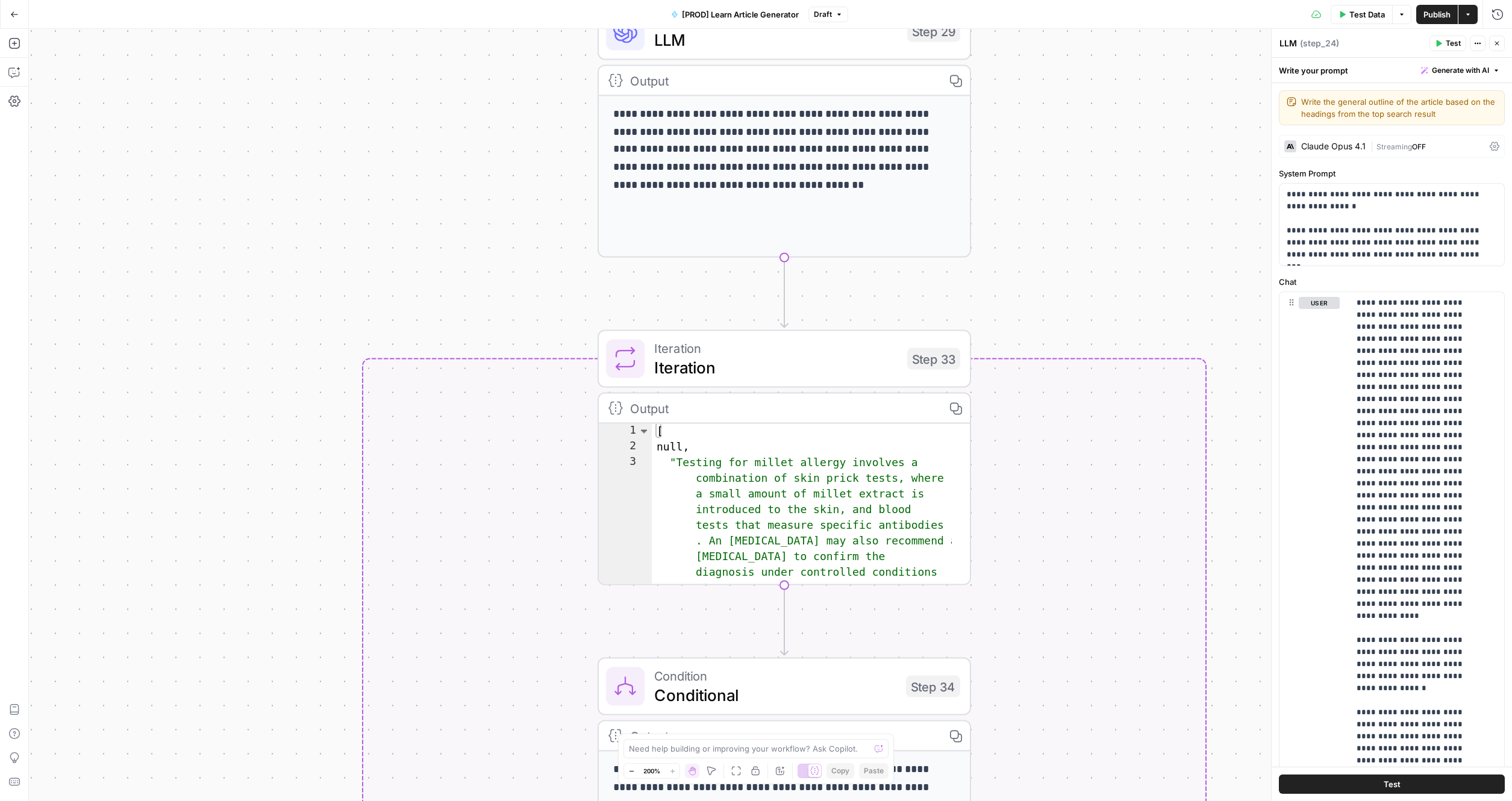
drag, startPoint x: 211, startPoint y: 426, endPoint x: 237, endPoint y: 98, distance: 329.0
click at [237, 98] on div "true false true false Workflow Input Settings Inputs Google Search Search Googl…" at bounding box center [770, 414] width 1483 height 772
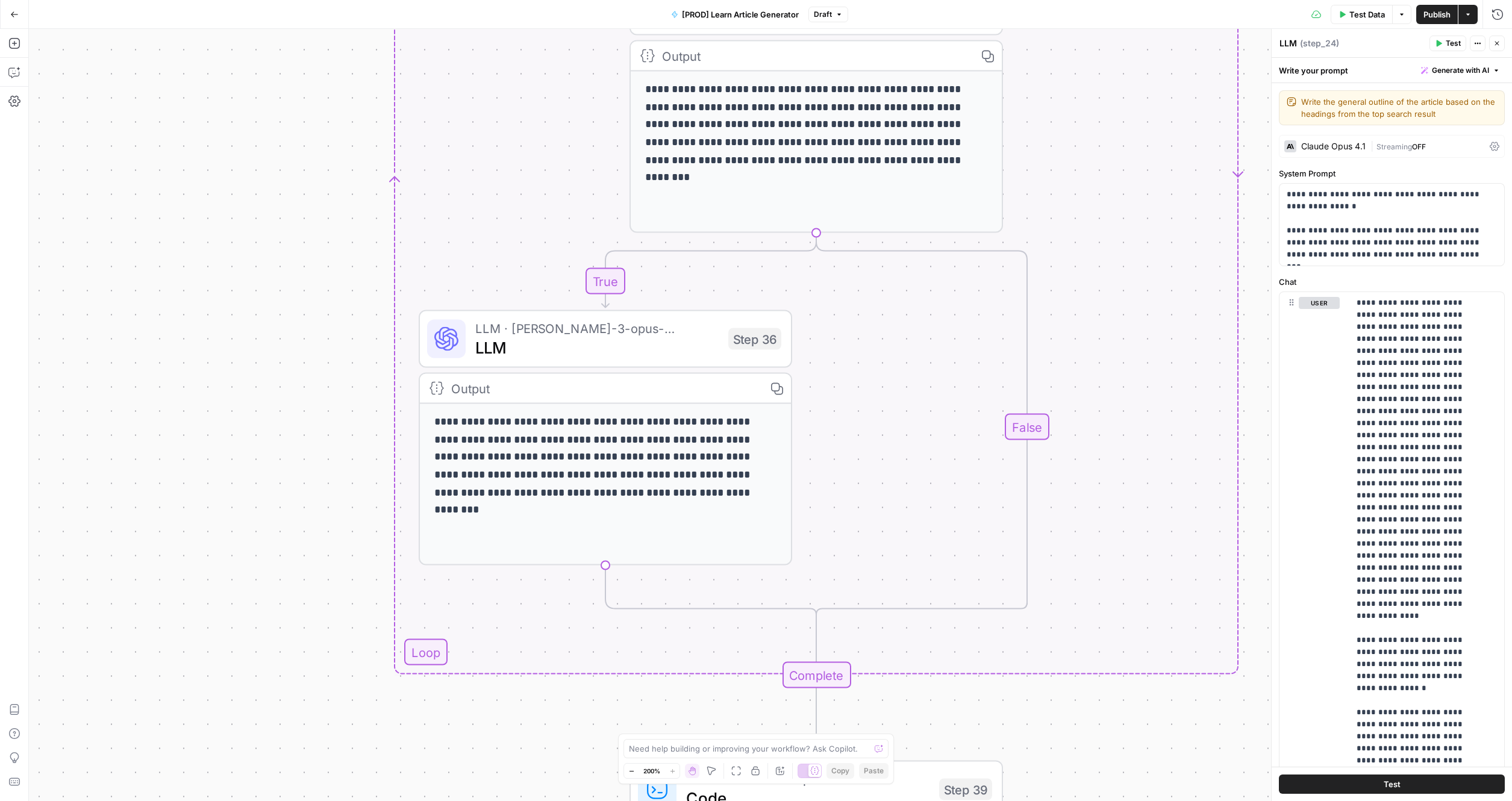
drag, startPoint x: 227, startPoint y: 479, endPoint x: 224, endPoint y: 86, distance: 393.0
click at [224, 85] on div "true false true false Workflow Input Settings Inputs Google Search Search Googl…" at bounding box center [770, 414] width 1483 height 772
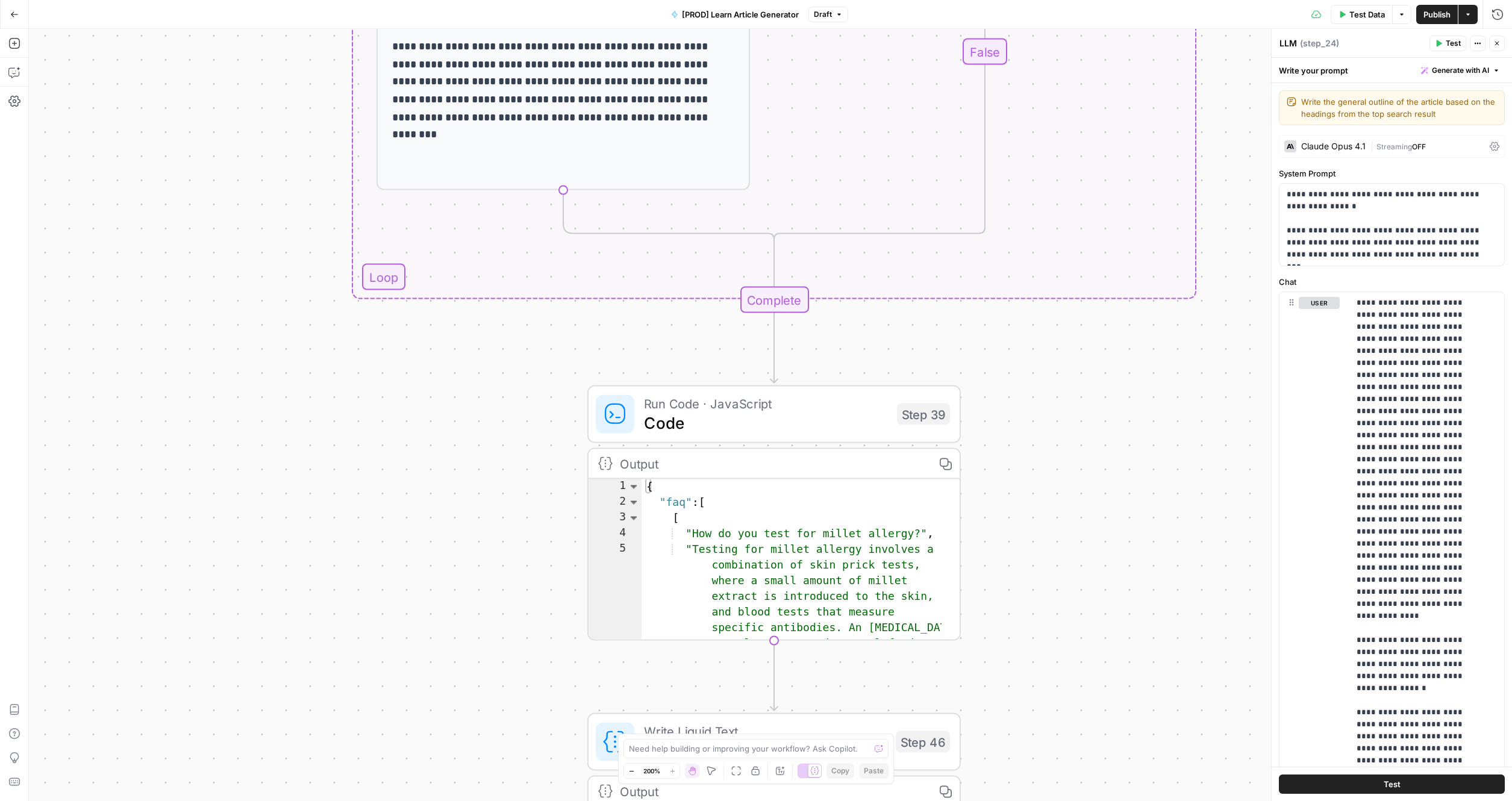
drag, startPoint x: 288, startPoint y: 537, endPoint x: 255, endPoint y: 209, distance: 329.7
click at [255, 209] on div "true false true false Workflow Input Settings Inputs Google Search Search Googl…" at bounding box center [770, 414] width 1483 height 772
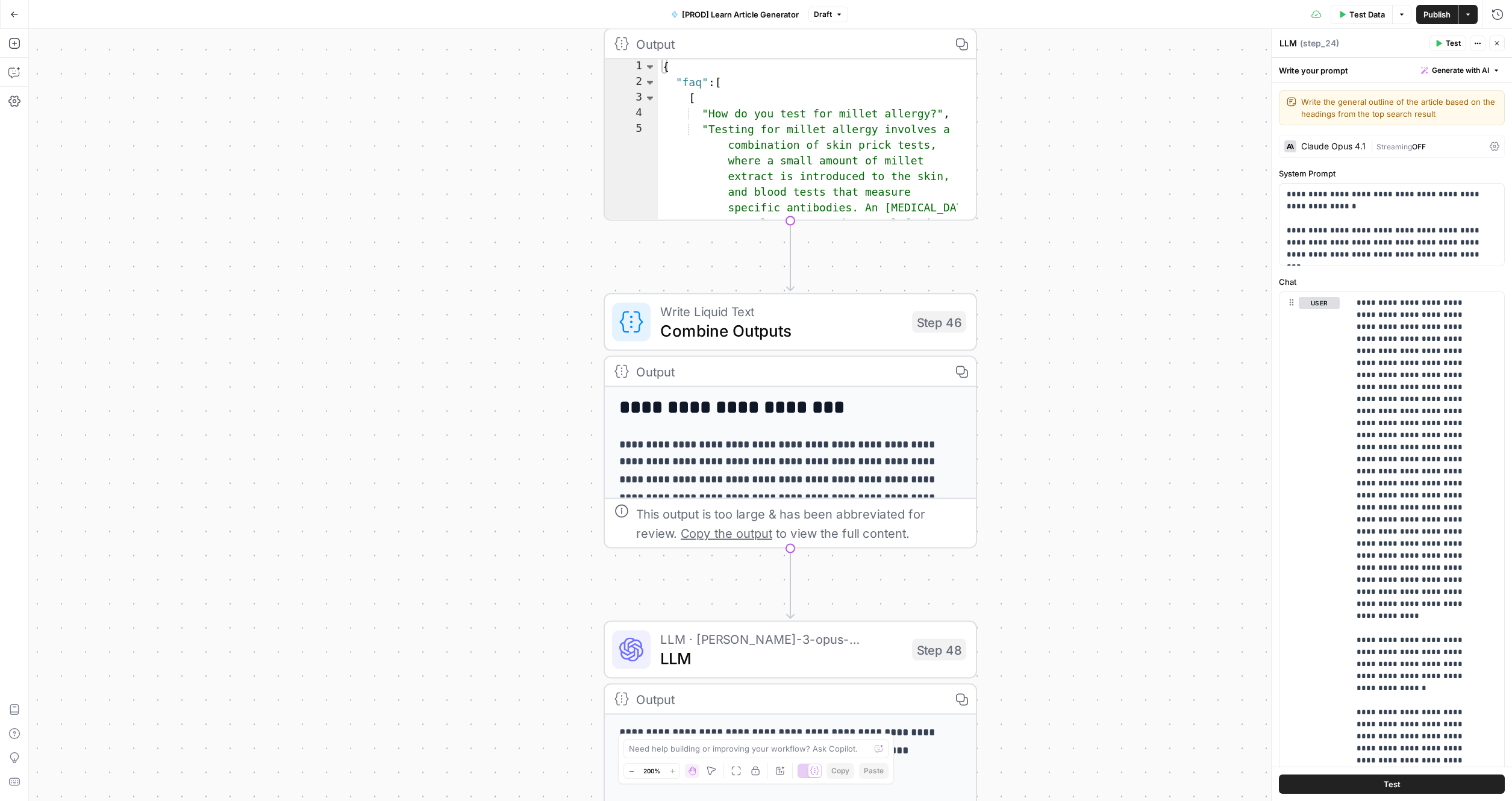
drag, startPoint x: 368, startPoint y: 547, endPoint x: 383, endPoint y: 184, distance: 363.3
click at [383, 184] on div "true false true false Workflow Input Settings Inputs Google Search Search Googl…" at bounding box center [770, 414] width 1483 height 772
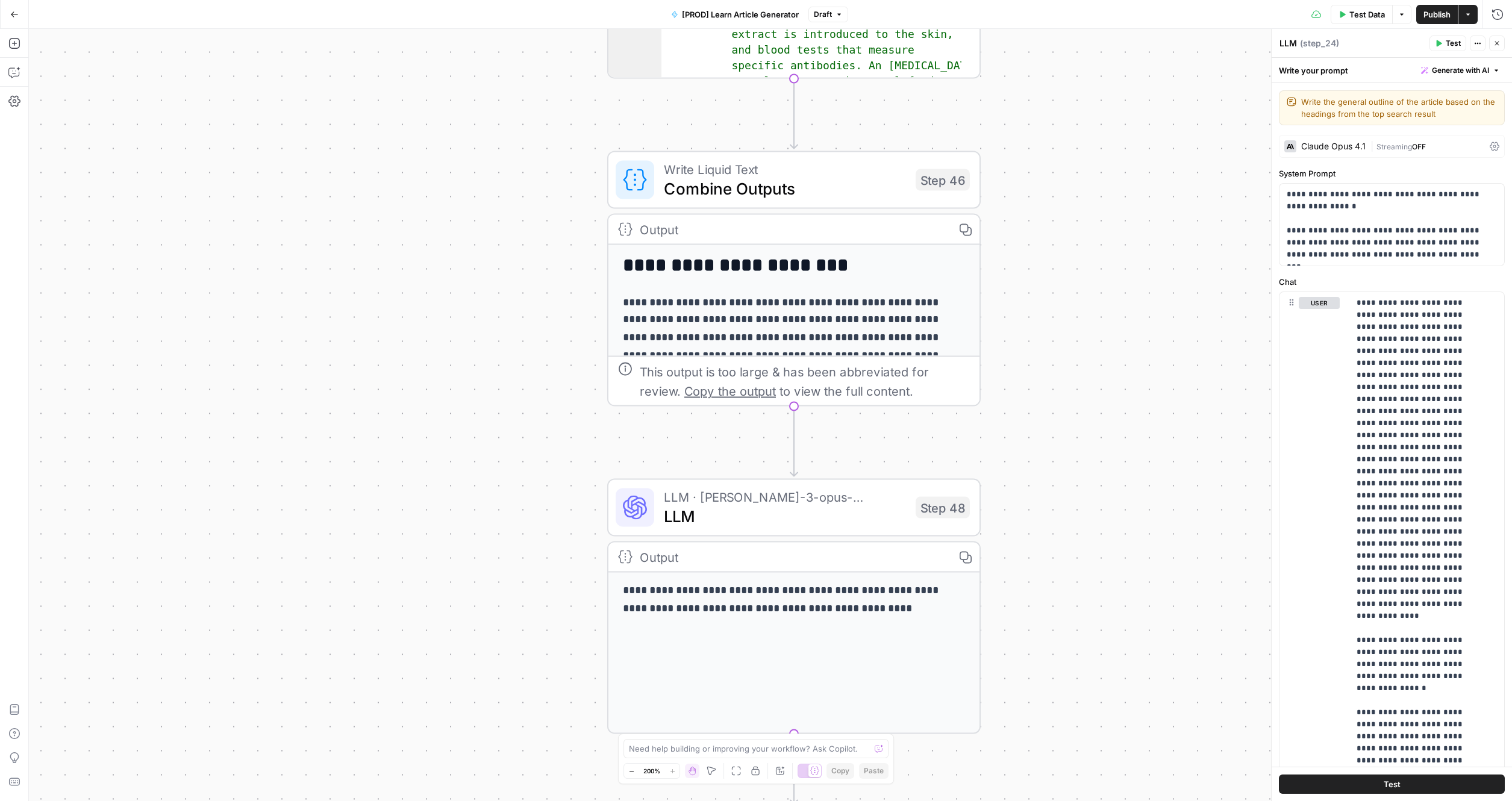
drag, startPoint x: 439, startPoint y: 665, endPoint x: 440, endPoint y: 508, distance: 157.0
click at [440, 508] on div "true false true false Workflow Input Settings Inputs Google Search Search Googl…" at bounding box center [770, 414] width 1483 height 772
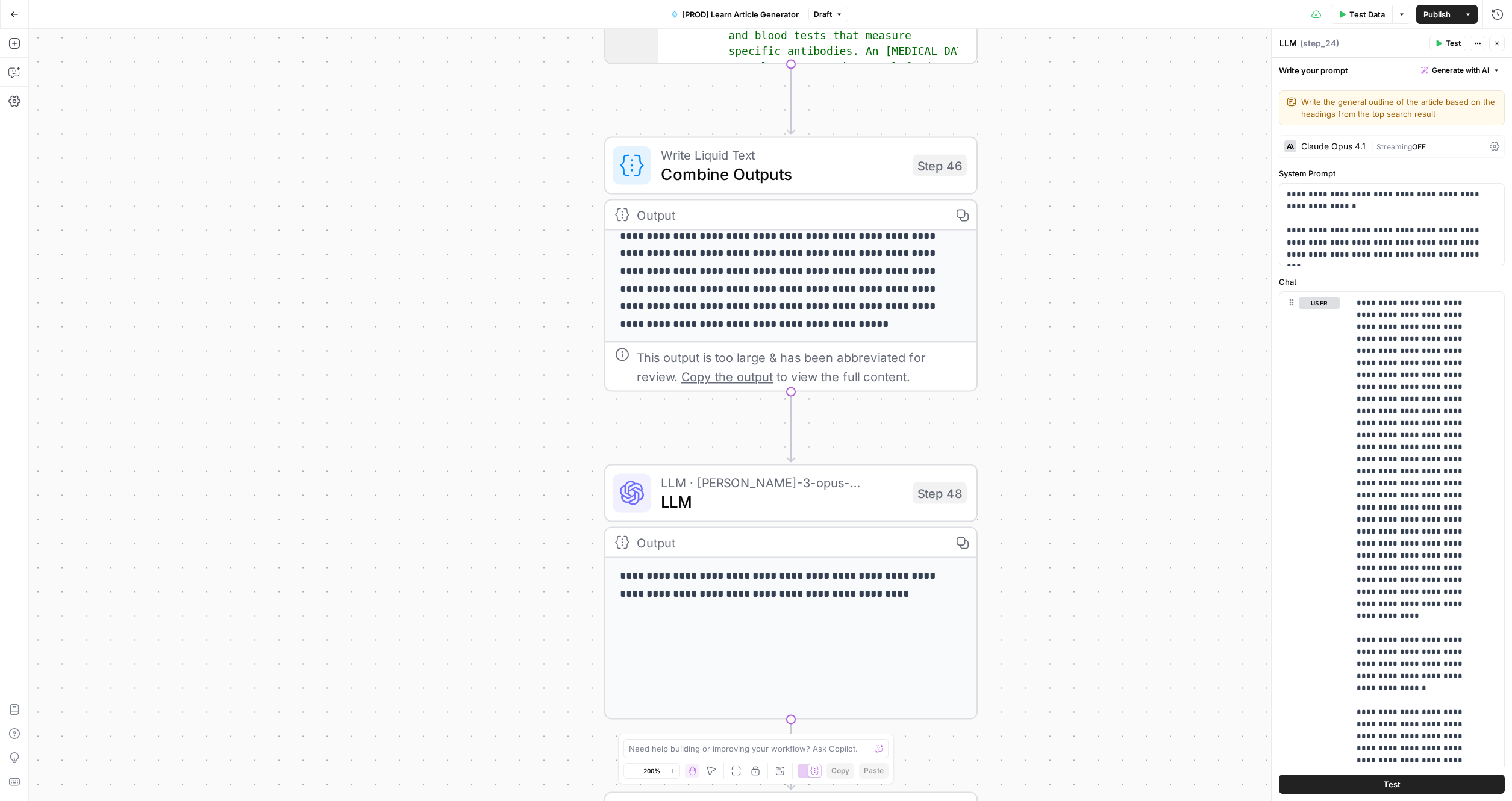
scroll to position [146, 0]
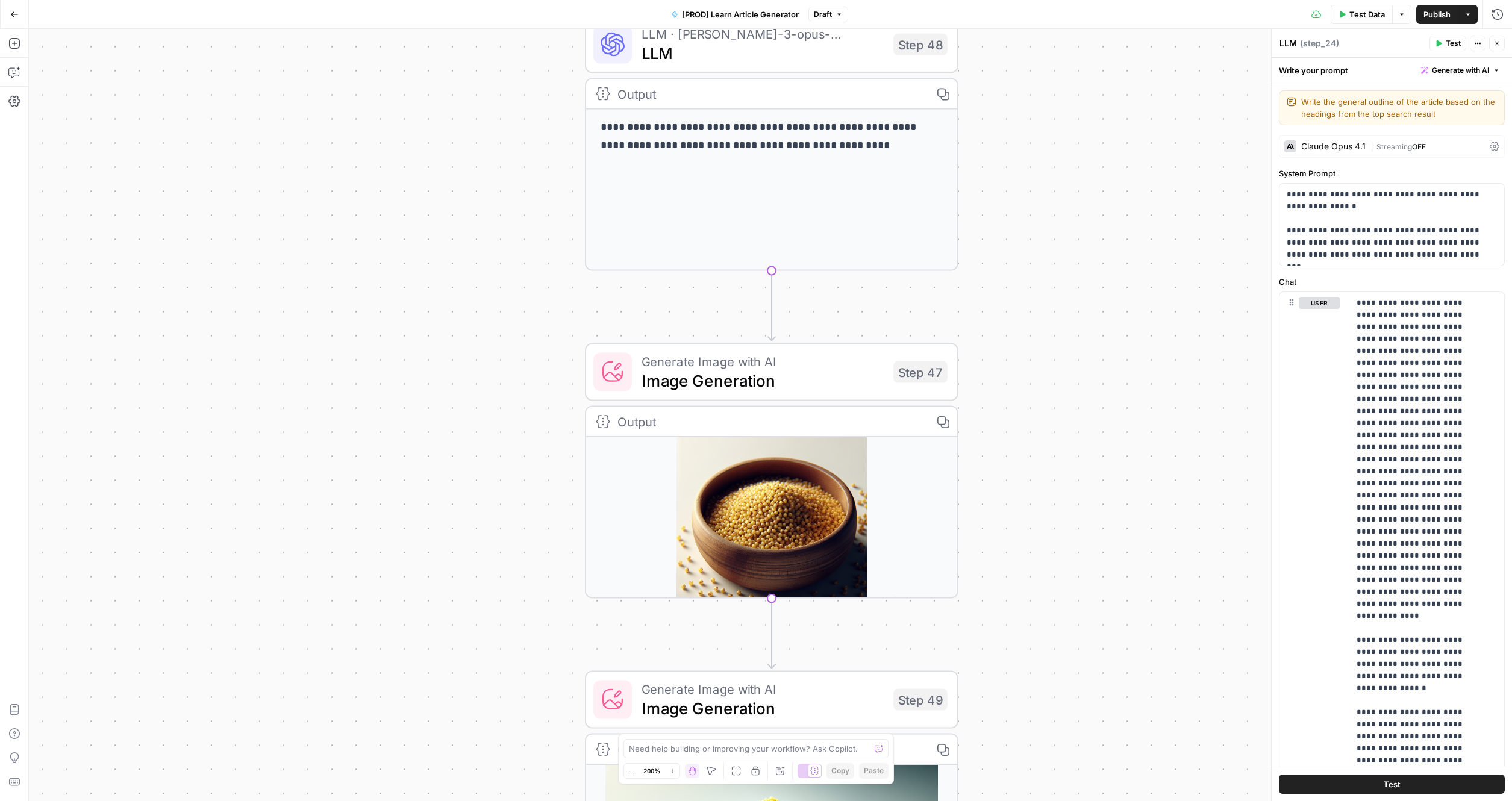
drag, startPoint x: 495, startPoint y: 597, endPoint x: 474, endPoint y: 119, distance: 478.5
click at [474, 119] on div "true false true false Workflow Input Settings Inputs Google Search Search Googl…" at bounding box center [770, 414] width 1483 height 772
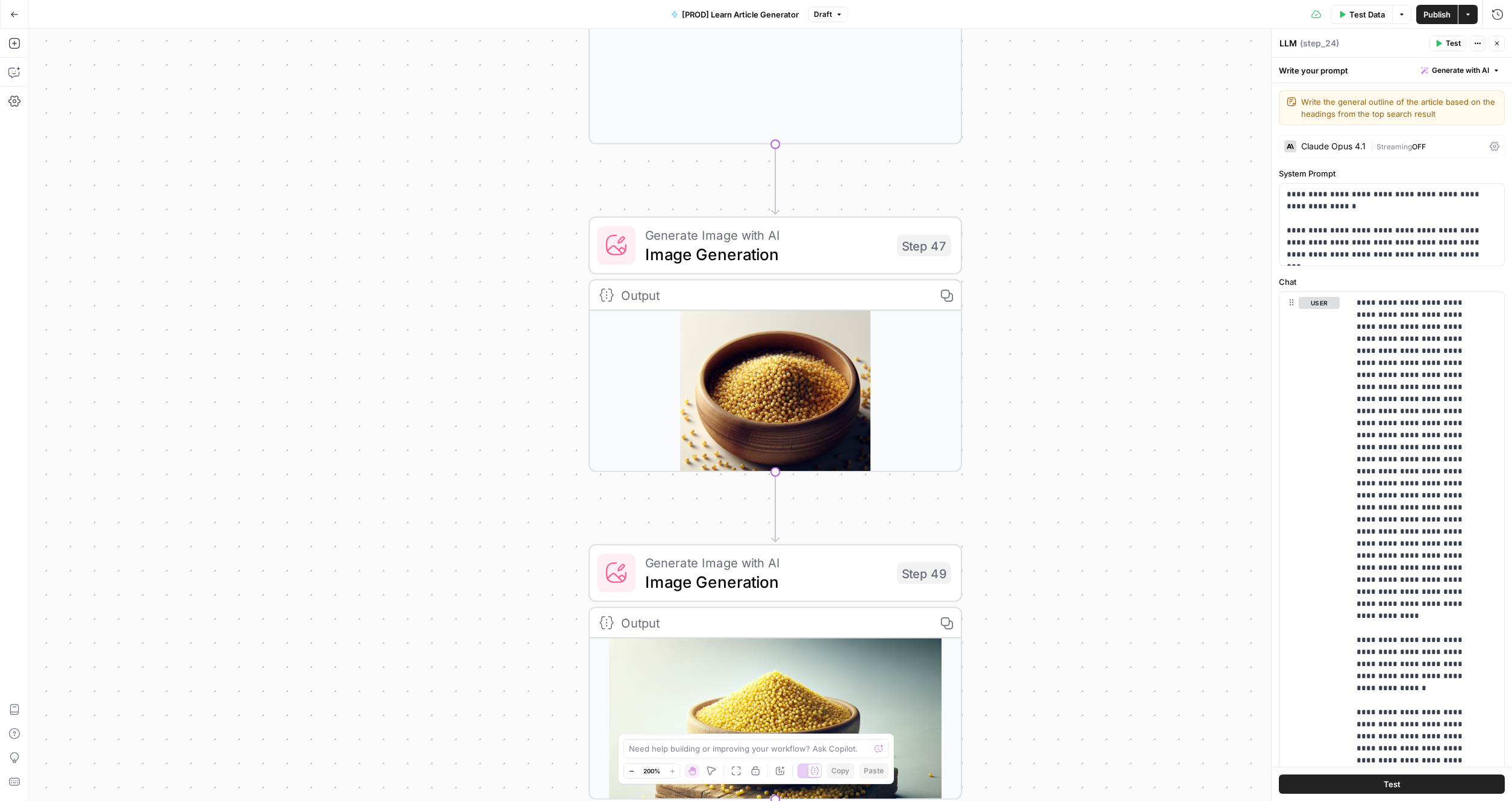
drag, startPoint x: 428, startPoint y: 559, endPoint x: 615, endPoint y: 306, distance: 314.6
click at [431, 425] on div "true false true false Workflow Input Settings Inputs Google Search Search Googl…" at bounding box center [770, 414] width 1483 height 772
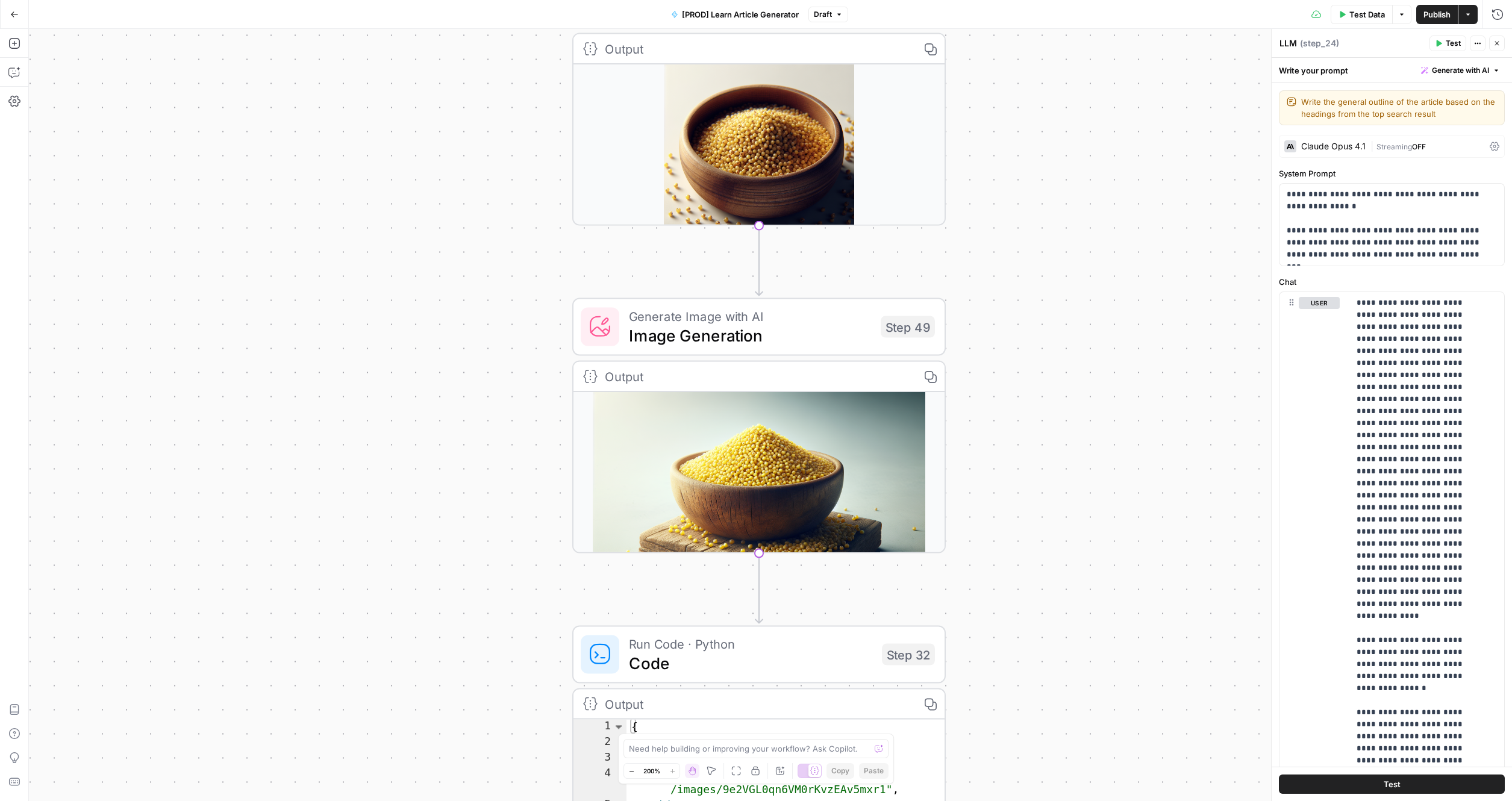
drag, startPoint x: 411, startPoint y: 519, endPoint x: 409, endPoint y: 312, distance: 207.0
click at [409, 312] on div "true false true false Workflow Input Settings Inputs Google Search Search Googl…" at bounding box center [770, 414] width 1483 height 772
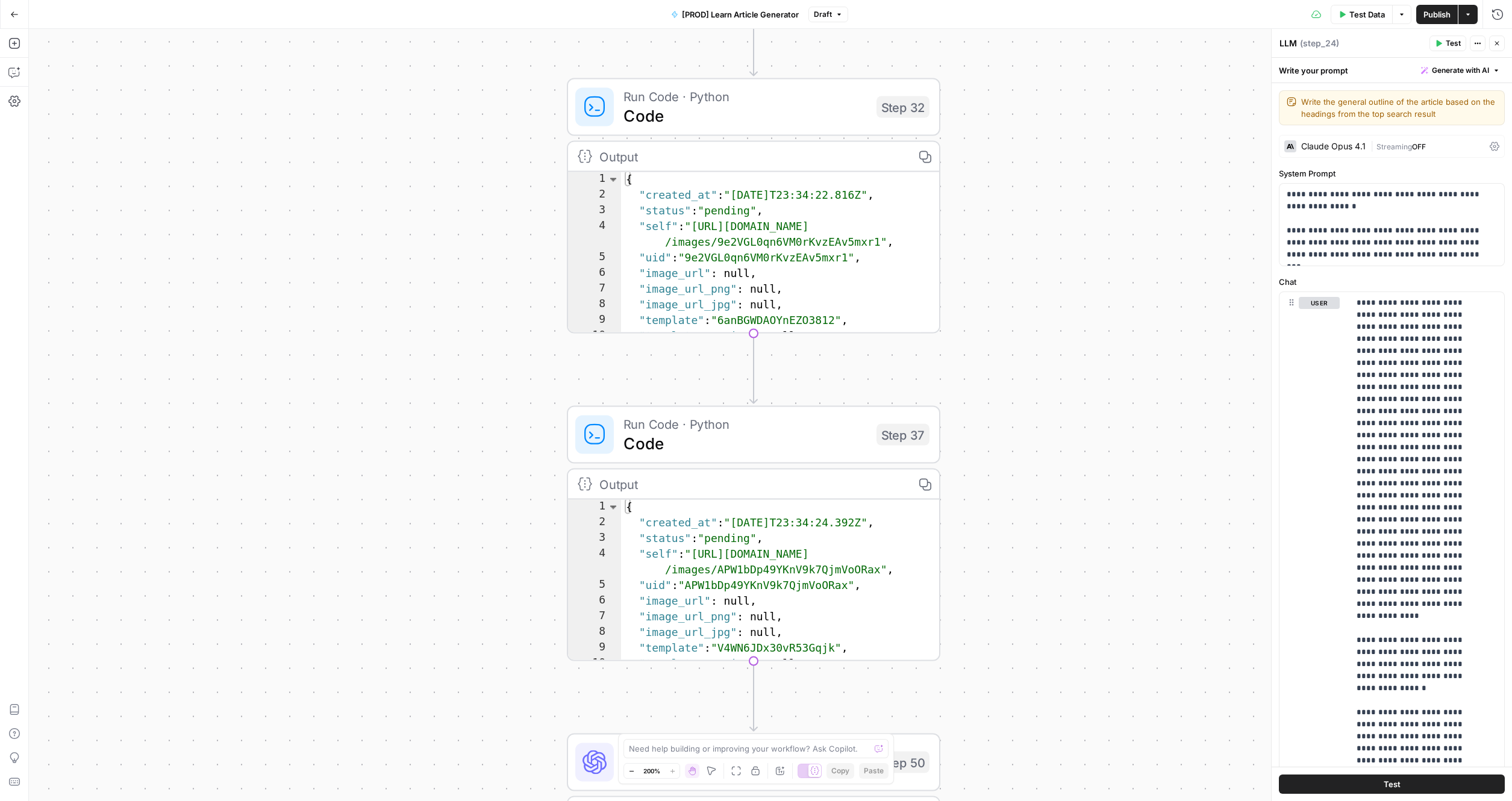
drag, startPoint x: 491, startPoint y: 549, endPoint x: 469, endPoint y: 226, distance: 323.7
click at [495, 143] on div "true false true false Workflow Input Settings Inputs Google Search Search Googl…" at bounding box center [770, 414] width 1483 height 772
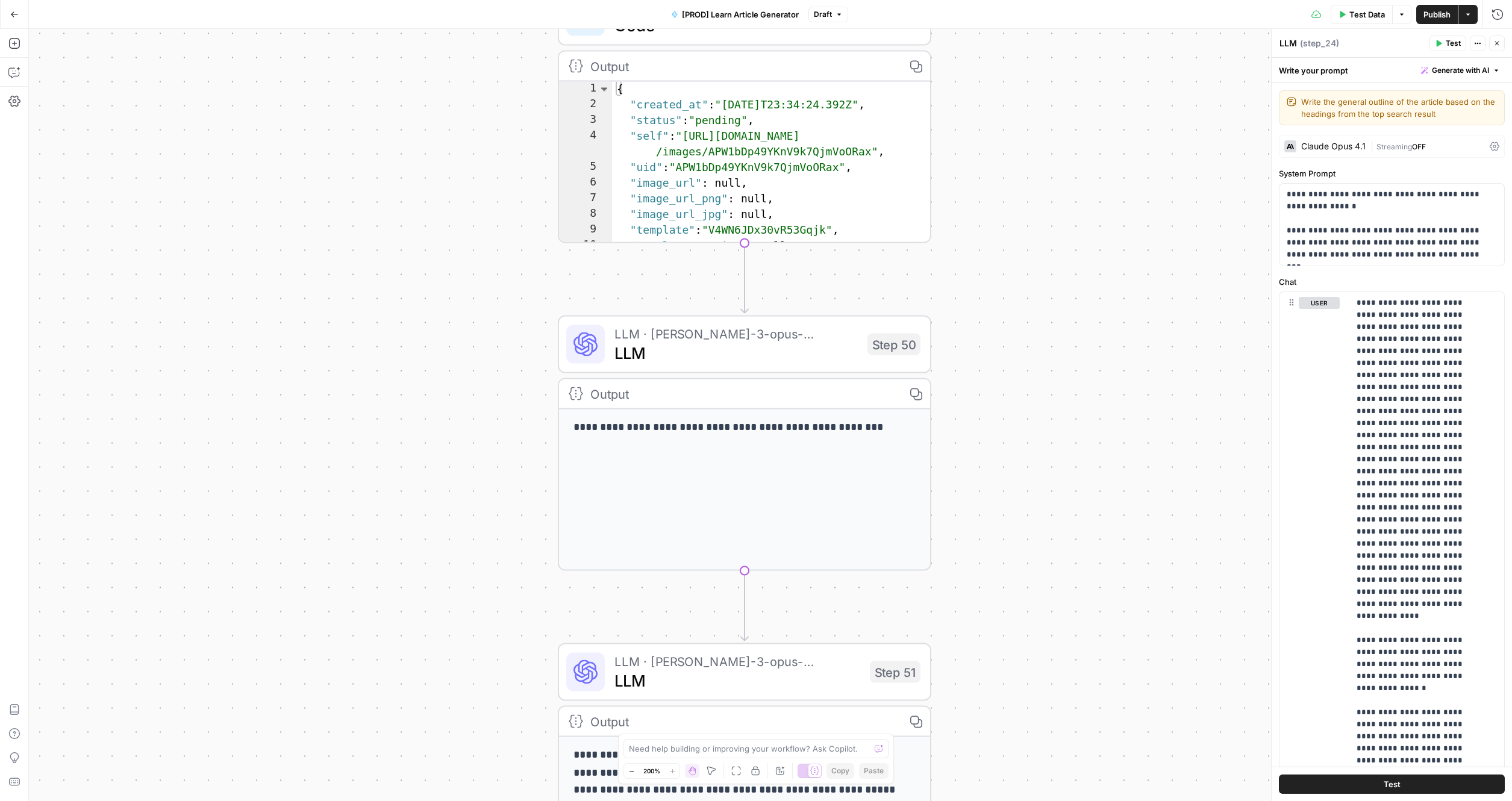
drag, startPoint x: 451, startPoint y: 501, endPoint x: 434, endPoint y: 286, distance: 215.7
click at [434, 285] on div "true false true false Workflow Input Settings Inputs Google Search Search Googl…" at bounding box center [770, 414] width 1483 height 772
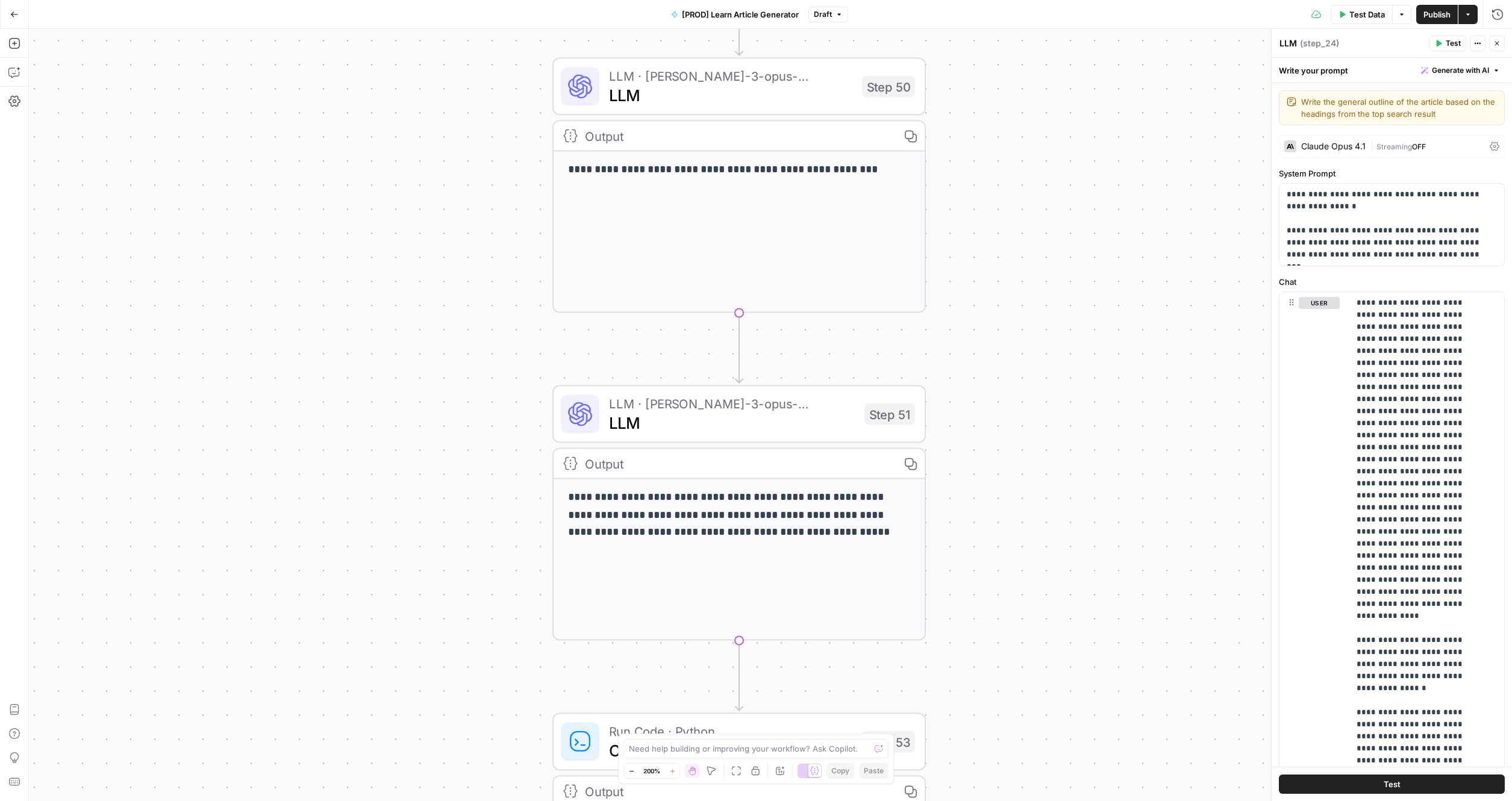
drag, startPoint x: 423, startPoint y: 545, endPoint x: 419, endPoint y: 270, distance: 275.0
click at [419, 269] on div "true false true false Workflow Input Settings Inputs Google Search Search Googl…" at bounding box center [770, 414] width 1483 height 772
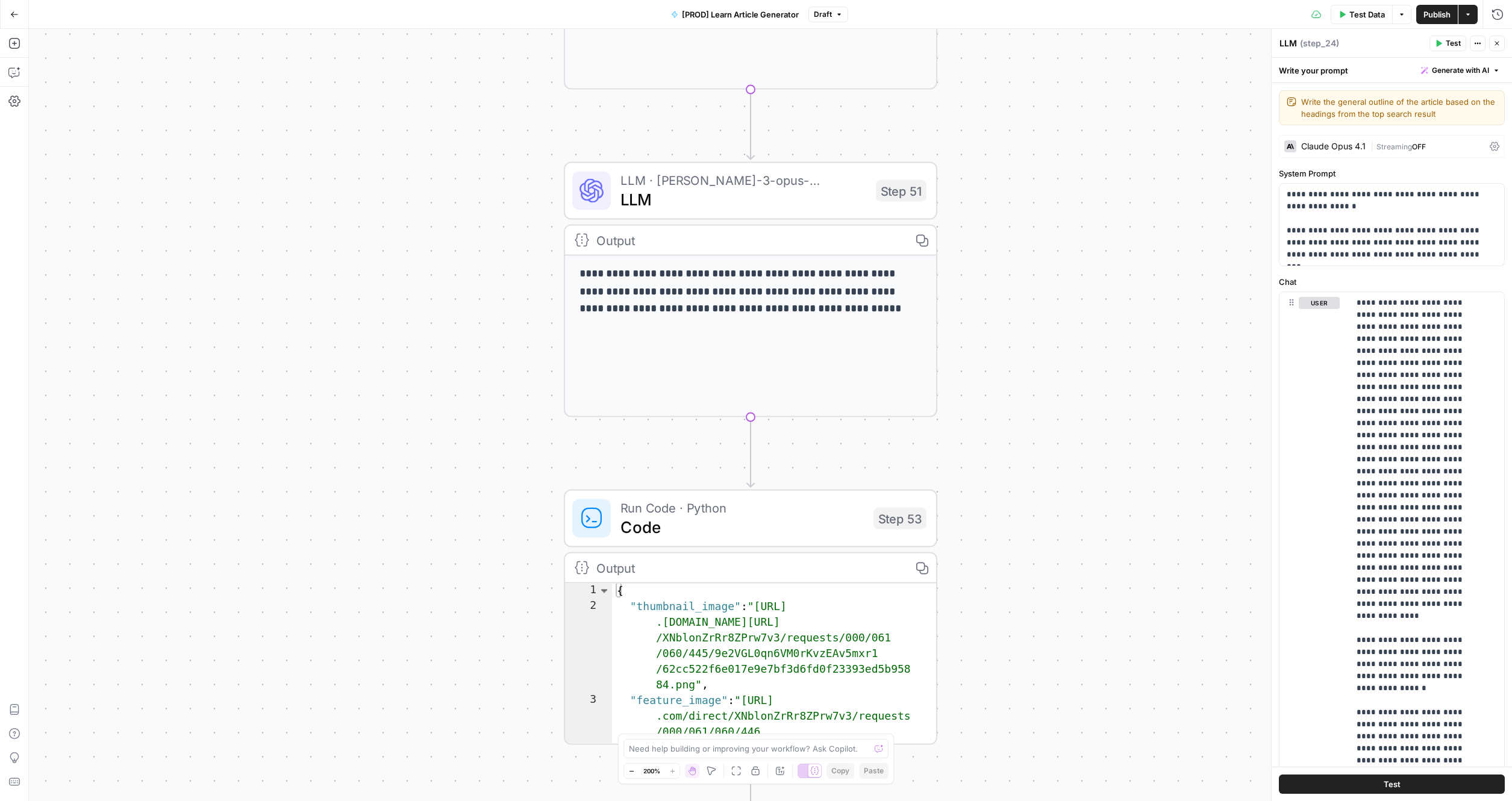
drag, startPoint x: 405, startPoint y: 494, endPoint x: 436, endPoint y: 188, distance: 307.6
click at [436, 188] on div "true false true false Workflow Input Settings Inputs Google Search Search Googl…" at bounding box center [770, 414] width 1483 height 772
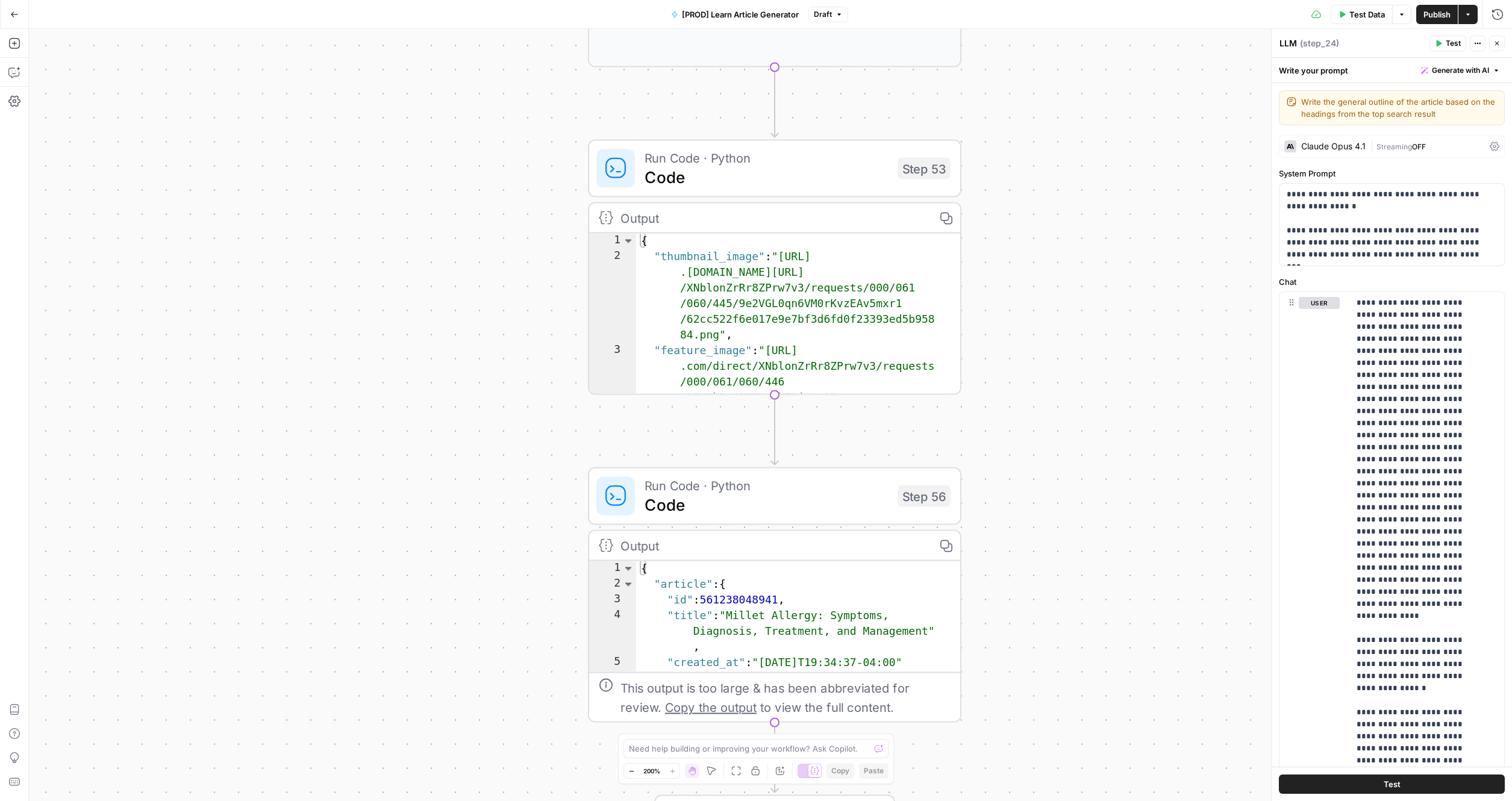
drag
click at [414, 229] on div "true false true false Workflow Input Settings Inputs Google Search Search Googl…" at bounding box center [770, 414] width 1483 height 772
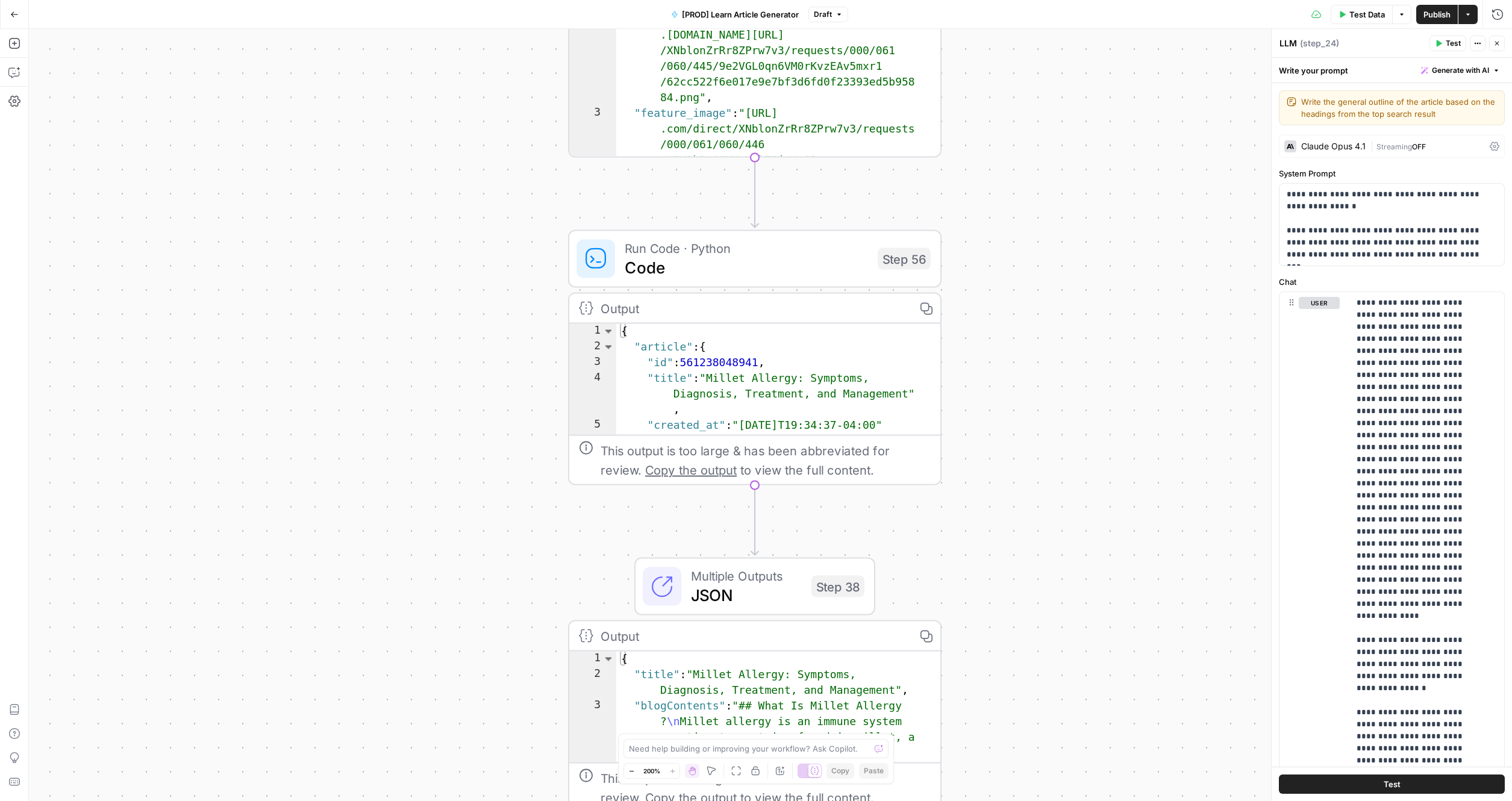
click at [419, 238] on div "true false true false Workflow Input Settings Inputs Google Search Search Googl…" at bounding box center [770, 414] width 1483 height 772
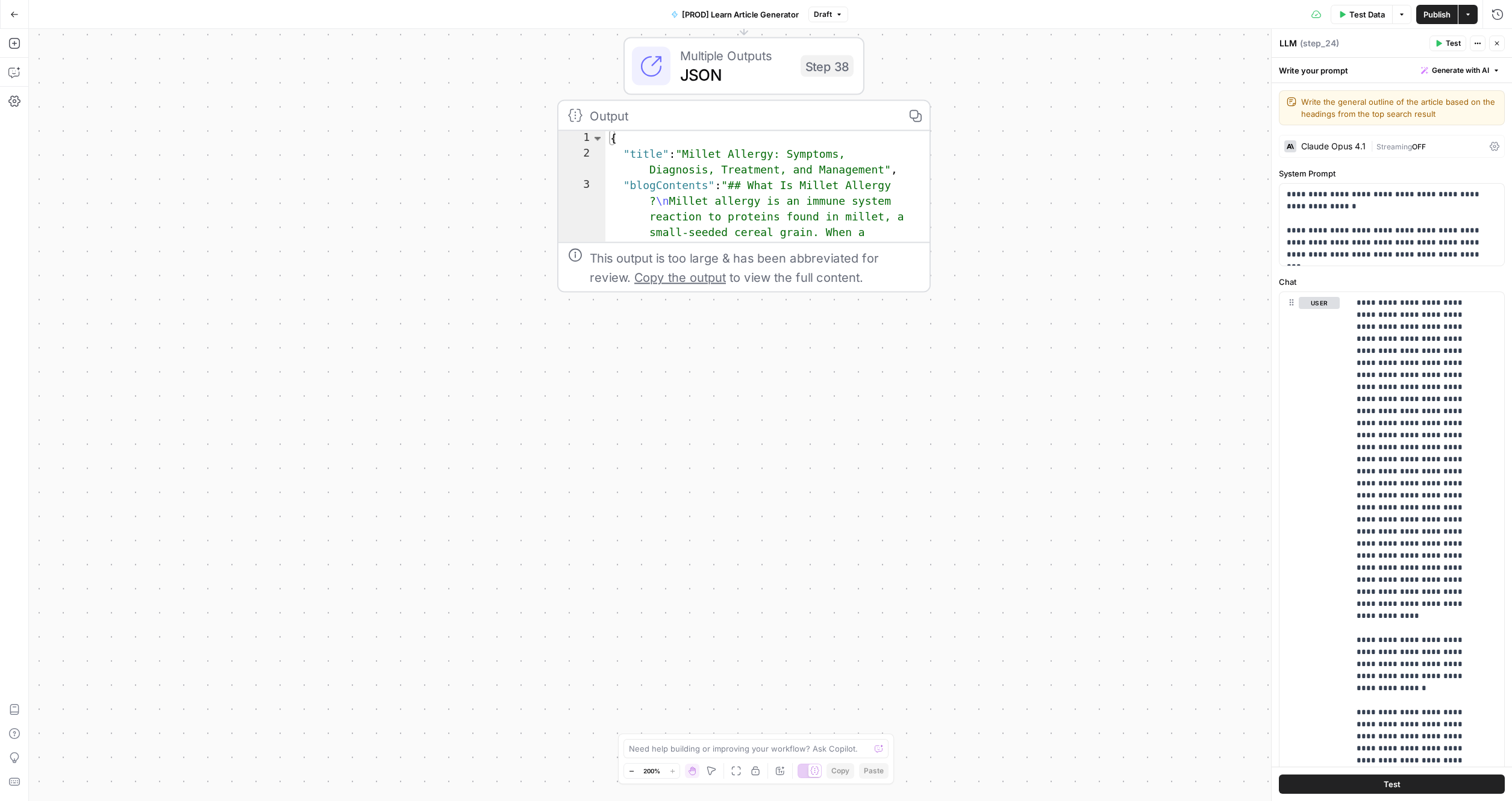
click at [427, 384] on div "true false true false Workflow Input Settings Inputs Google Search Search Googl…" at bounding box center [770, 414] width 1483 height 772
click at [432, 554] on div "true false true false Workflow Input Settings Inputs Google Search Search Googl…" at bounding box center [770, 414] width 1483 height 772
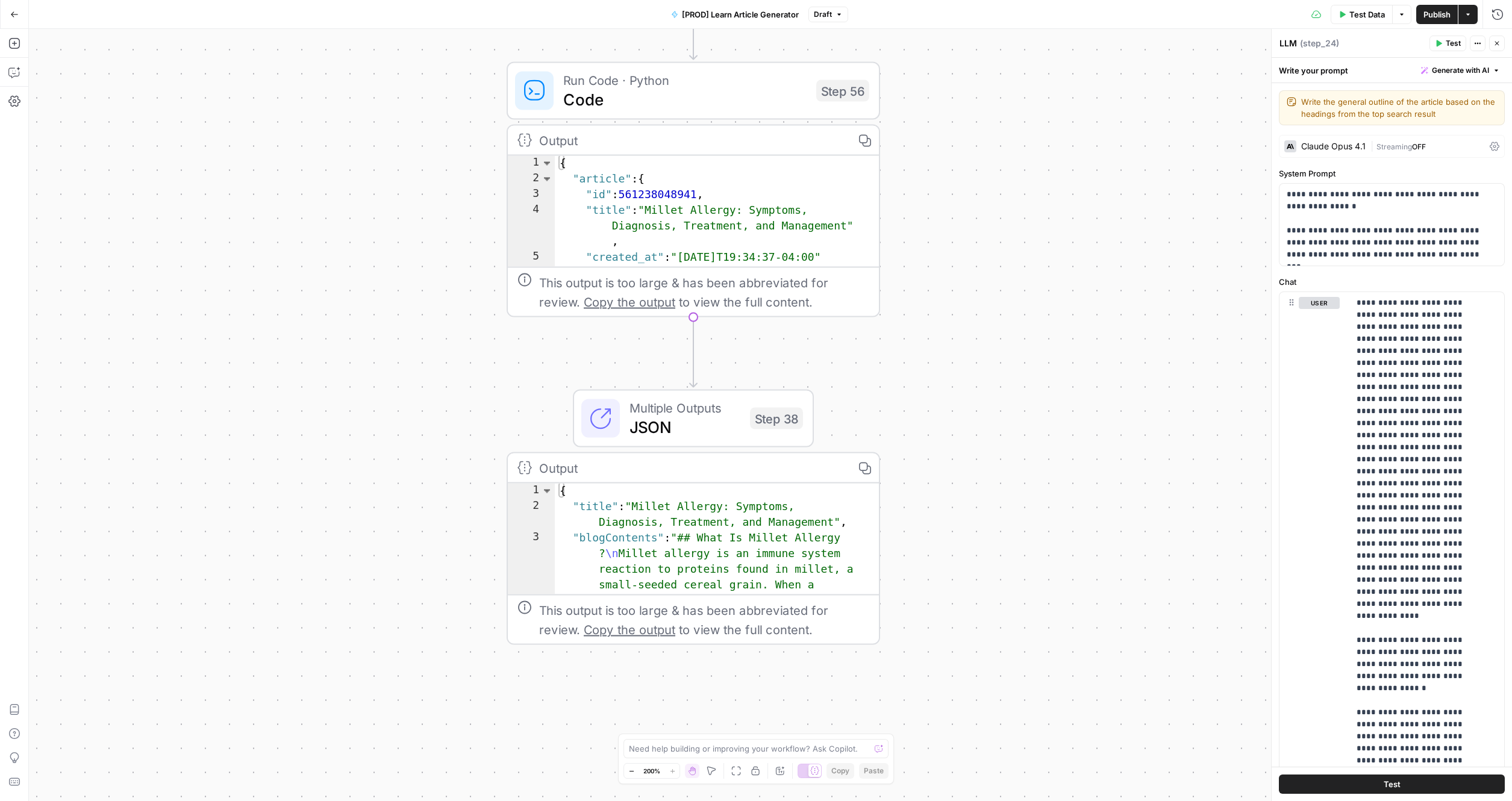
click at [456, 626] on div "true false true false Workflow Input Settings Inputs Google Search Search Googl…" at bounding box center [770, 414] width 1483 height 772
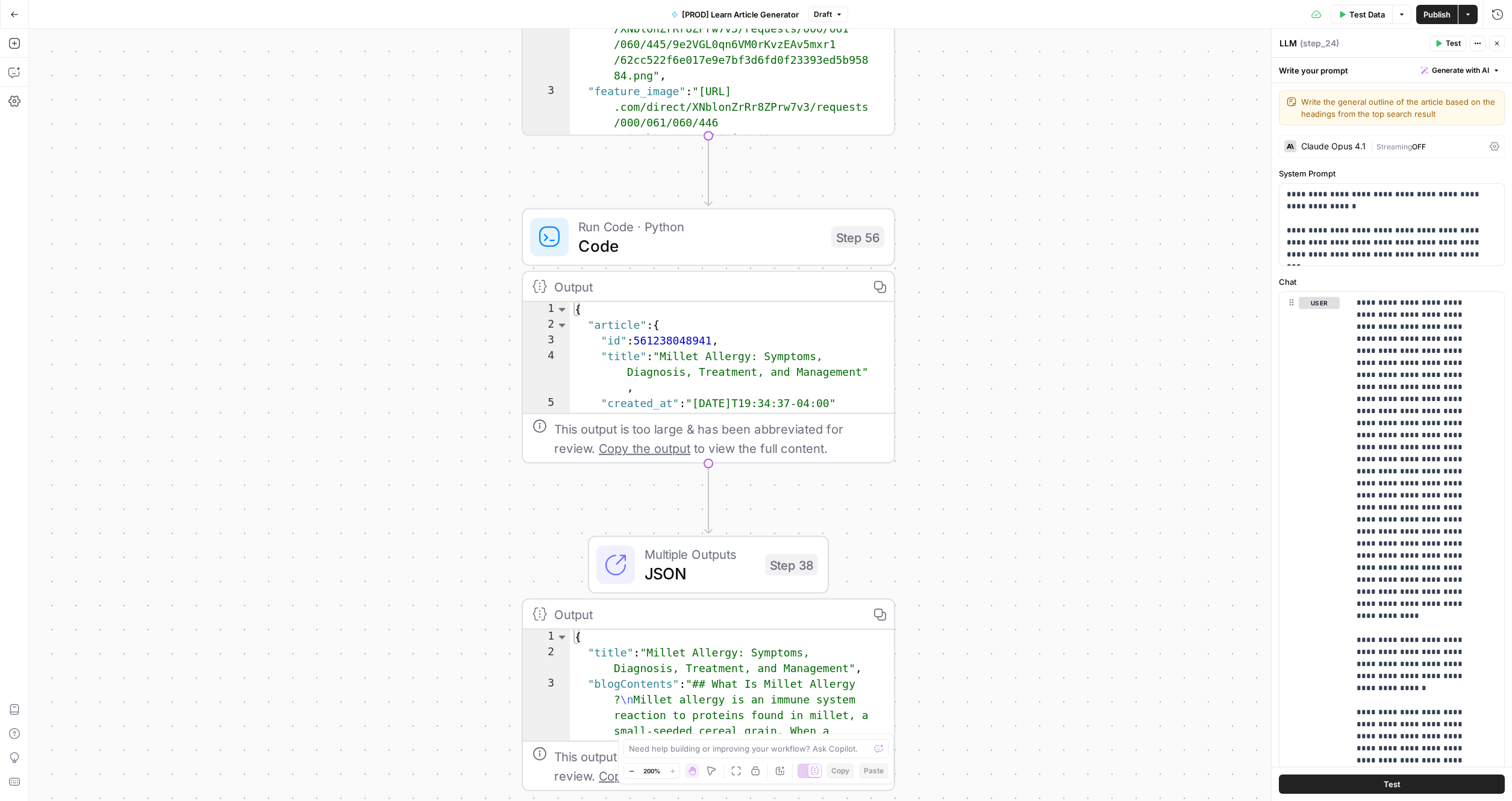
click at [419, 474] on div "true false true false Workflow Input Settings Inputs Google Search Search Googl…" at bounding box center [770, 414] width 1483 height 772
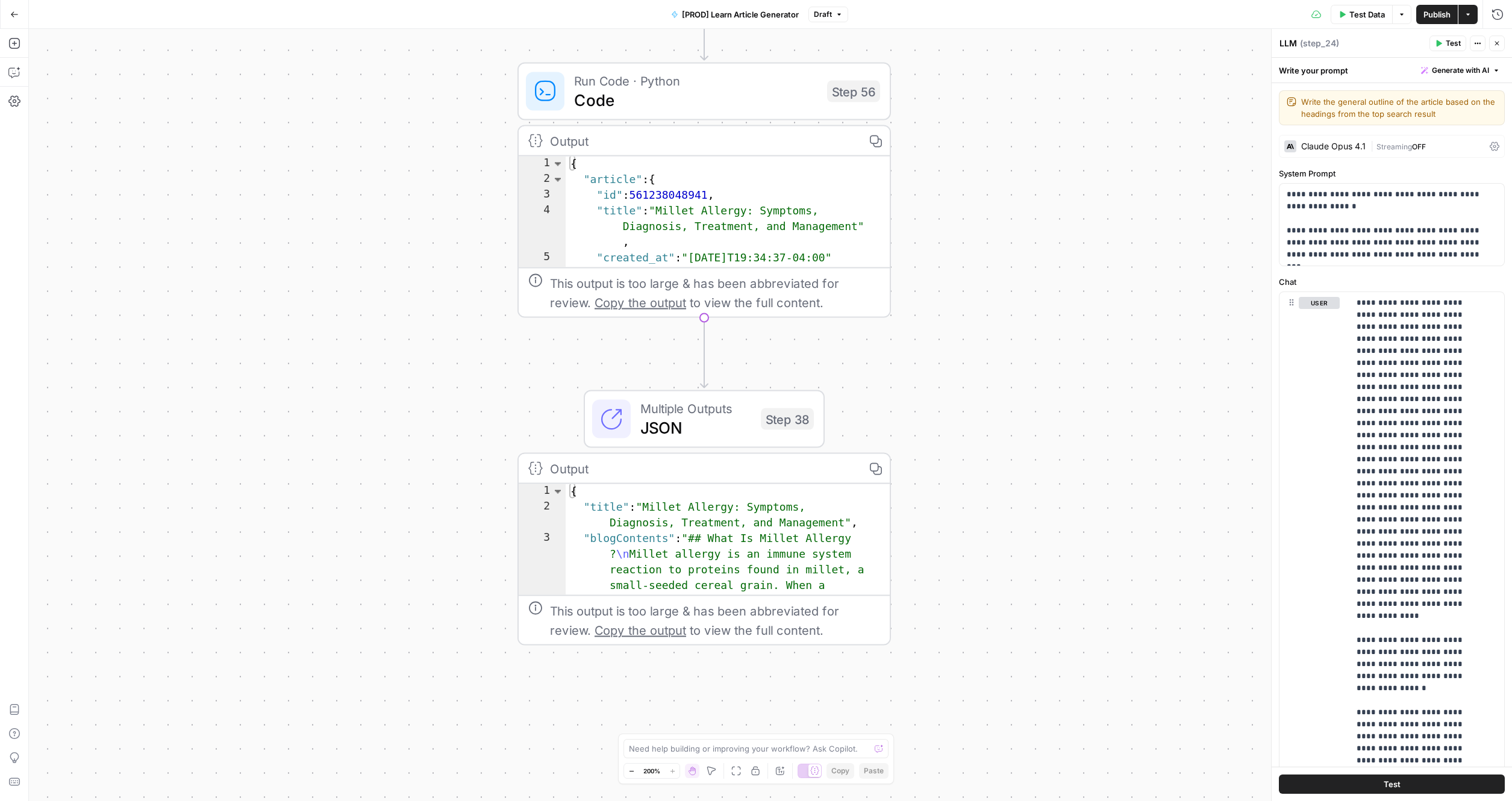
click at [418, 104] on div "true false true false Workflow Input Settings Inputs Google Search Search Googl…" at bounding box center [770, 414] width 1483 height 772
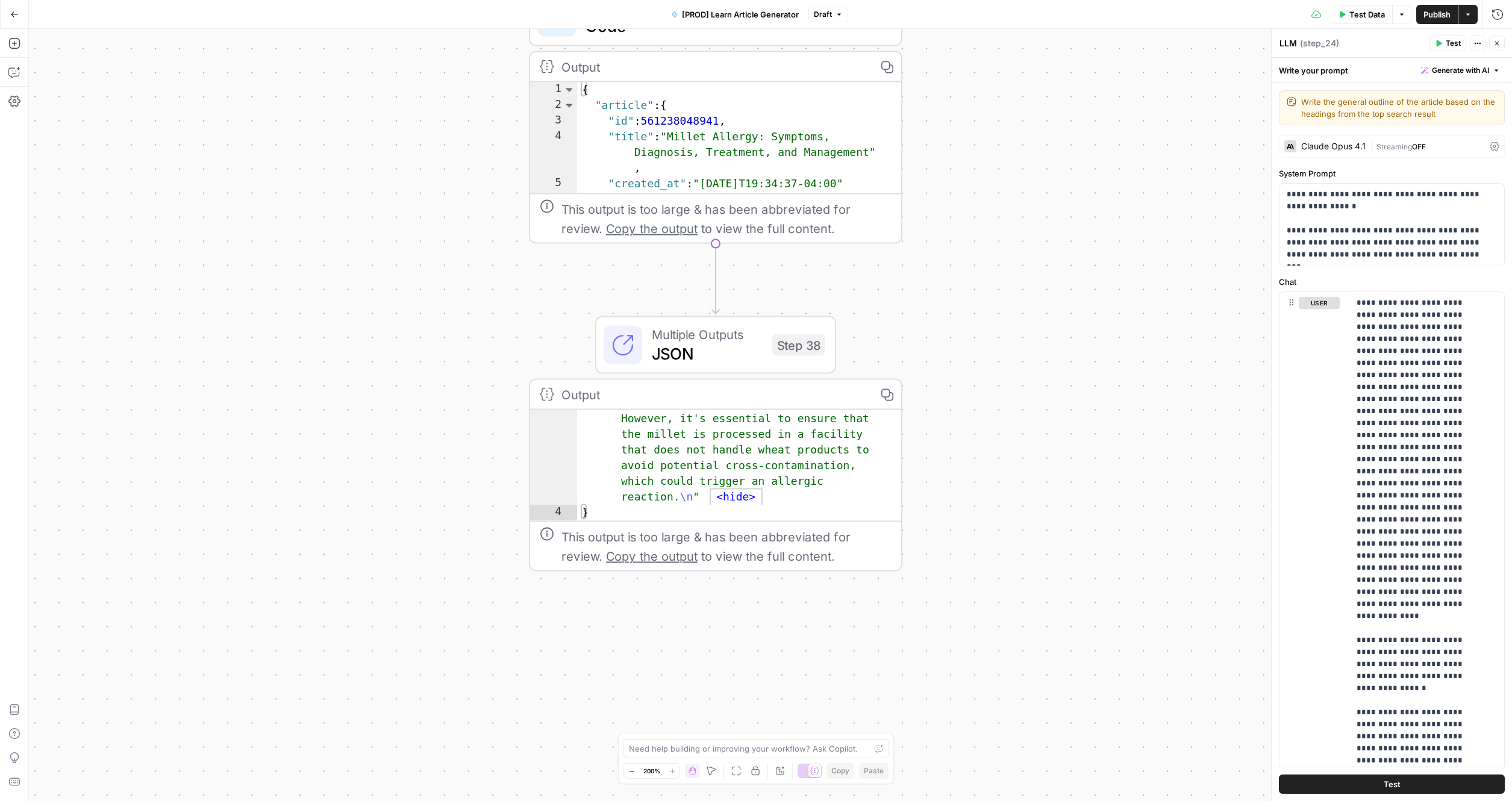
scroll to position [3710, 0]
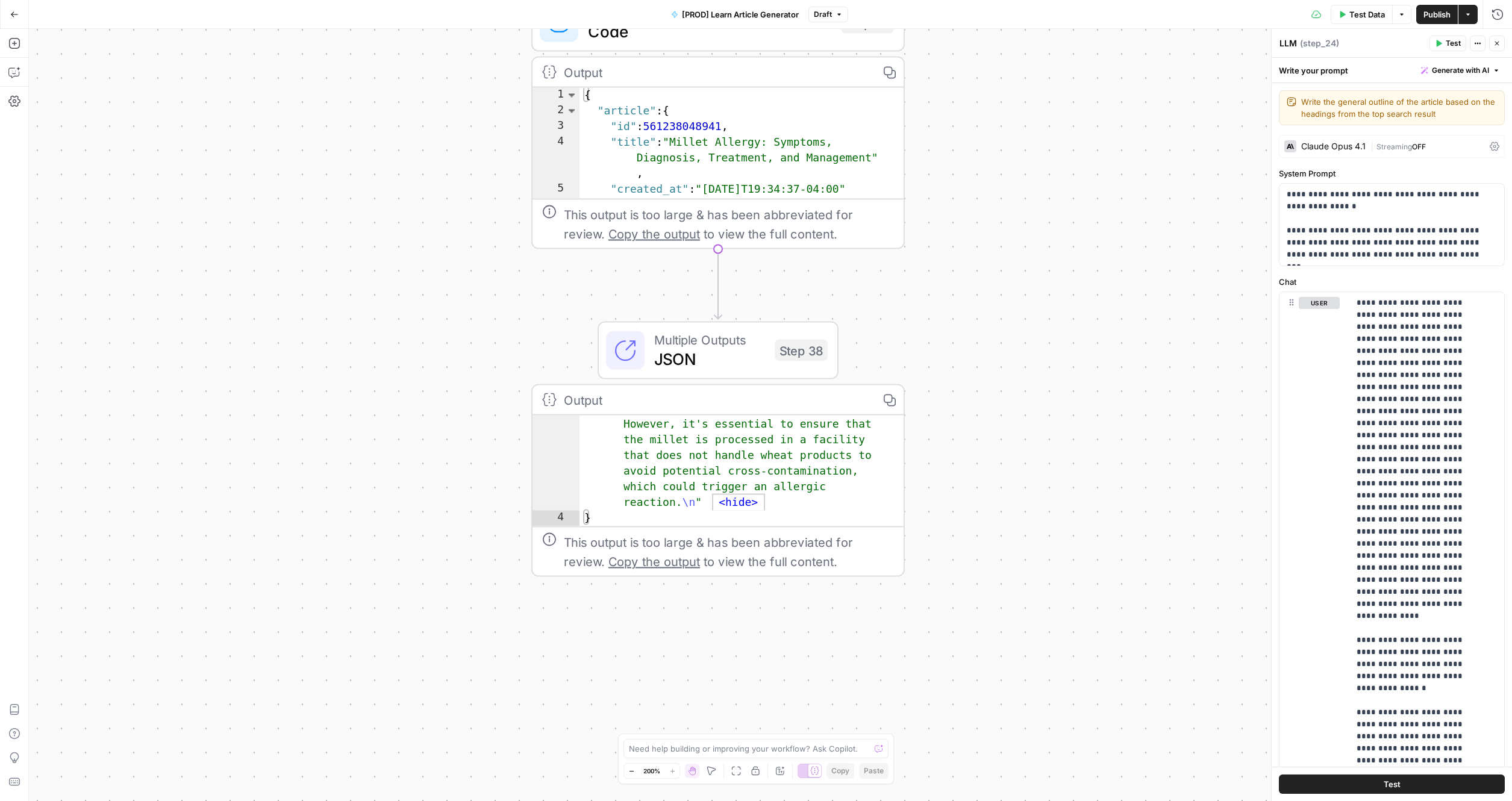
click at [251, 626] on div "true false true false Workflow Input Settings Inputs Google Search Search Googl…" at bounding box center [770, 414] width 1483 height 772
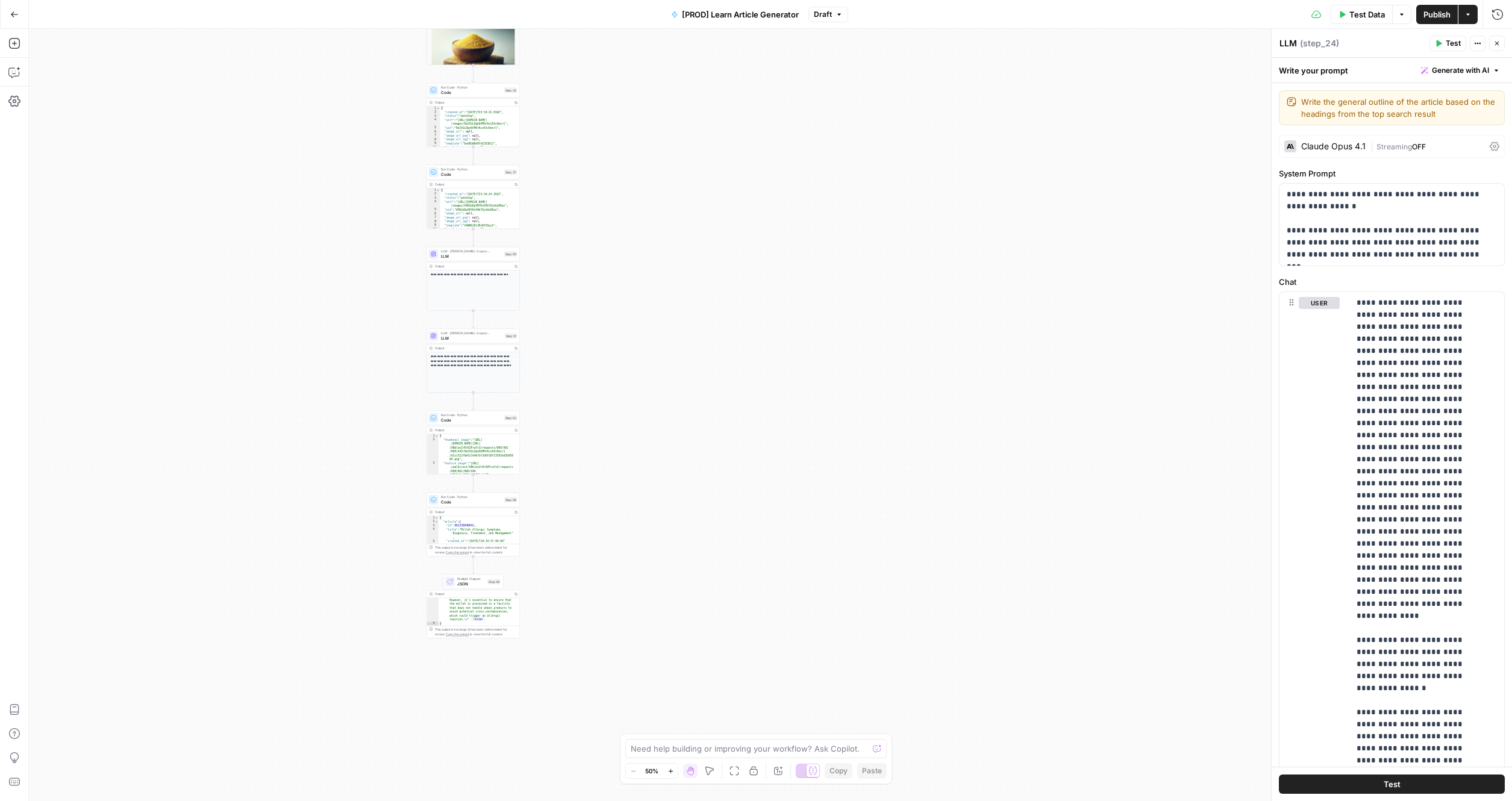
click at [358, 626] on div "true false true false Workflow Input Settings Inputs Google Search Search Googl…" at bounding box center [770, 414] width 1483 height 772
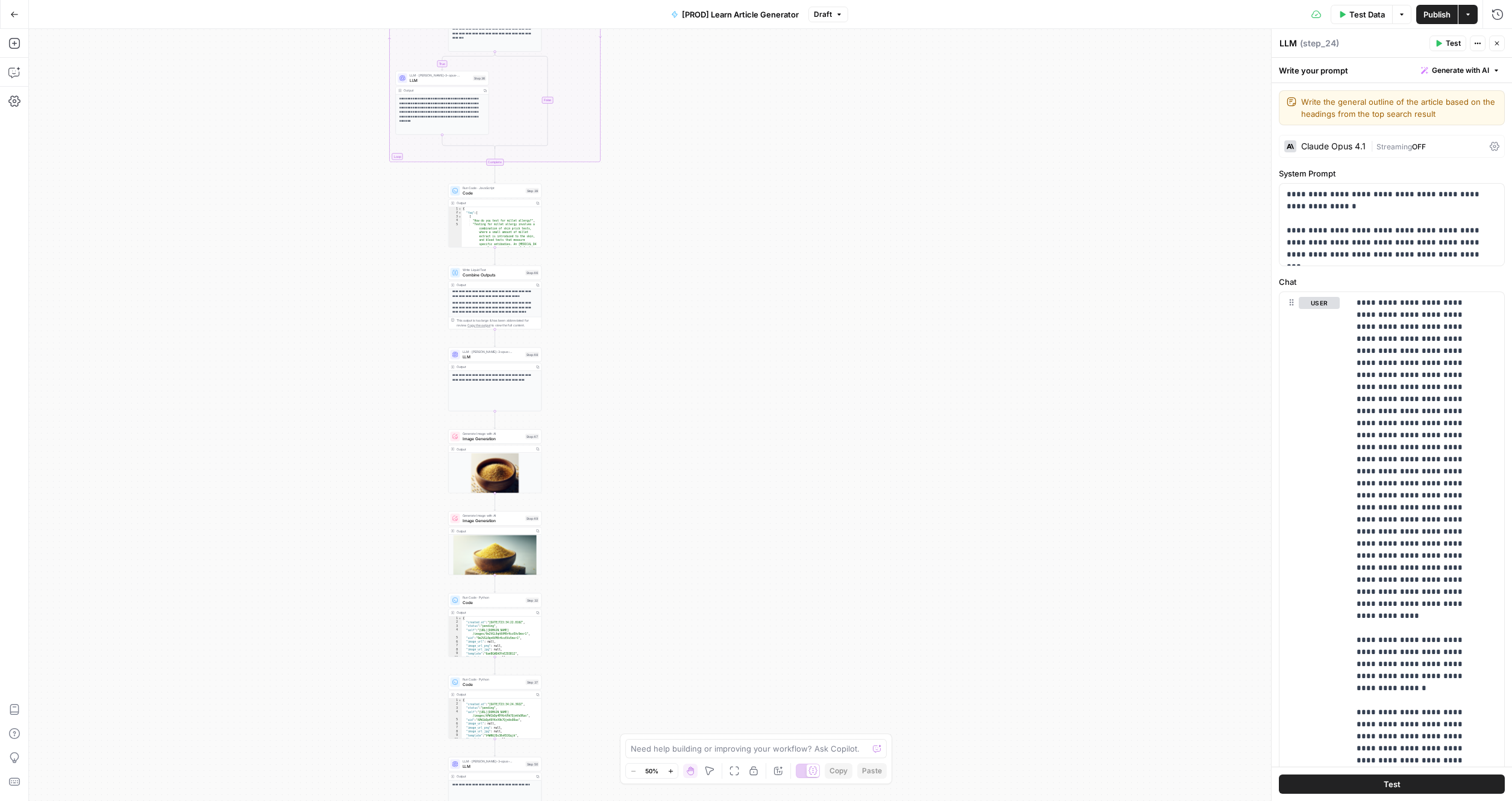
click at [407, 626] on div "true false true false Workflow Input Settings Inputs Google Search Search Googl…" at bounding box center [770, 414] width 1483 height 772
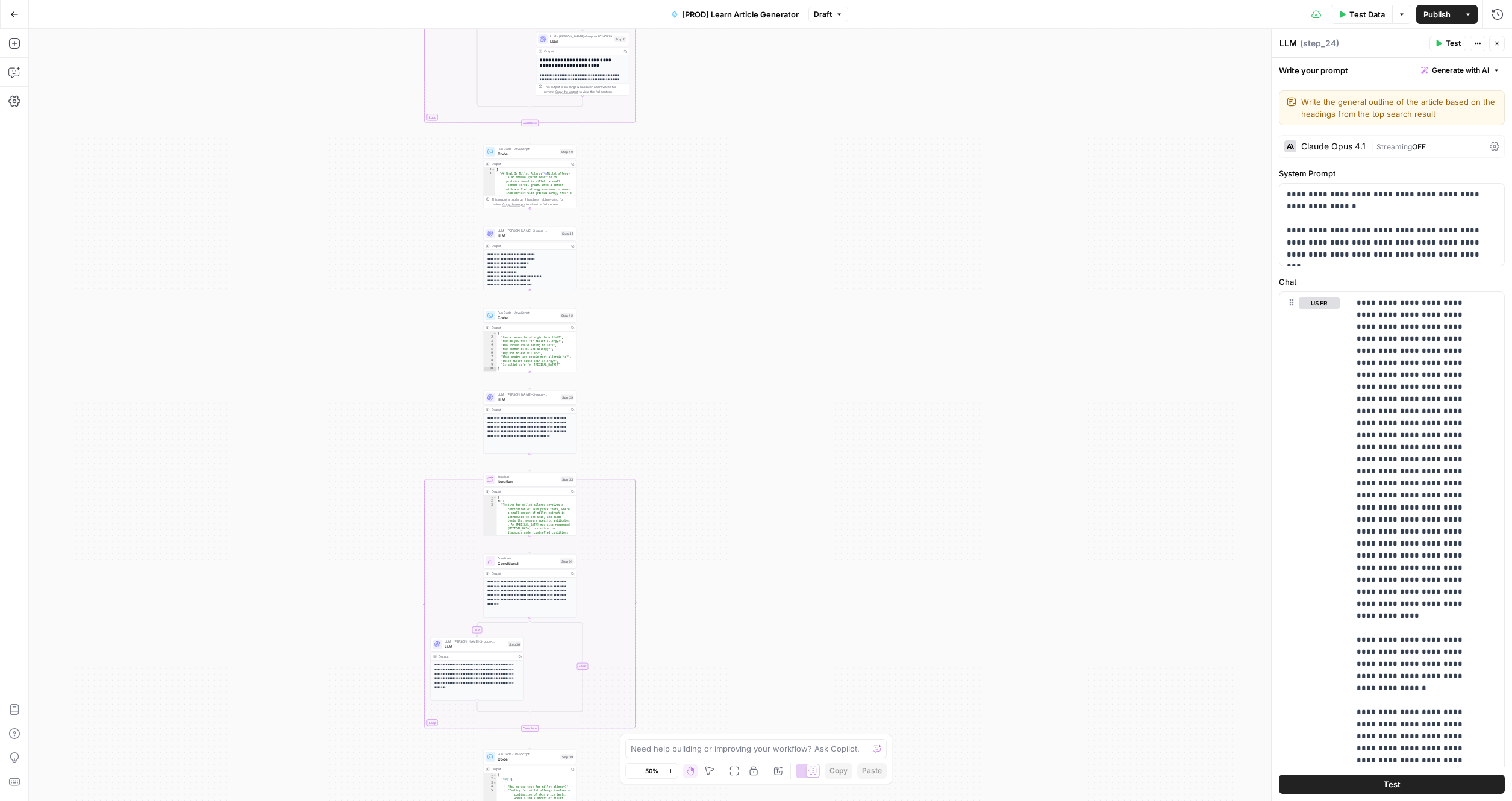
click at [374, 626] on div "true false true false Workflow Input Settings Inputs Google Search Search Googl…" at bounding box center [770, 414] width 1483 height 772
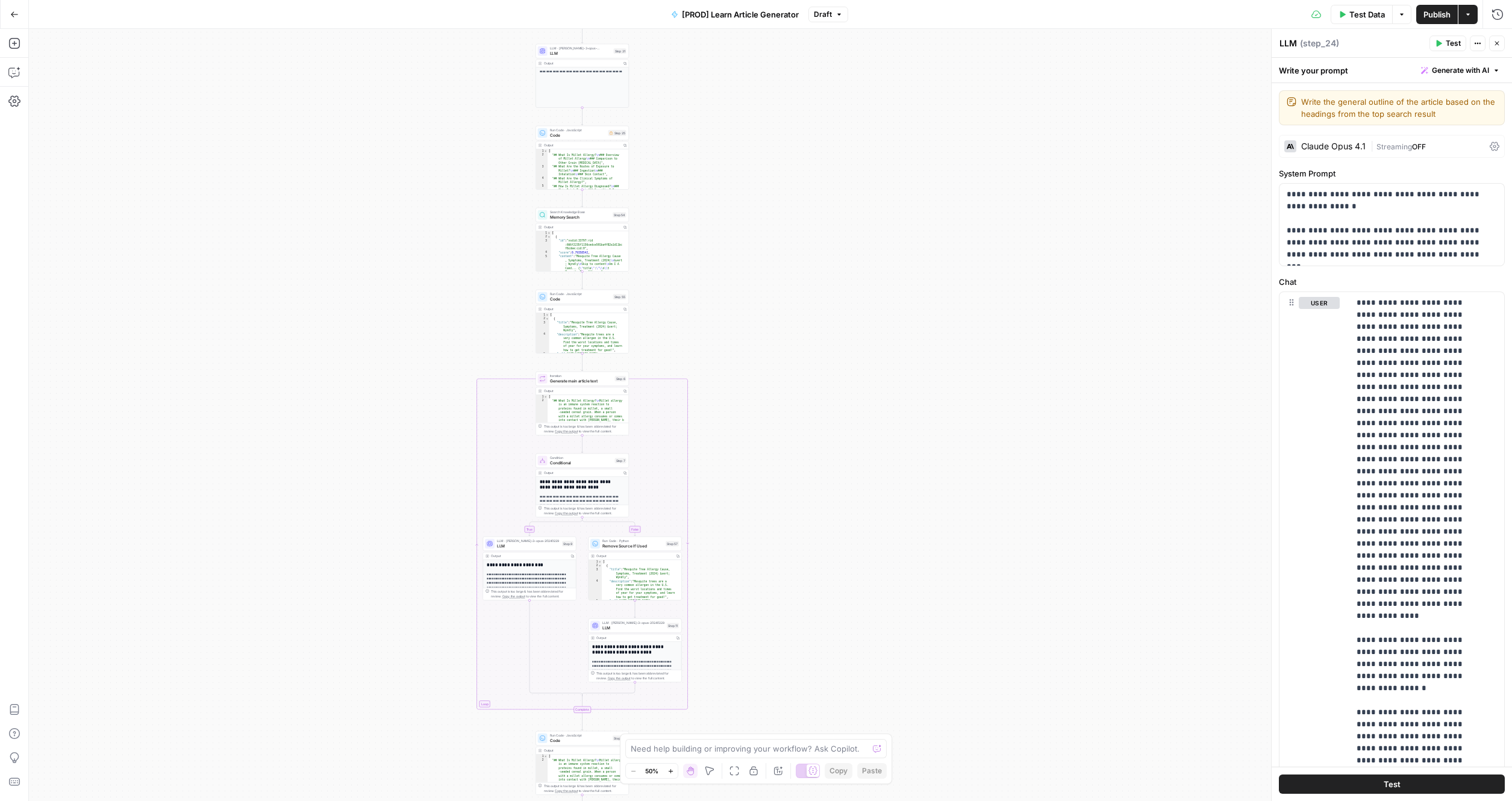
click at [398, 626] on div "true false true false Workflow Input Settings Inputs Google Search Search Googl…" at bounding box center [770, 414] width 1483 height 772
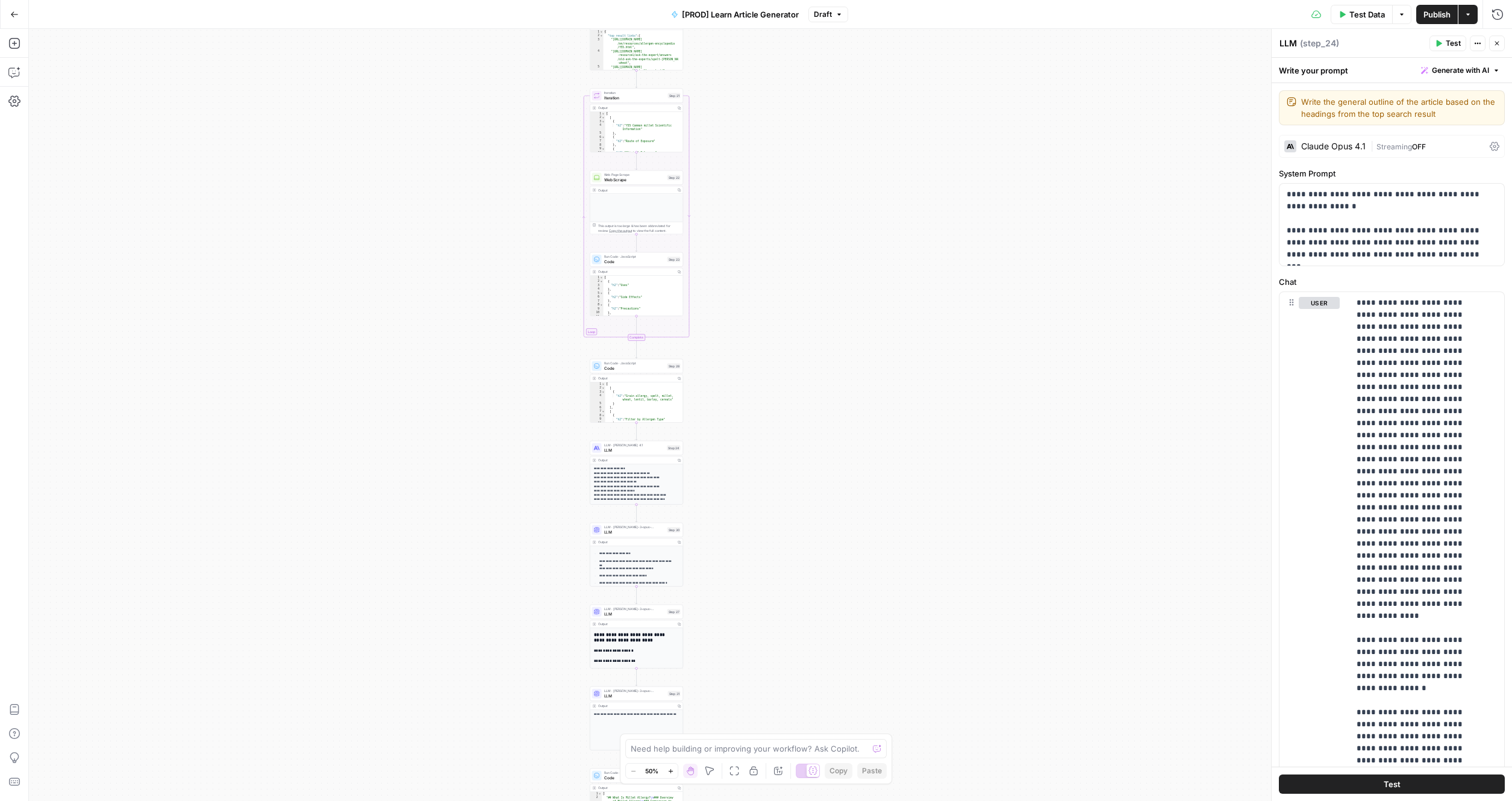
click at [404, 626] on div "true false true false Workflow Input Settings Inputs Google Search Search Googl…" at bounding box center [770, 414] width 1483 height 772
click at [401, 626] on div "true false true false Workflow Input Settings Inputs Google Search Search Googl…" at bounding box center [770, 414] width 1483 height 772
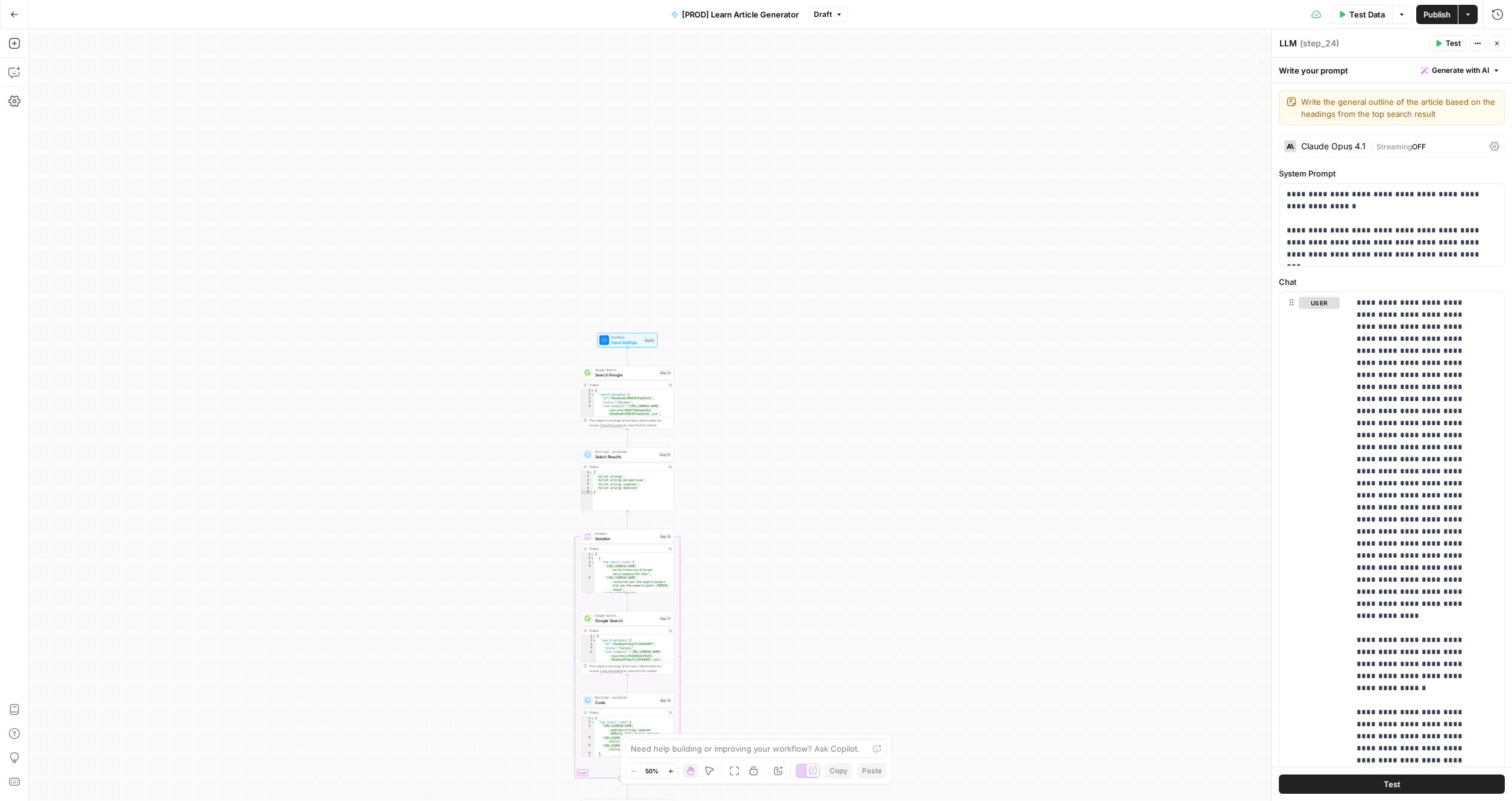
click at [414, 626] on div "true false true false Workflow Input Settings Inputs Google Search Search Googl…" at bounding box center [770, 414] width 1483 height 772
